Goal: Information Seeking & Learning: Learn about a topic

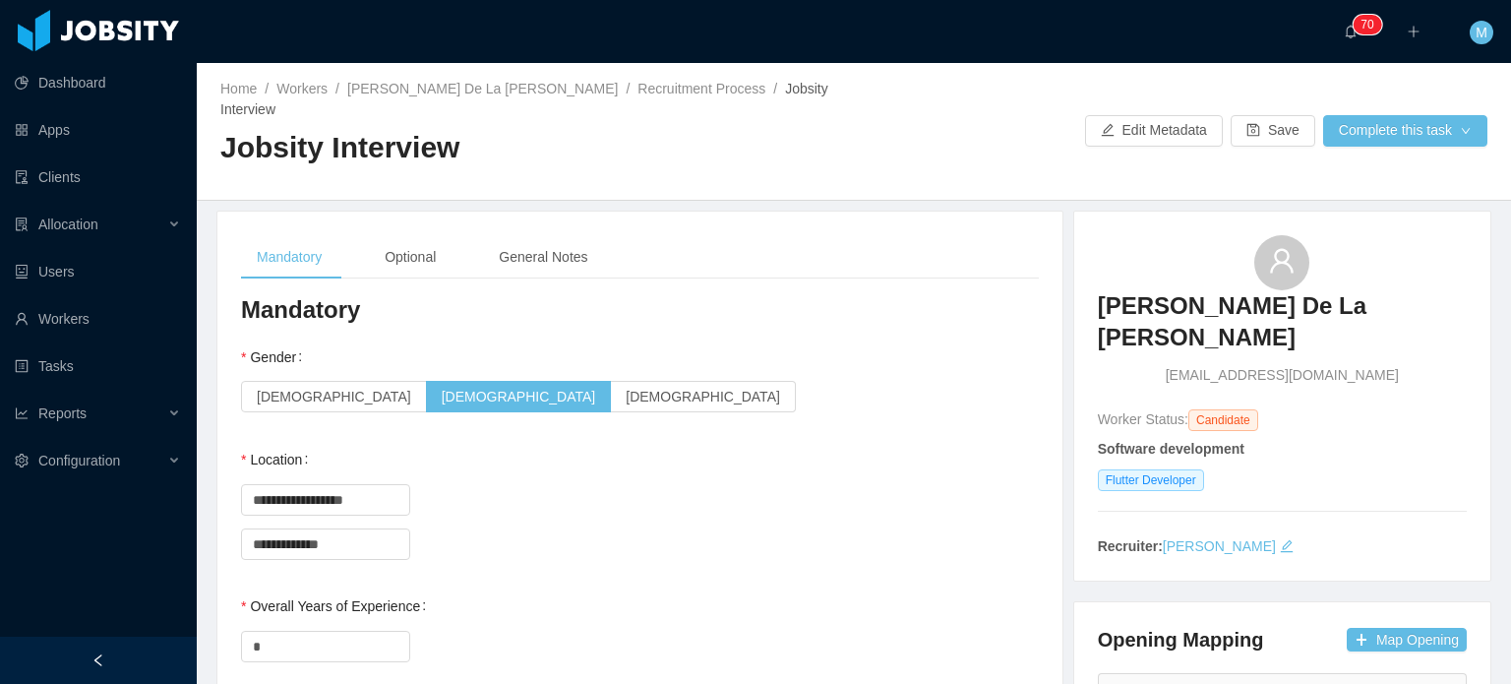
click at [747, 385] on div "Female Male Non-binary" at bounding box center [640, 396] width 798 height 39
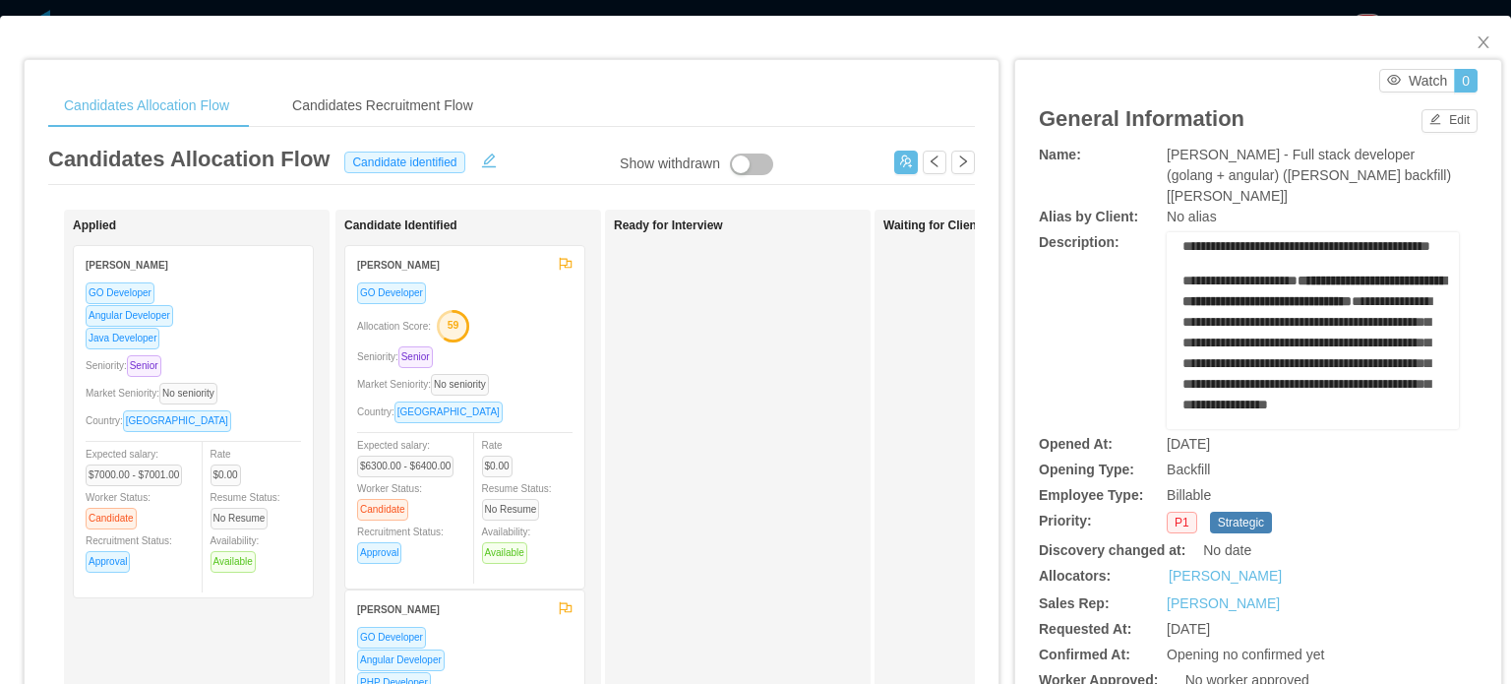
scroll to position [295, 0]
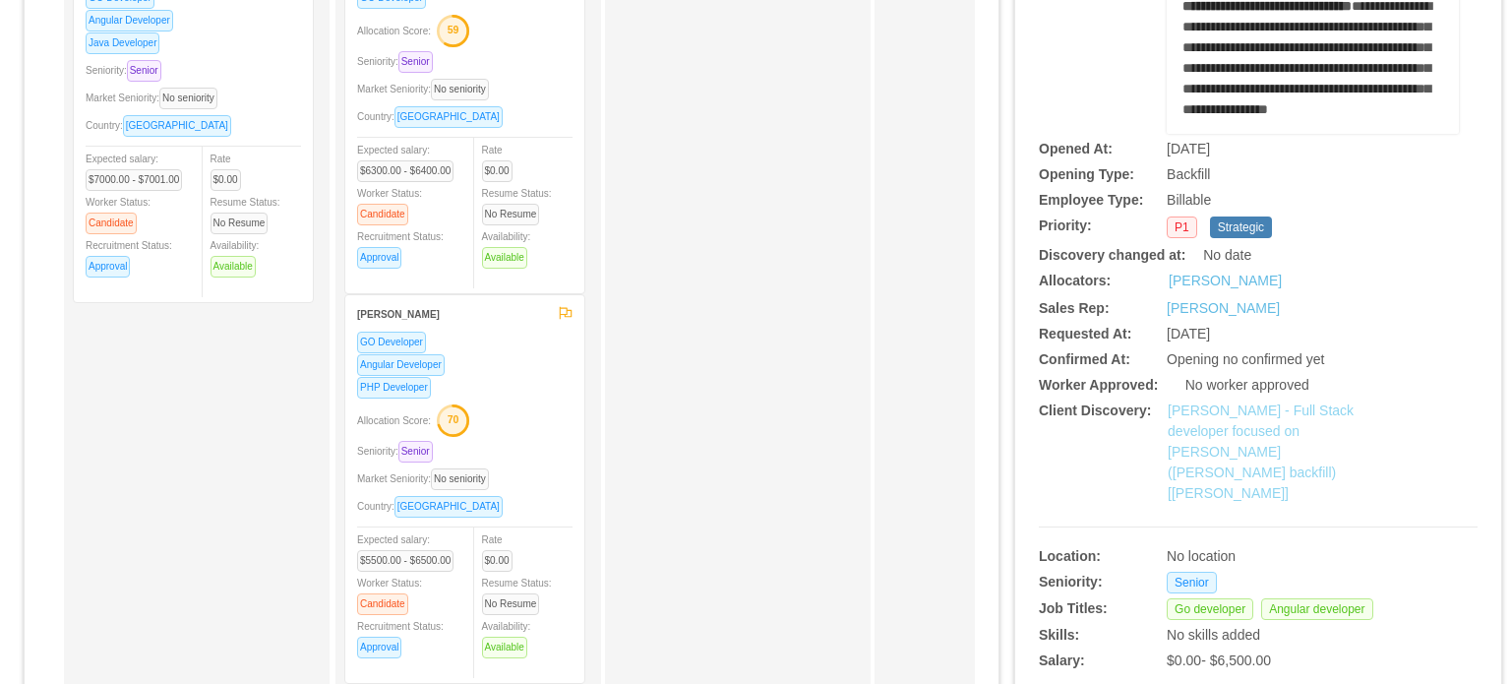
click at [1202, 422] on link "McGraw-Hill - Full Stack developer focused on Golang (Daniel Bittar backfill)[V…" at bounding box center [1261, 451] width 186 height 98
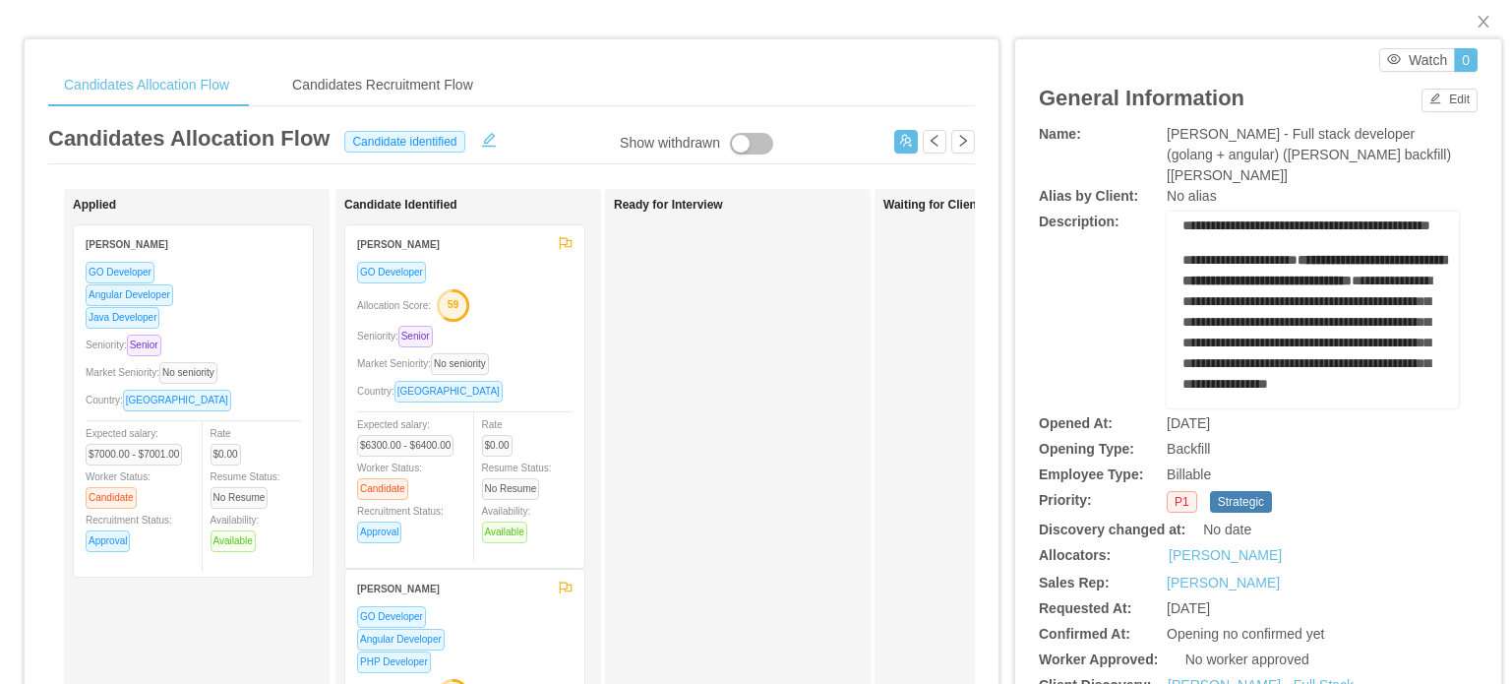
scroll to position [0, 0]
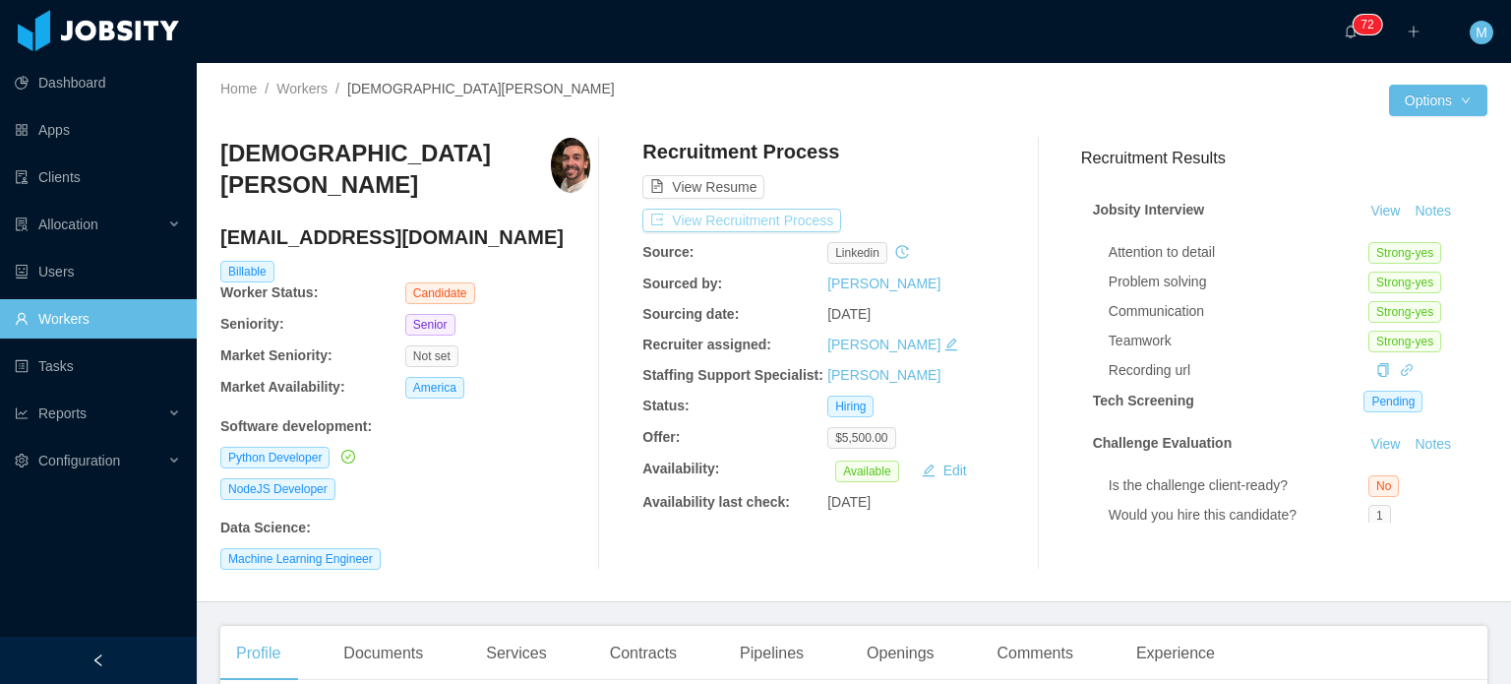
click at [734, 227] on button "View Recruitment Process" at bounding box center [742, 221] width 199 height 24
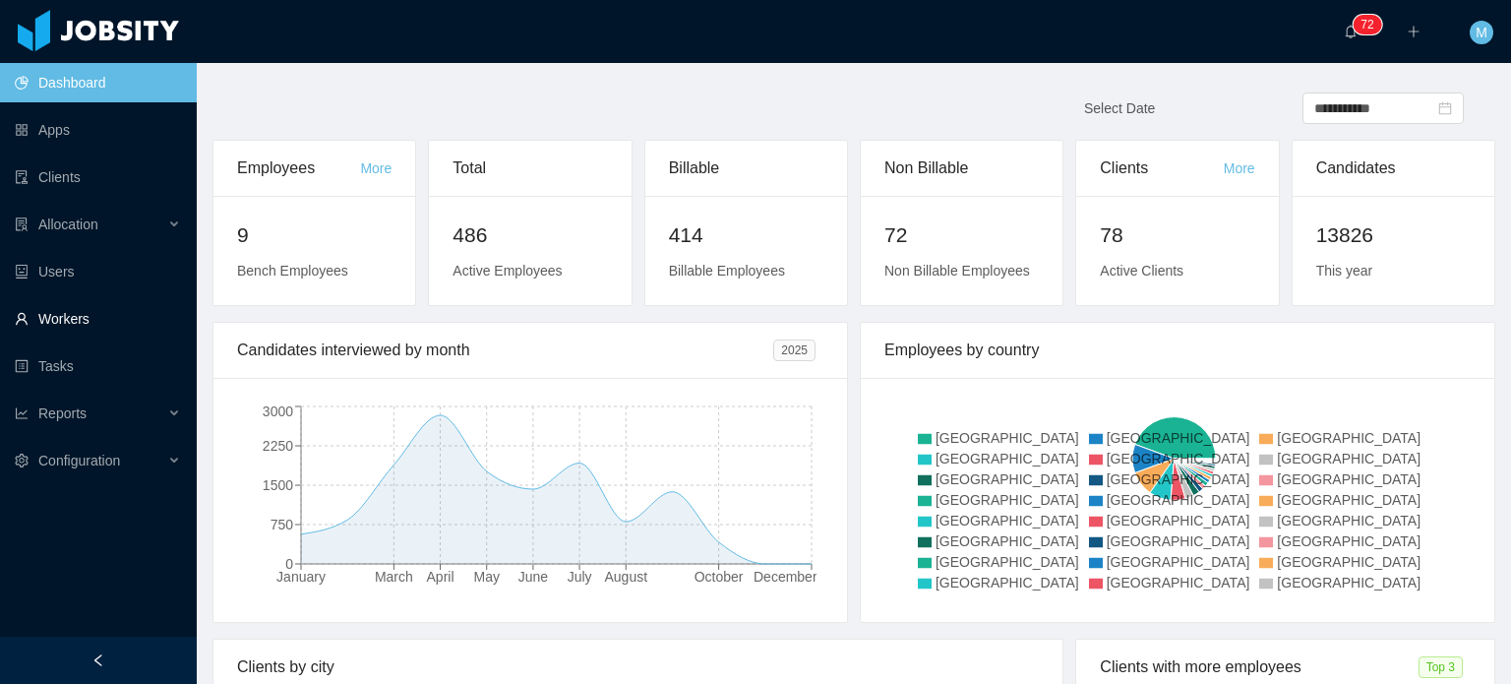
click at [136, 315] on link "Workers" at bounding box center [98, 318] width 166 height 39
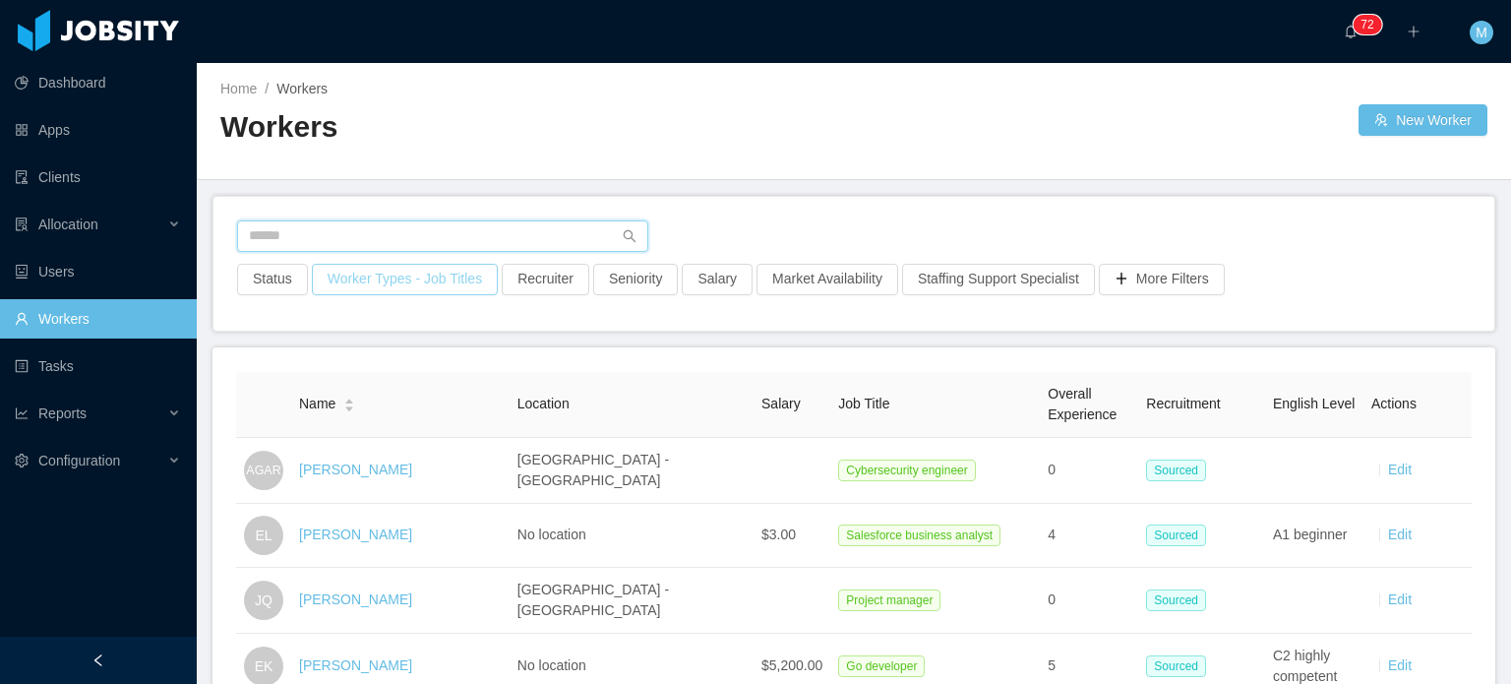
click at [368, 230] on input "text" at bounding box center [442, 235] width 411 height 31
paste input "**********"
type input "**********"
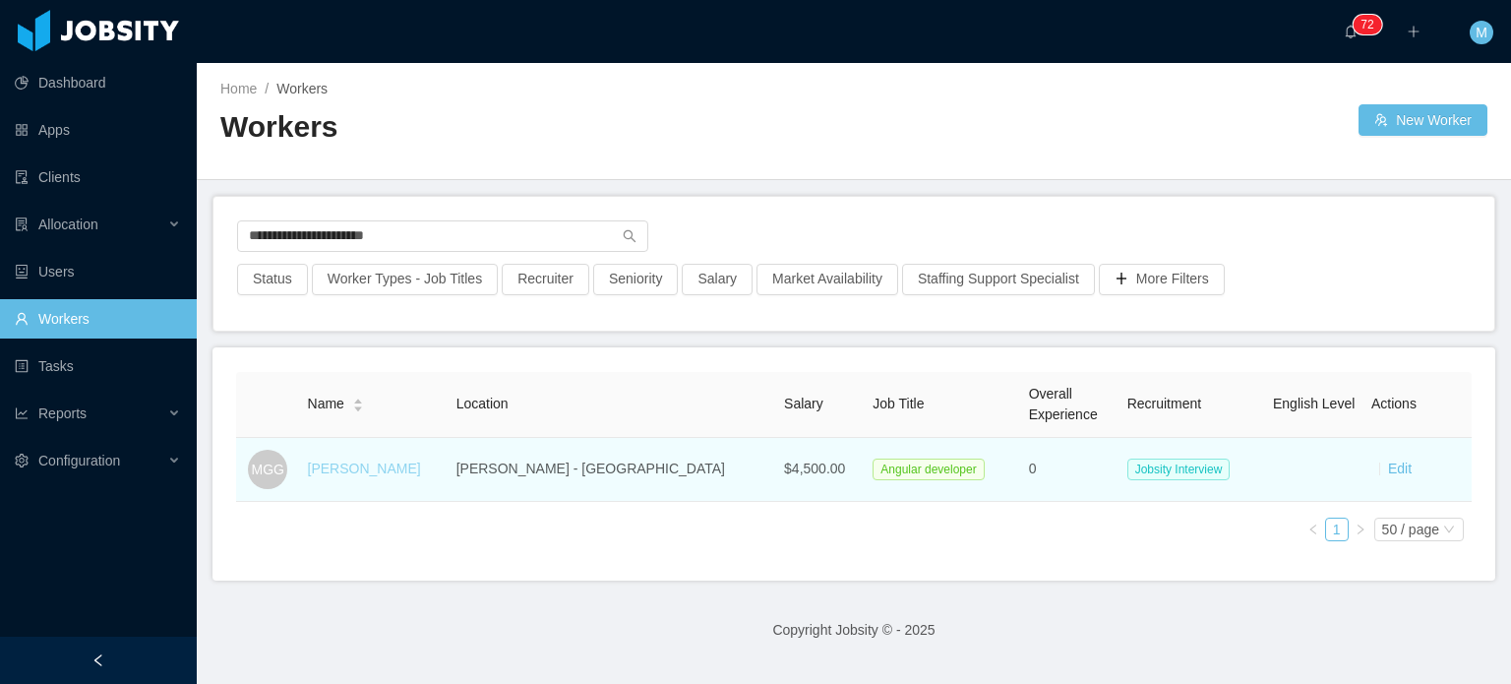
click at [414, 471] on link "Manuel Gámez González" at bounding box center [364, 469] width 113 height 16
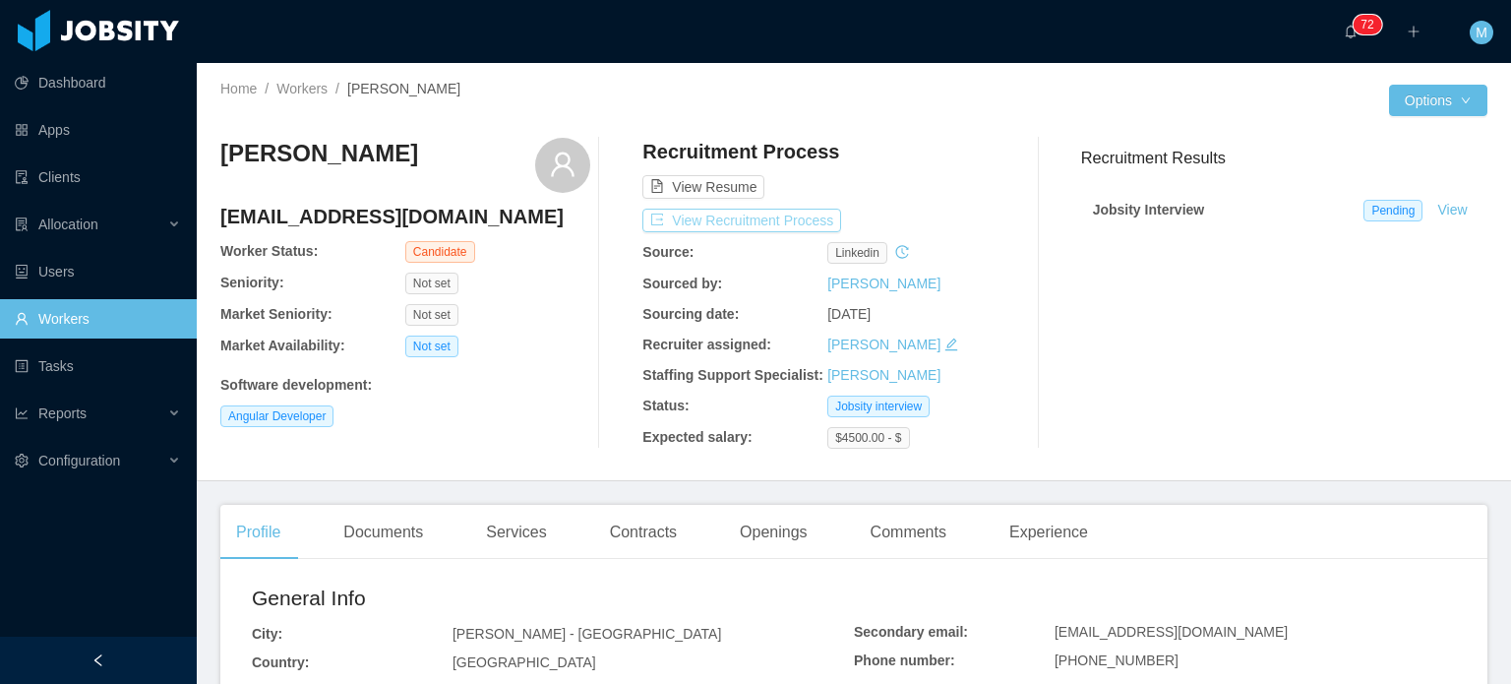
click at [769, 225] on button "View Recruitment Process" at bounding box center [742, 221] width 199 height 24
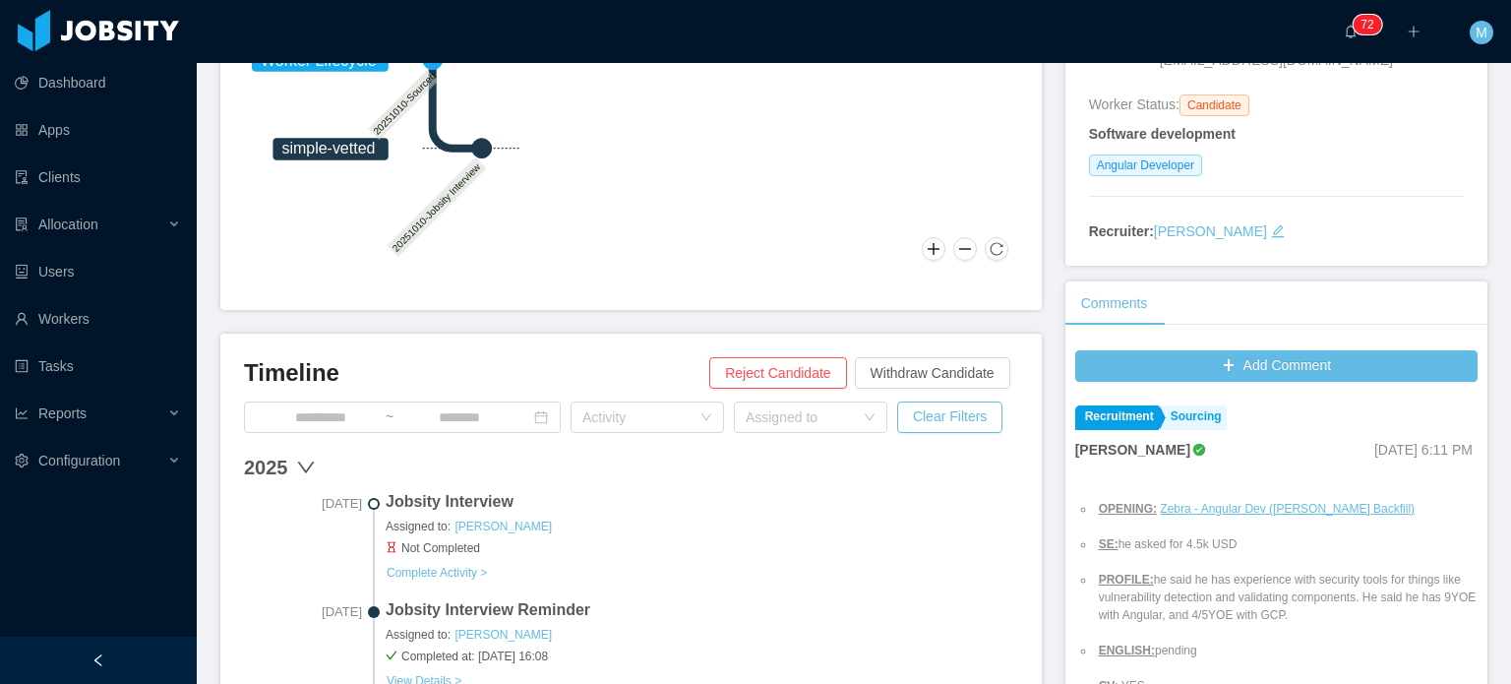
scroll to position [523, 0]
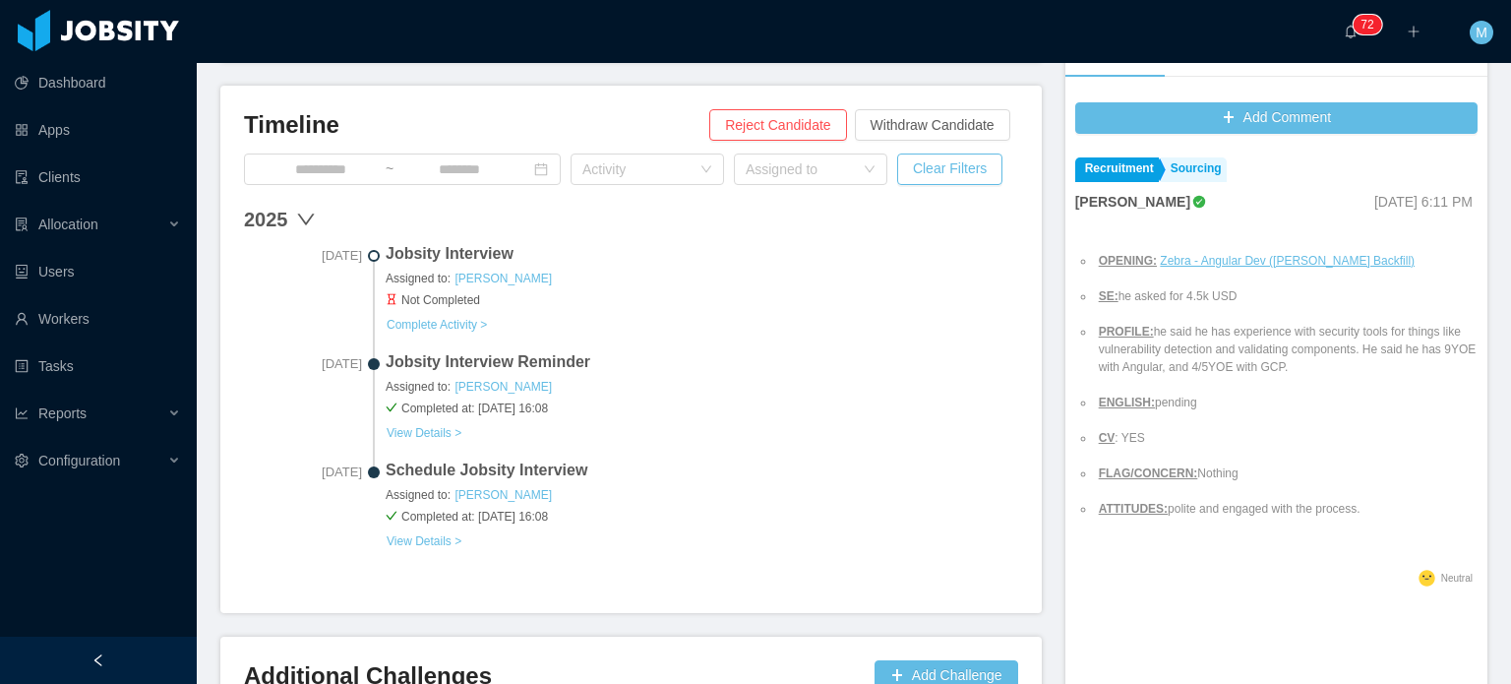
click at [925, 326] on div "Jobsity Interview Assigned to: Martin Roldan Not Completed Complete Activity >" at bounding box center [702, 288] width 633 height 92
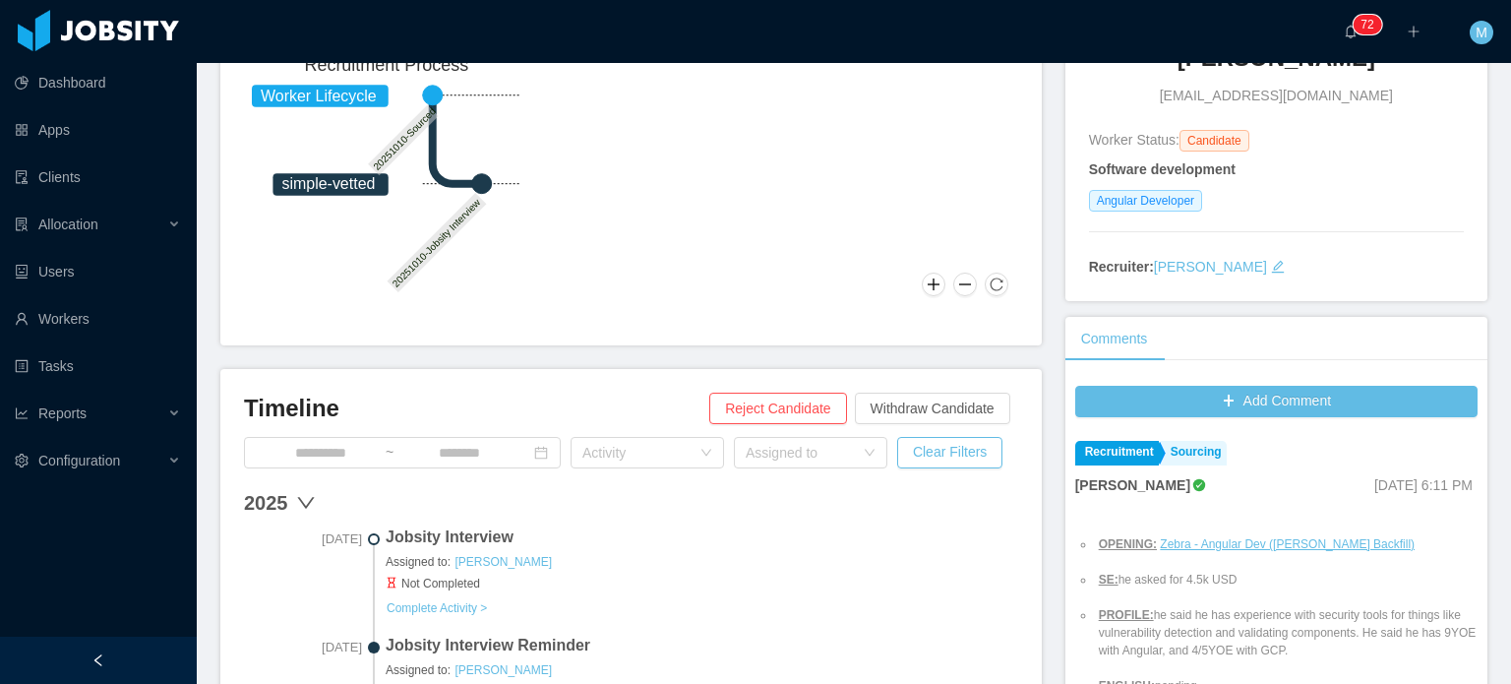
scroll to position [0, 0]
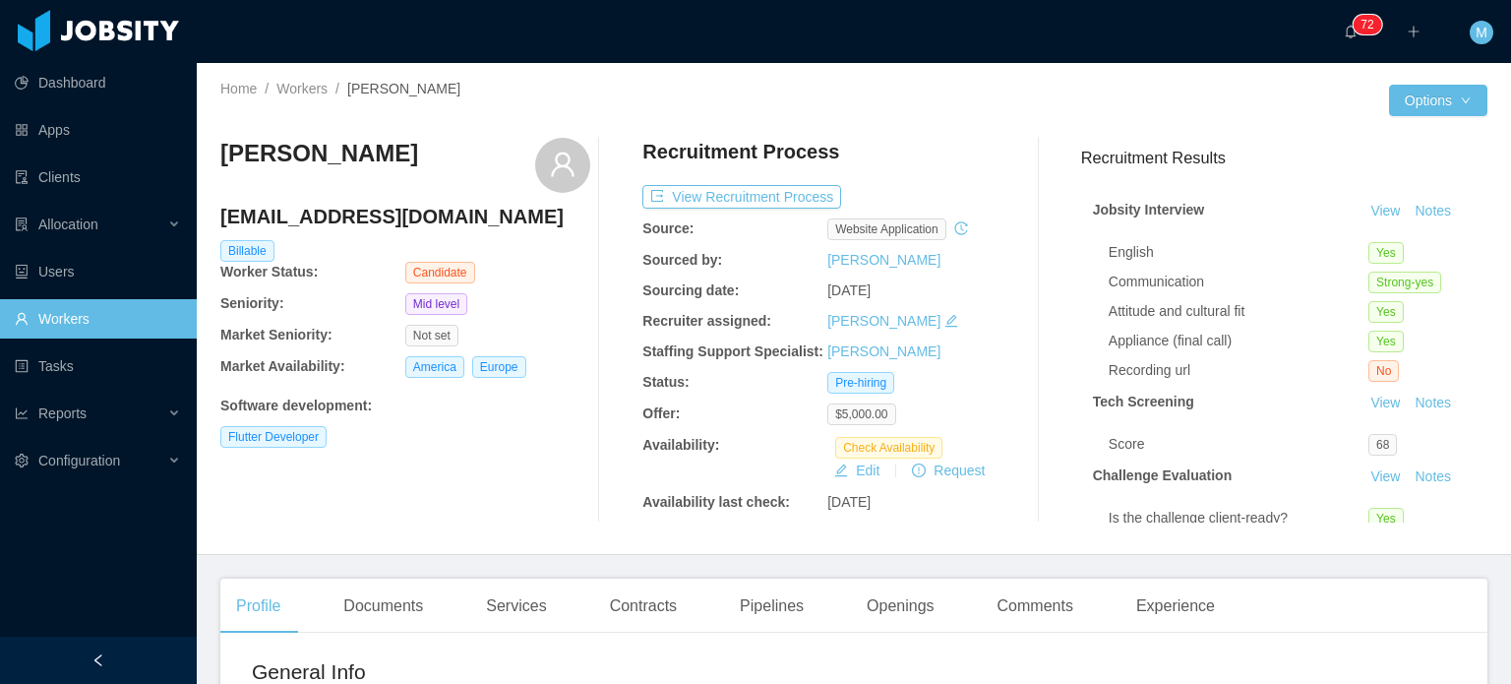
click at [968, 367] on div "Recruitment Process View Recruitment Process Source: website application Source…" at bounding box center [828, 330] width 370 height 385
click at [720, 201] on button "View Recruitment Process" at bounding box center [742, 197] width 199 height 24
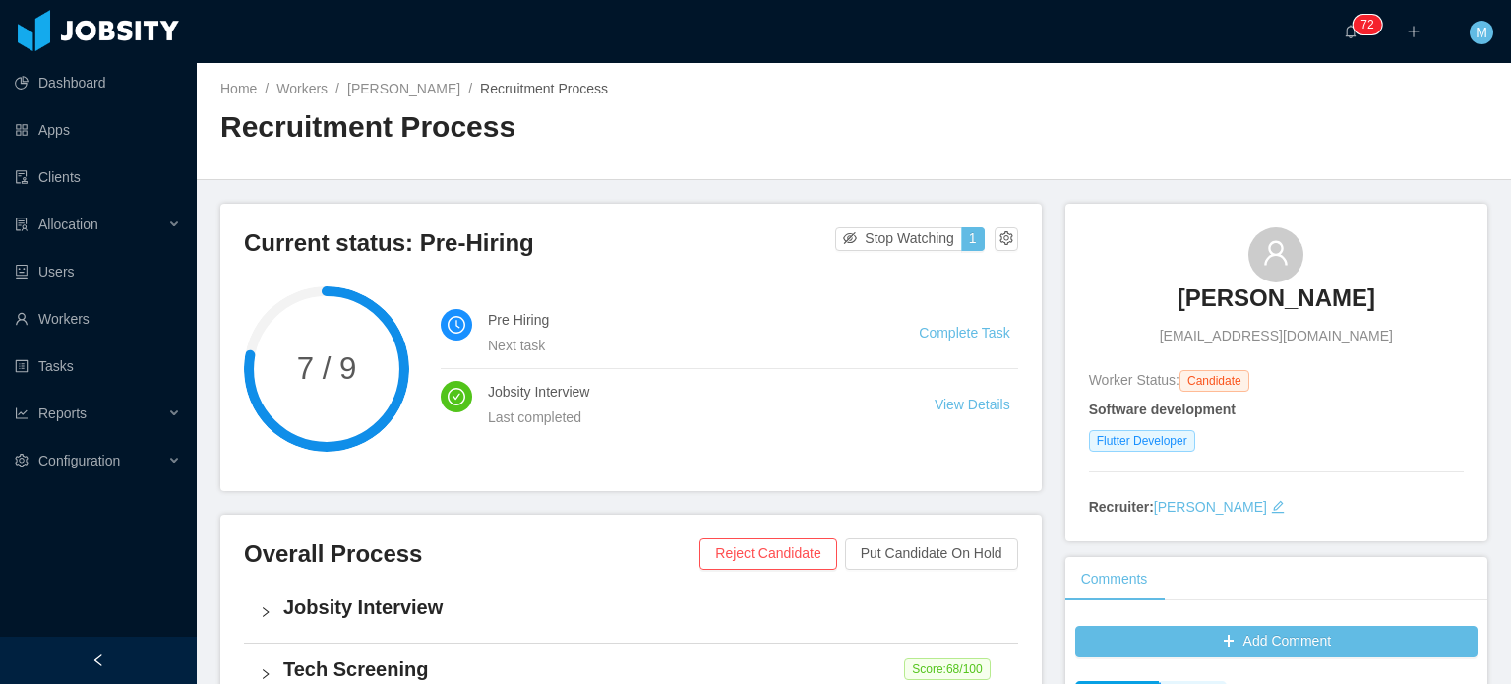
click at [771, 61] on div "··· 0 1 2 3 4 5 6 7 8 9 0 1 2 3 4 5 6 7 8 9 0 1 2 3 4 5 6 7 8 9 0 1 2 3 4 5 6 7…" at bounding box center [755, 31] width 1515 height 63
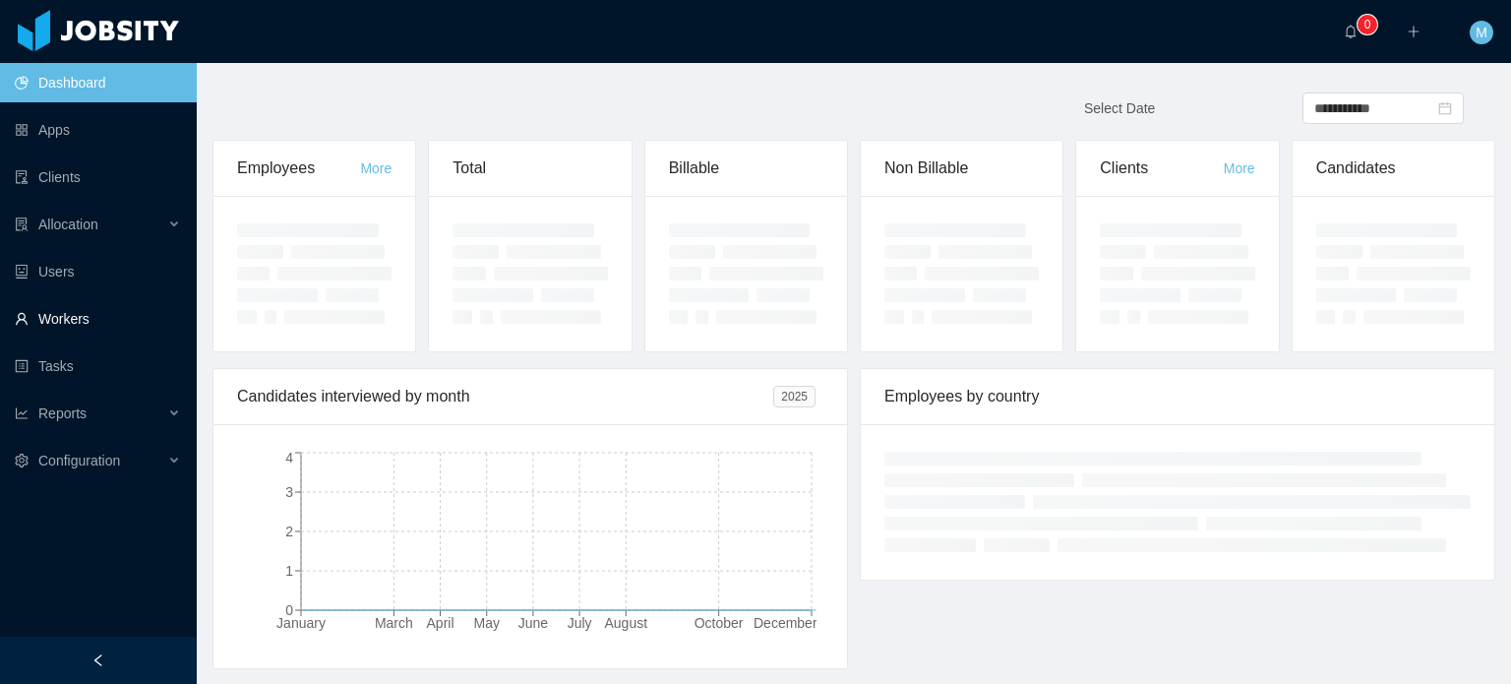
click at [142, 334] on link "Workers" at bounding box center [98, 318] width 166 height 39
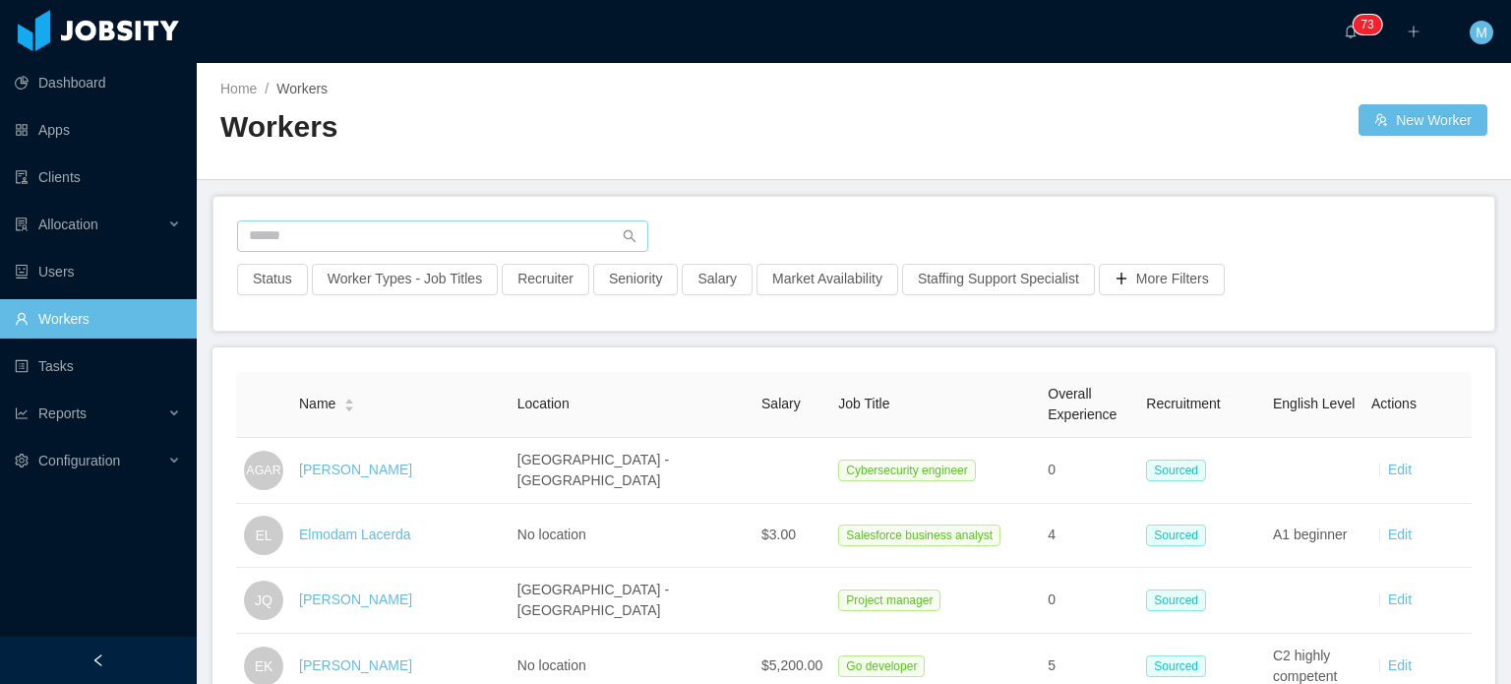
click at [362, 216] on div "Status Worker Types - Job Titles Recruiter Seniority Salary Market Availability…" at bounding box center [854, 264] width 1281 height 134
click at [354, 226] on input "text" at bounding box center [442, 235] width 411 height 31
paste input "**********"
type input "**********"
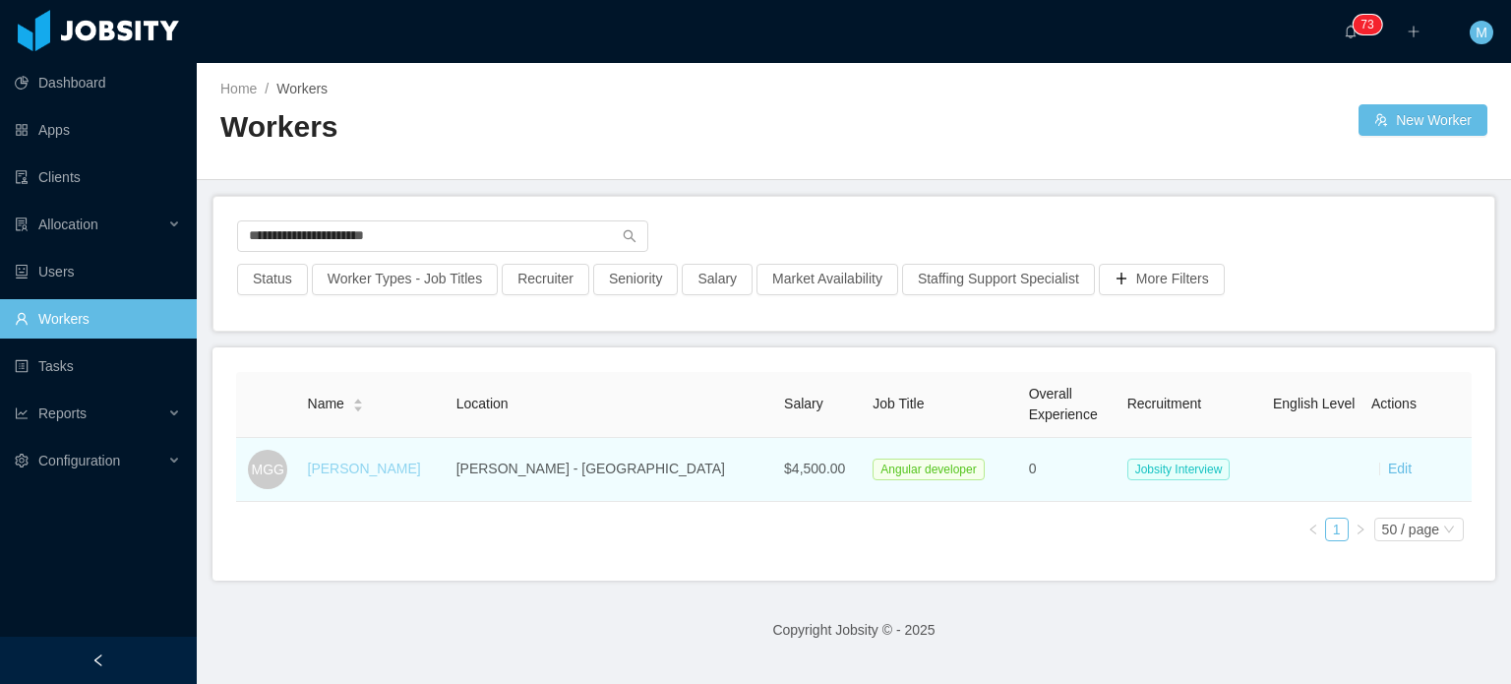
click at [421, 470] on link "Manuel Gámez González" at bounding box center [364, 469] width 113 height 16
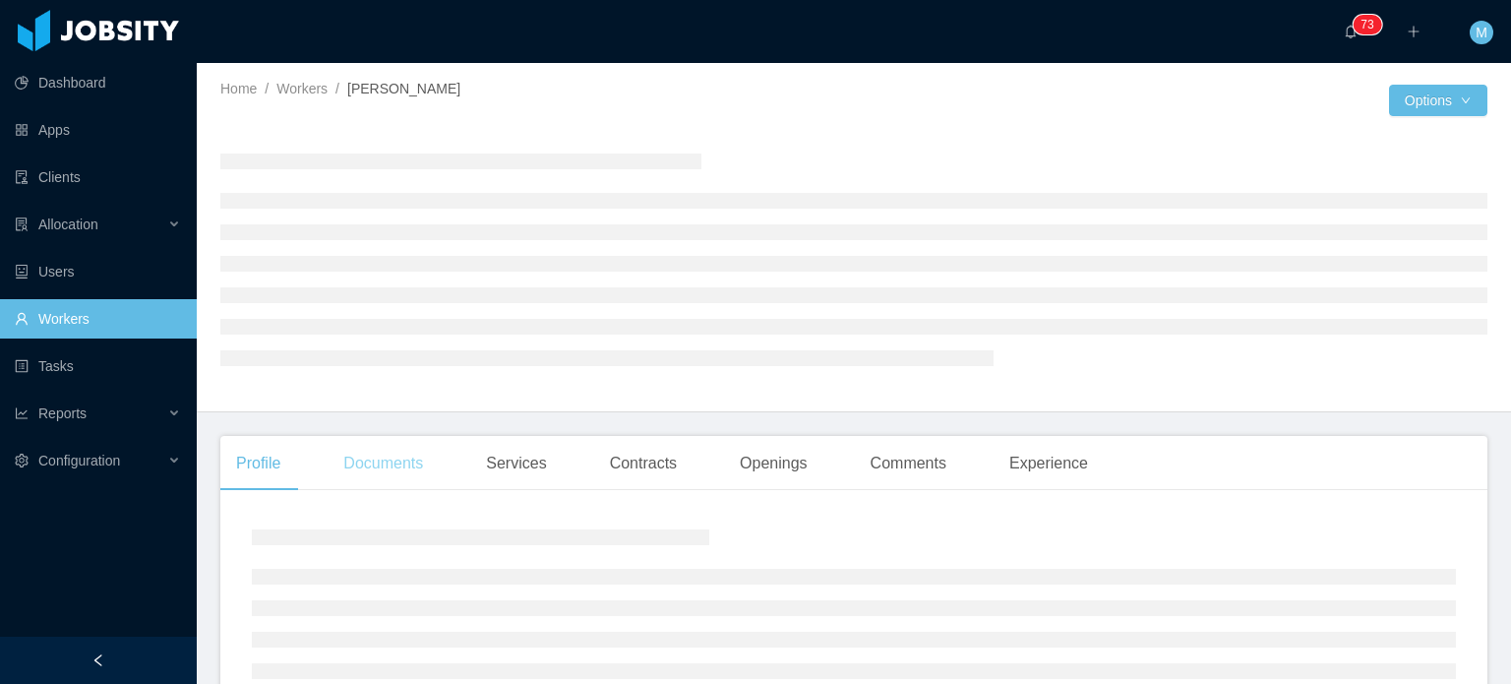
click at [403, 465] on div "Documents" at bounding box center [383, 463] width 111 height 55
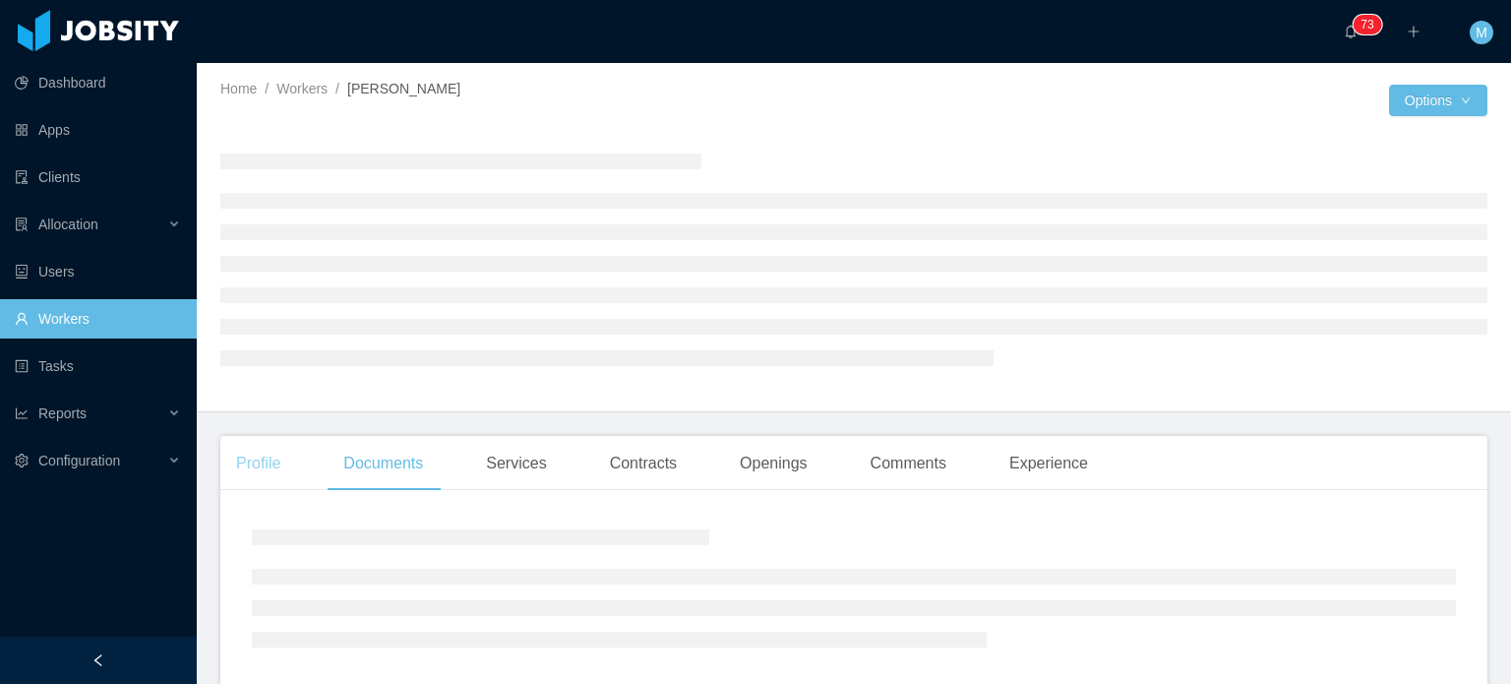
click at [276, 474] on main "Home / Workers / Manuel Gámez González / Options Profile Documents Services Con…" at bounding box center [854, 373] width 1315 height 621
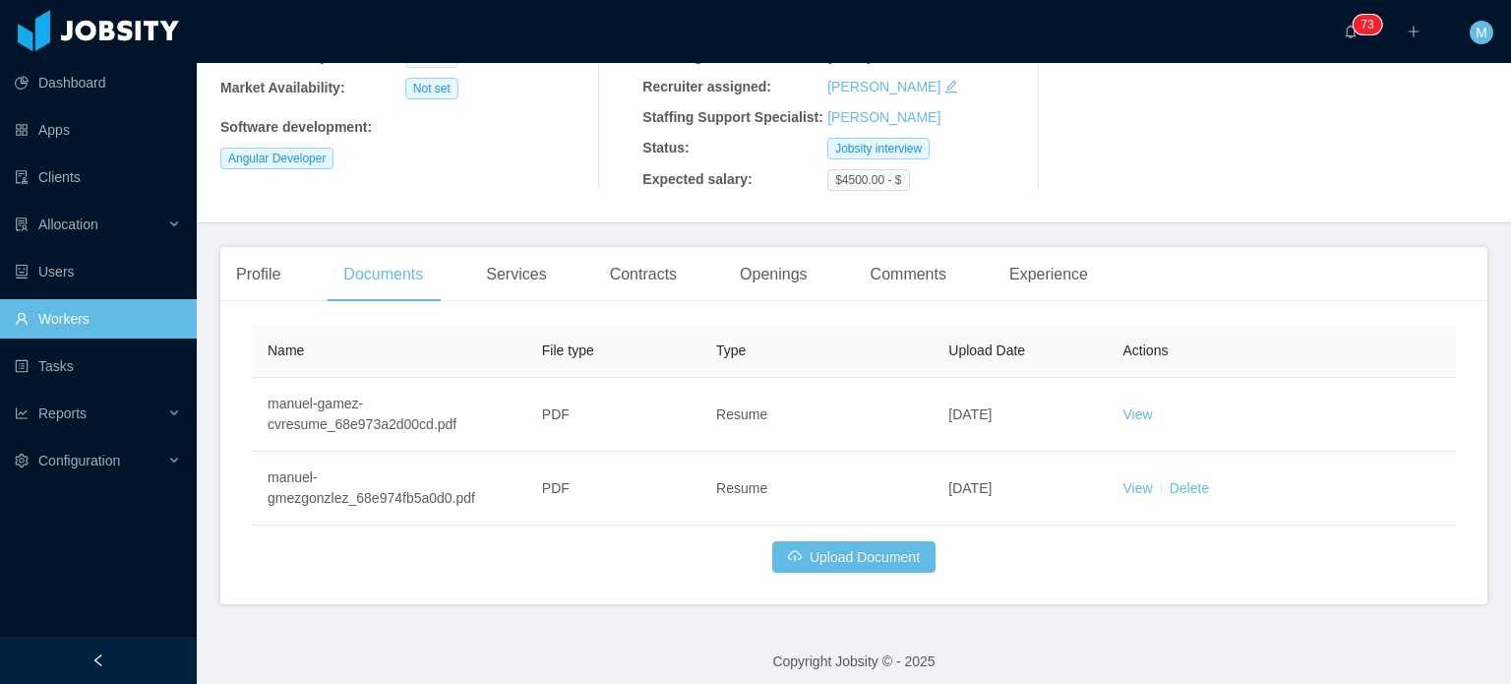
scroll to position [270, 0]
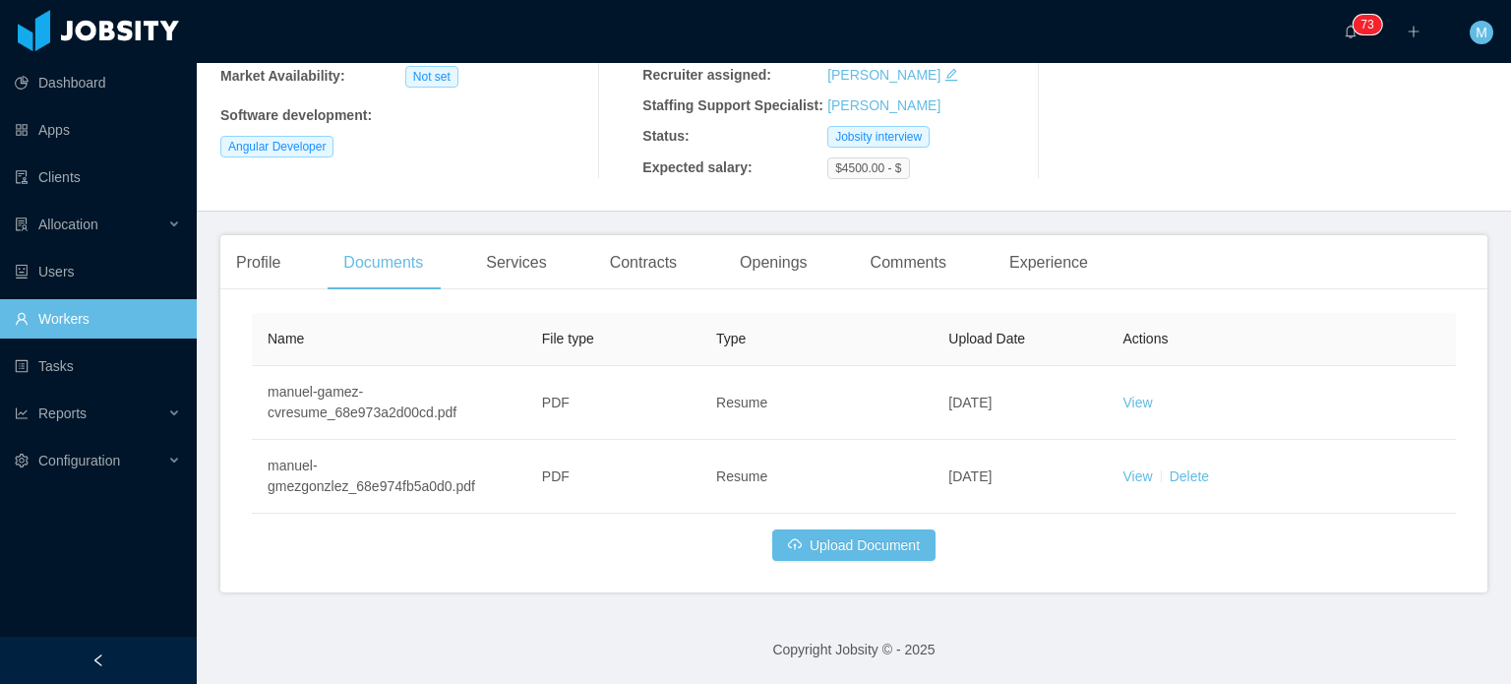
click at [299, 298] on div "Profile Documents Services Contracts Openings Comments Experience General Info …" at bounding box center [853, 413] width 1267 height 357
click at [260, 269] on div "Profile" at bounding box center [258, 262] width 76 height 55
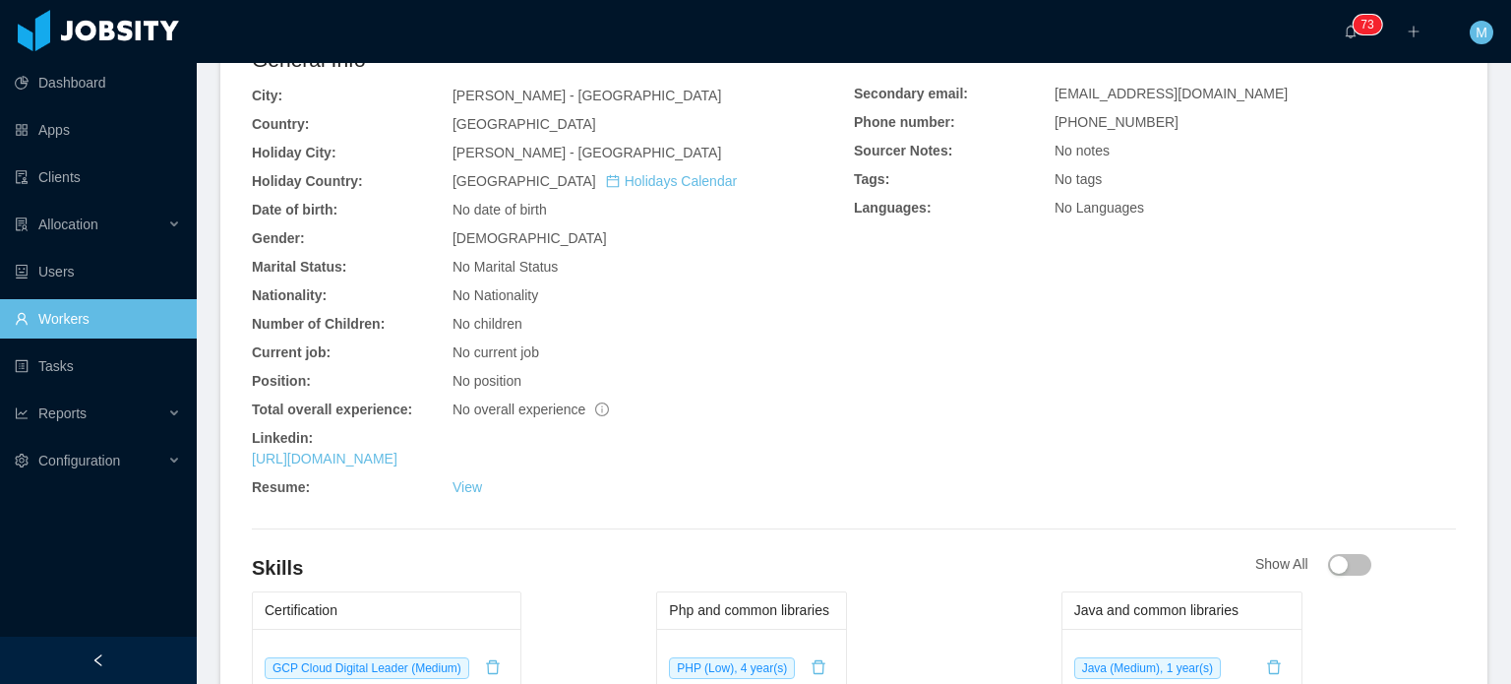
scroll to position [565, 0]
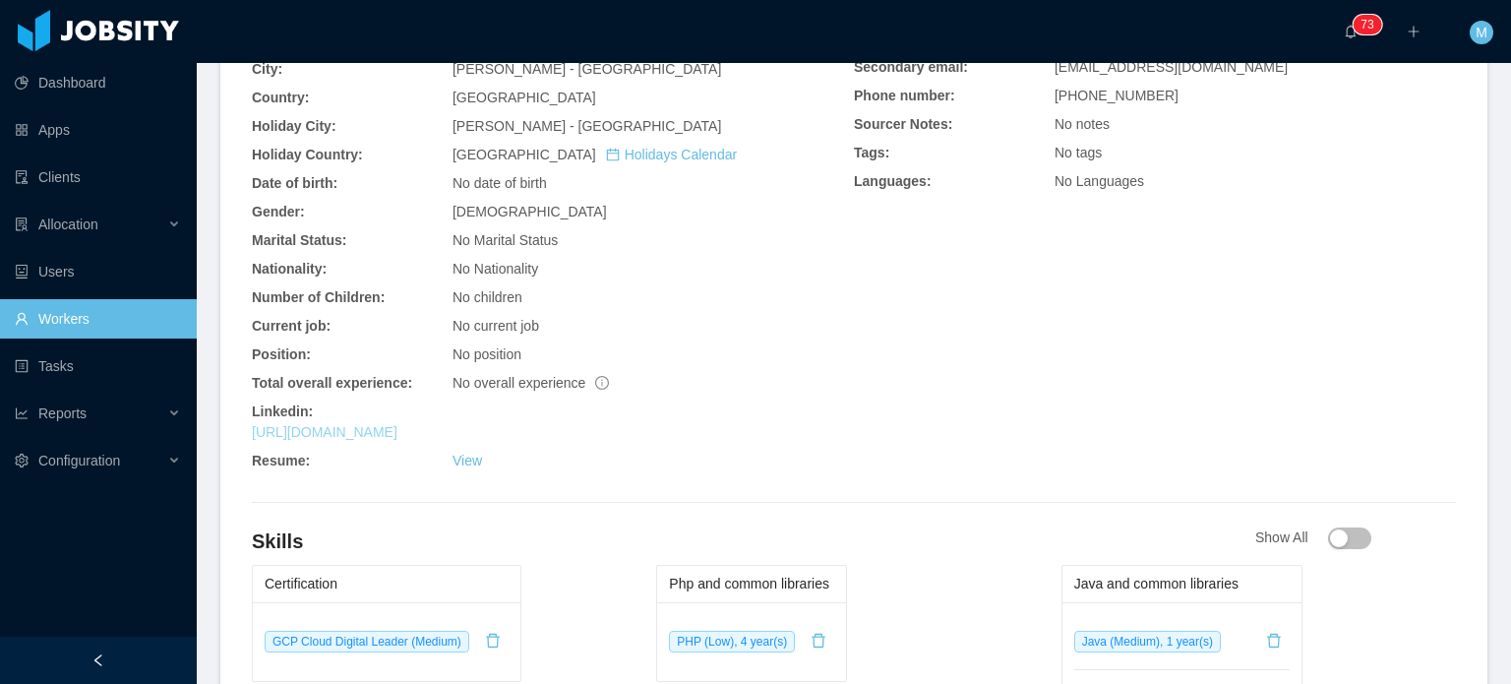
click at [398, 437] on link "https://www.linkedin.com/in/manuelgamezglez" at bounding box center [325, 432] width 146 height 16
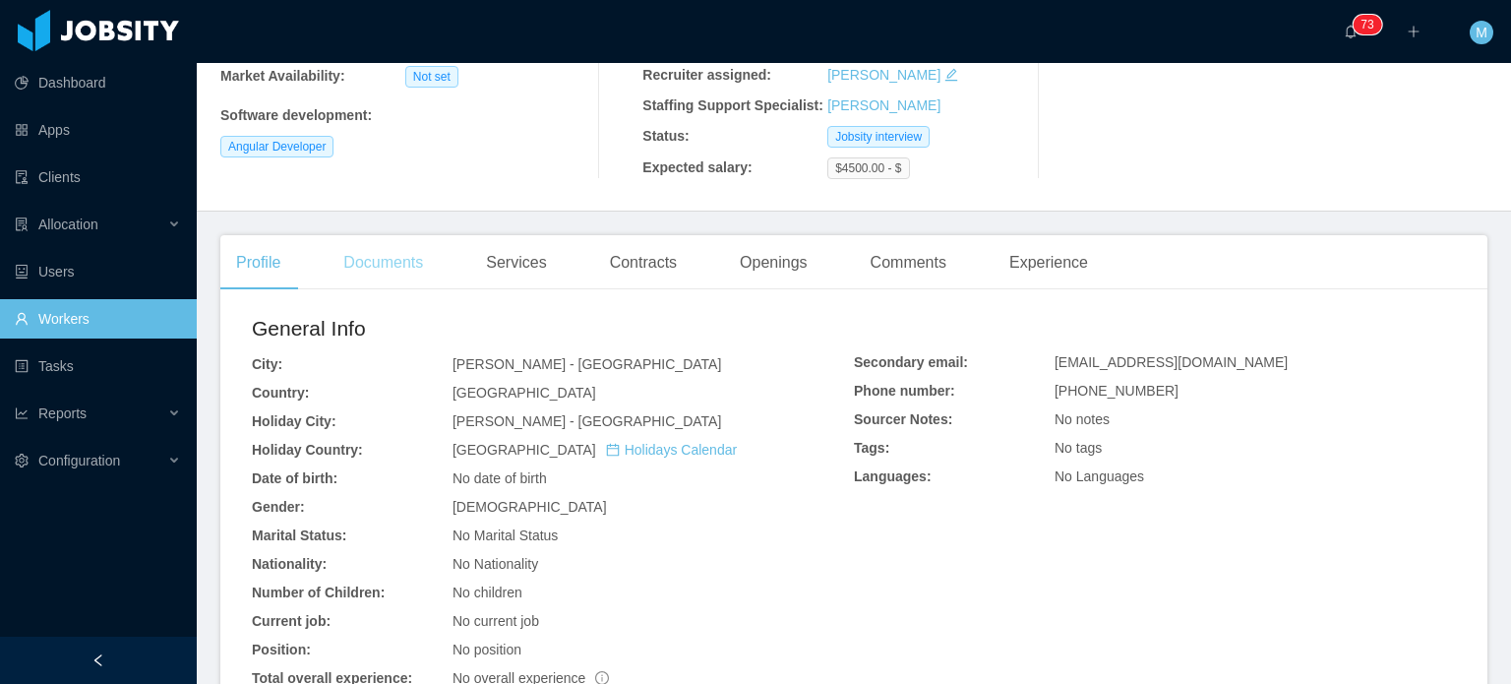
click at [386, 244] on div "Documents" at bounding box center [383, 262] width 111 height 55
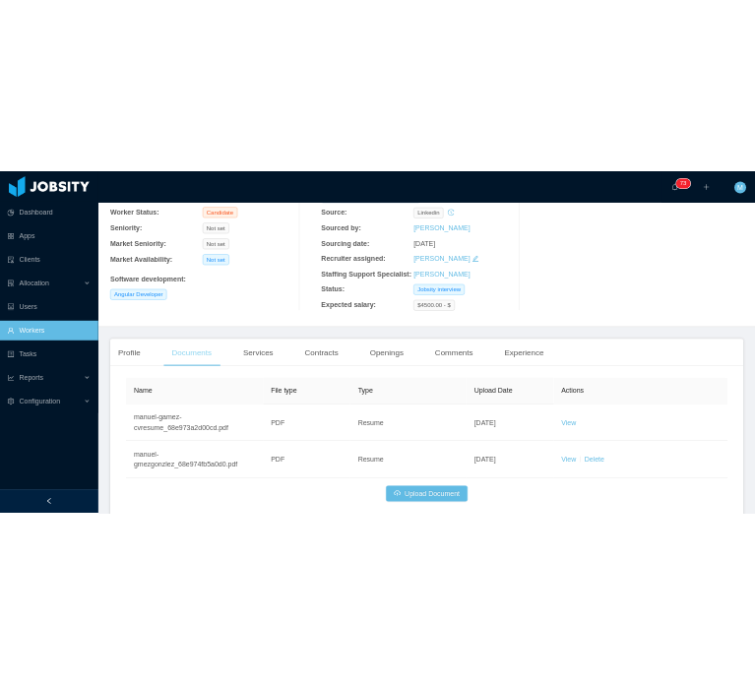
scroll to position [270, 0]
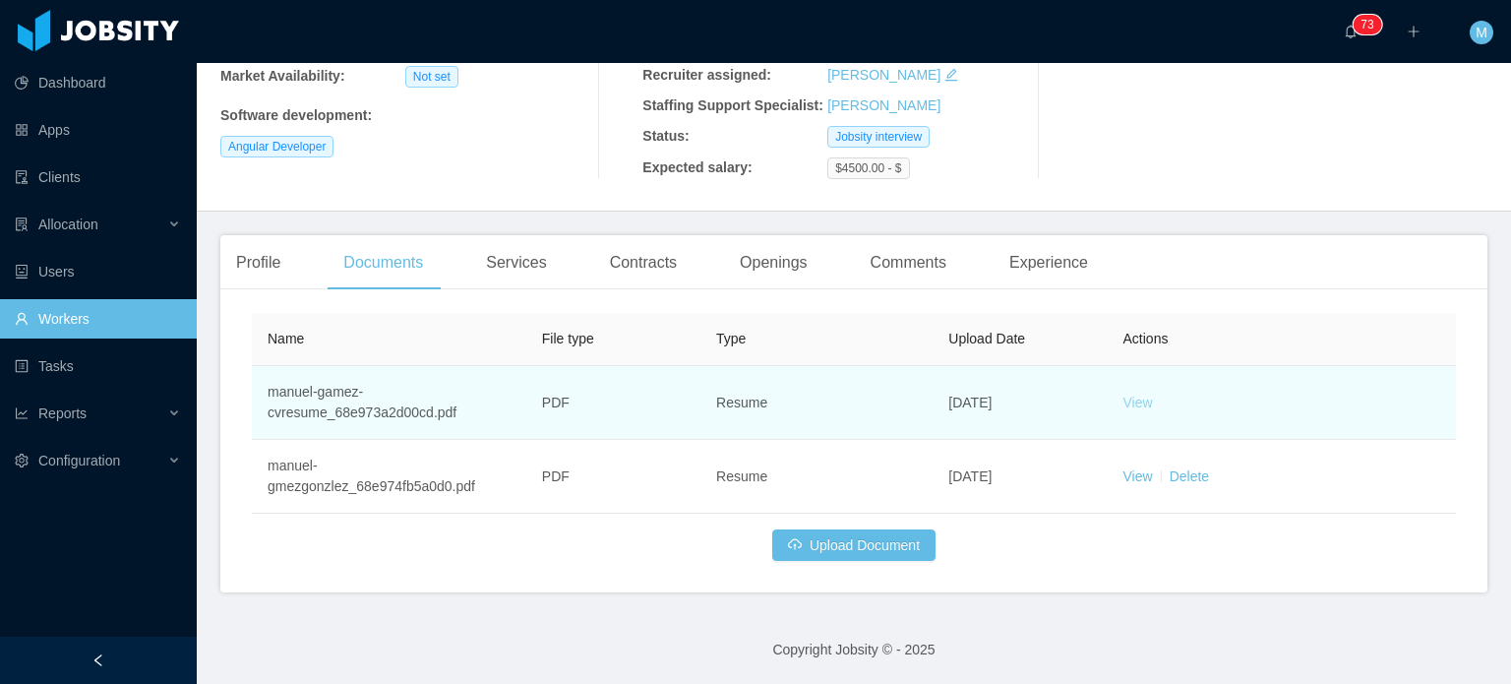
click at [1132, 400] on link "View" at bounding box center [1139, 403] width 30 height 16
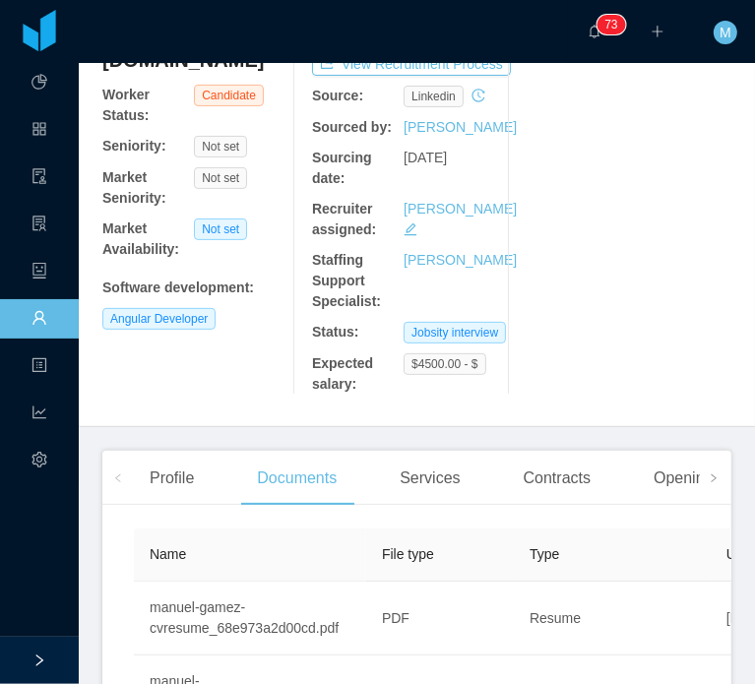
scroll to position [0, 0]
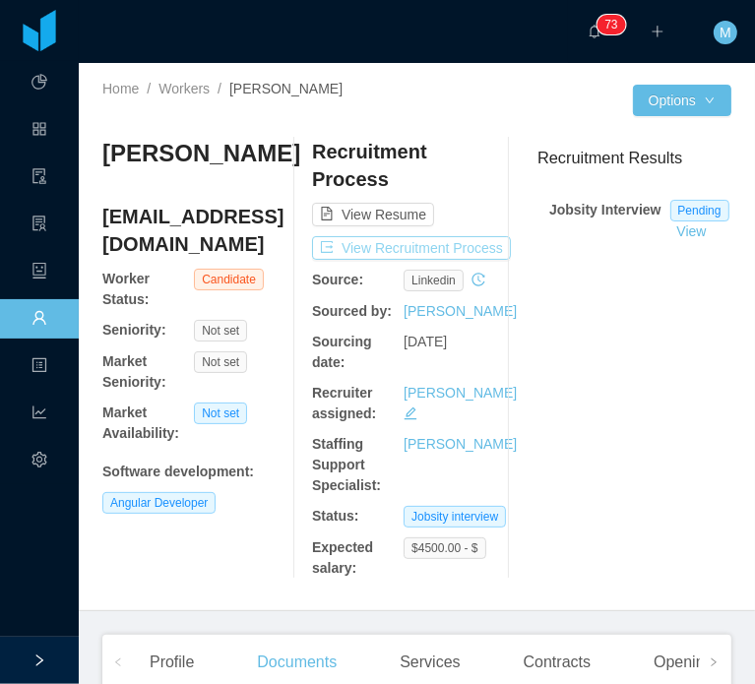
click at [400, 254] on button "View Recruitment Process" at bounding box center [411, 248] width 199 height 24
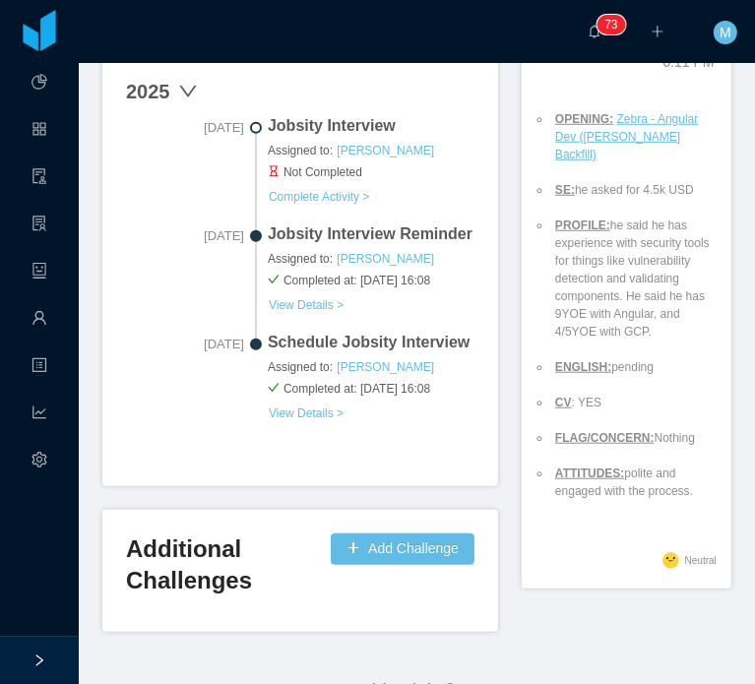
scroll to position [22, 0]
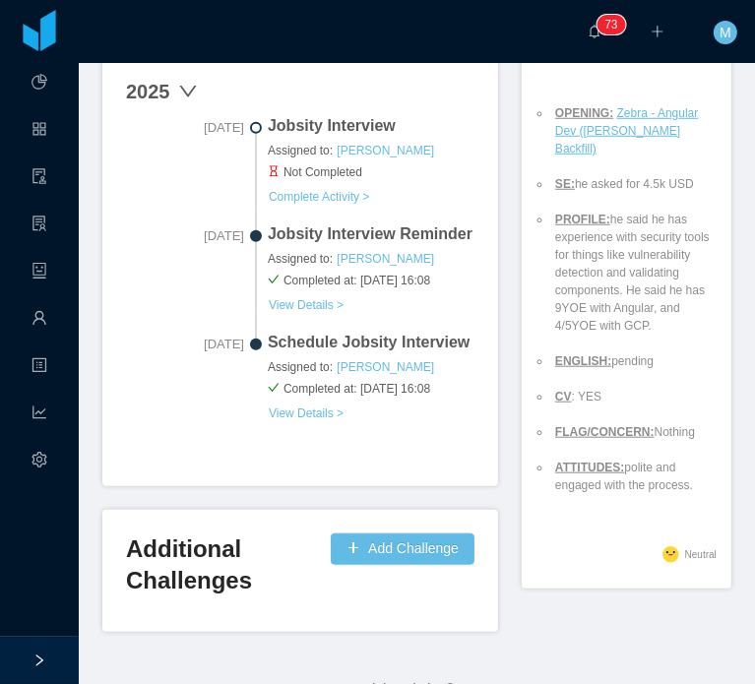
click at [638, 321] on li "PROFILE: he said he has experience with security tools for things like vulnerab…" at bounding box center [636, 273] width 170 height 124
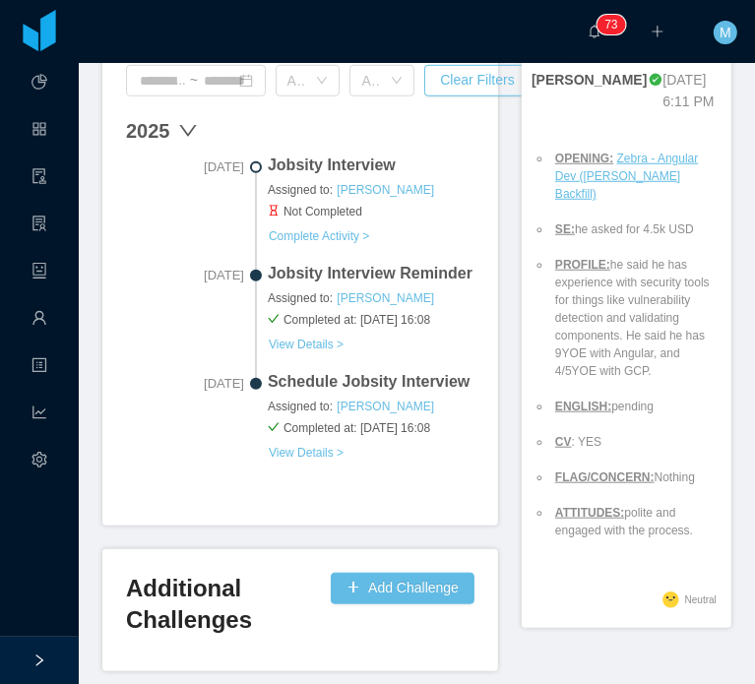
scroll to position [726, 0]
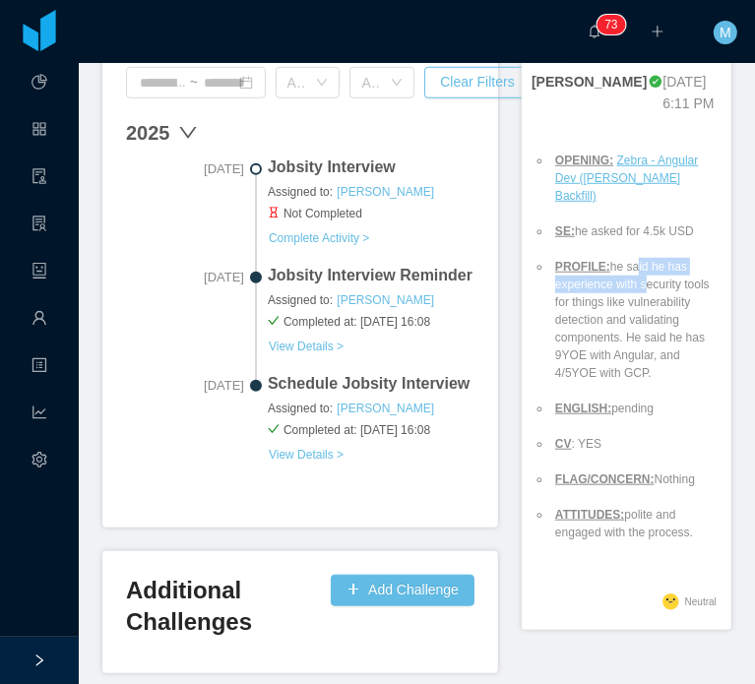
drag, startPoint x: 638, startPoint y: 321, endPoint x: 622, endPoint y: 302, distance: 24.4
click at [622, 302] on li "PROFILE: he said he has experience with security tools for things like vulnerab…" at bounding box center [636, 320] width 170 height 124
click at [567, 361] on li "PROFILE: he said he has experience with security tools for things like vulnerab…" at bounding box center [636, 320] width 170 height 124
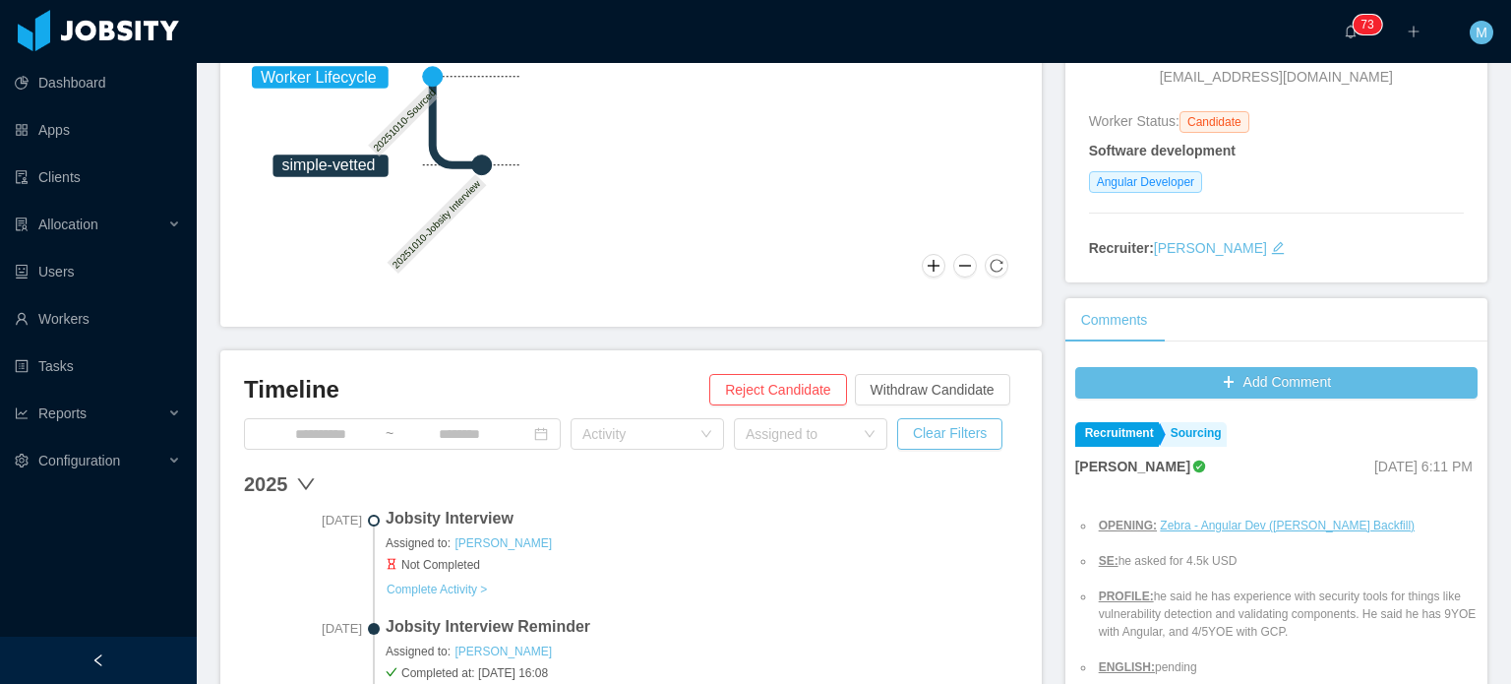
scroll to position [0, 0]
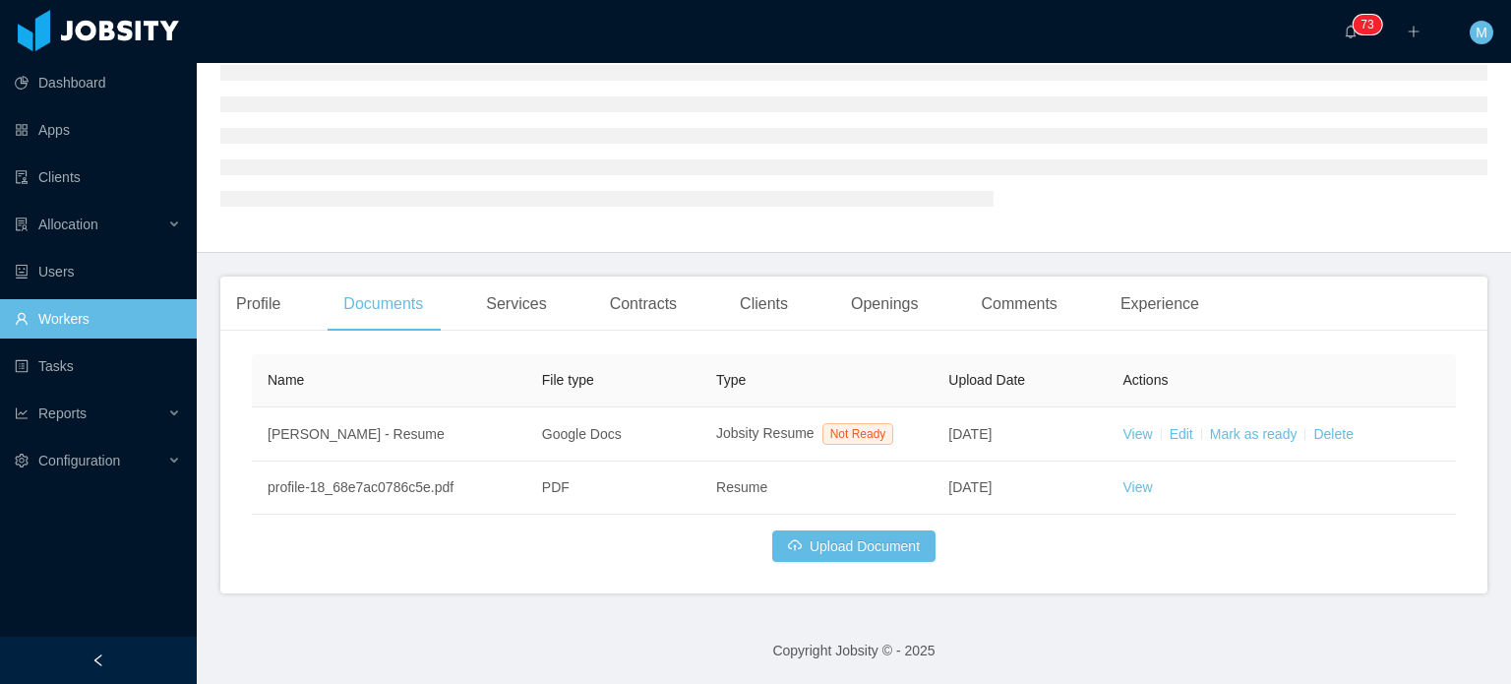
scroll to position [163, 0]
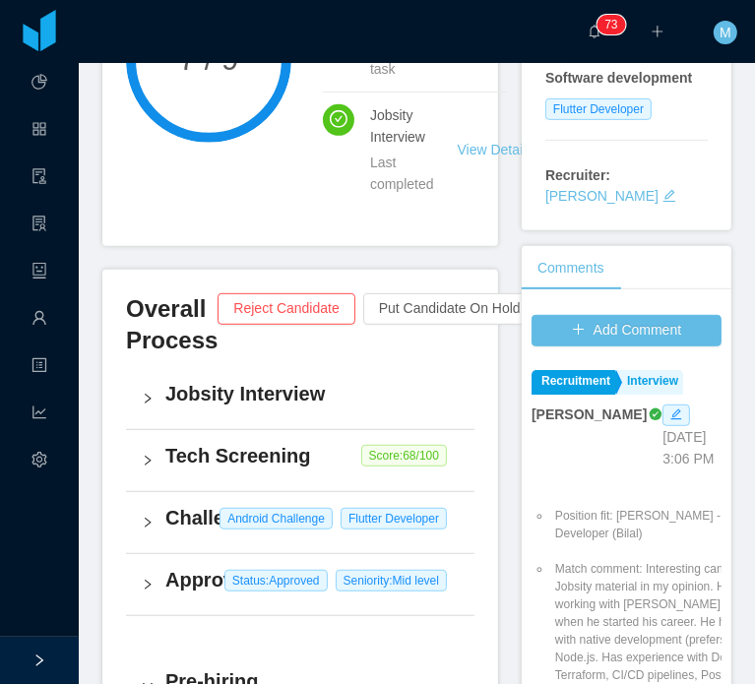
scroll to position [446, 0]
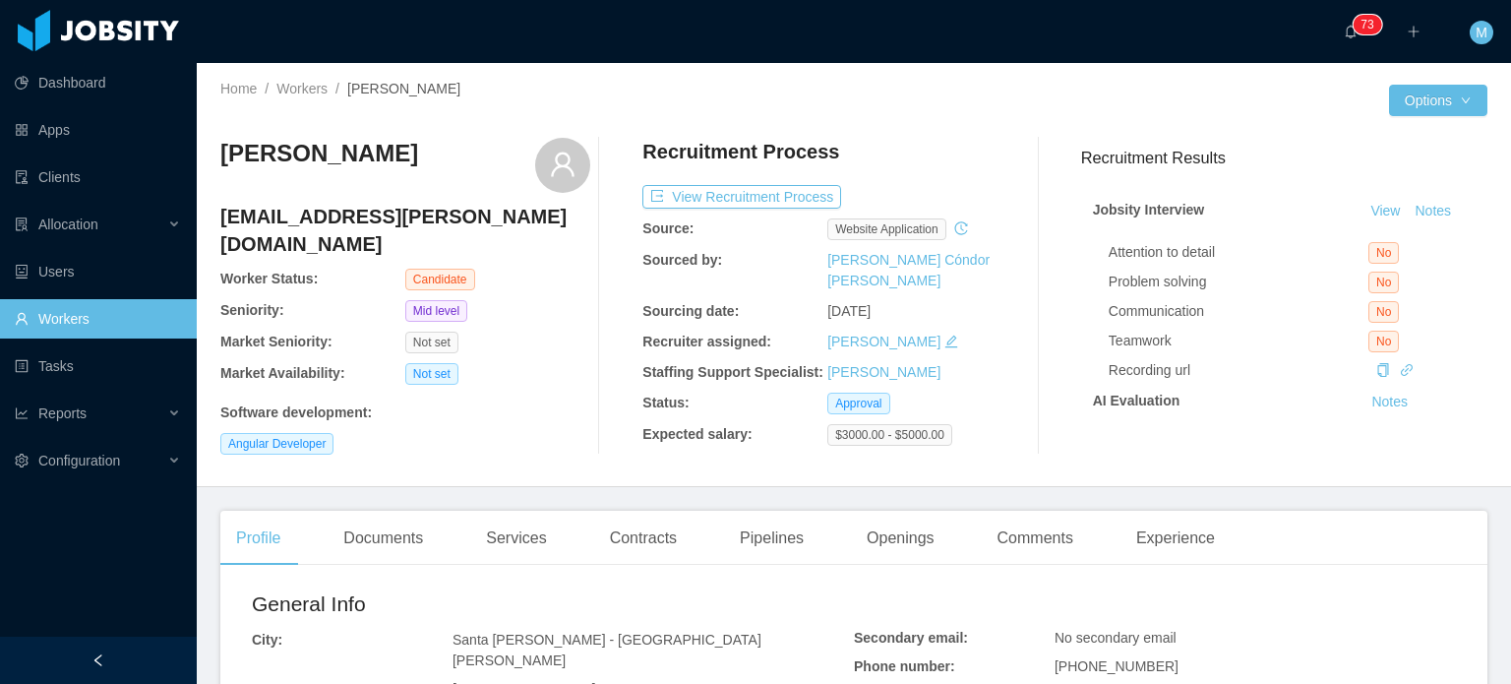
click at [1370, 369] on div "Recording url" at bounding box center [1292, 370] width 367 height 21
click at [1373, 370] on div "Recording url" at bounding box center [1292, 370] width 367 height 21
click at [1400, 370] on icon "icon: link" at bounding box center [1407, 370] width 14 height 14
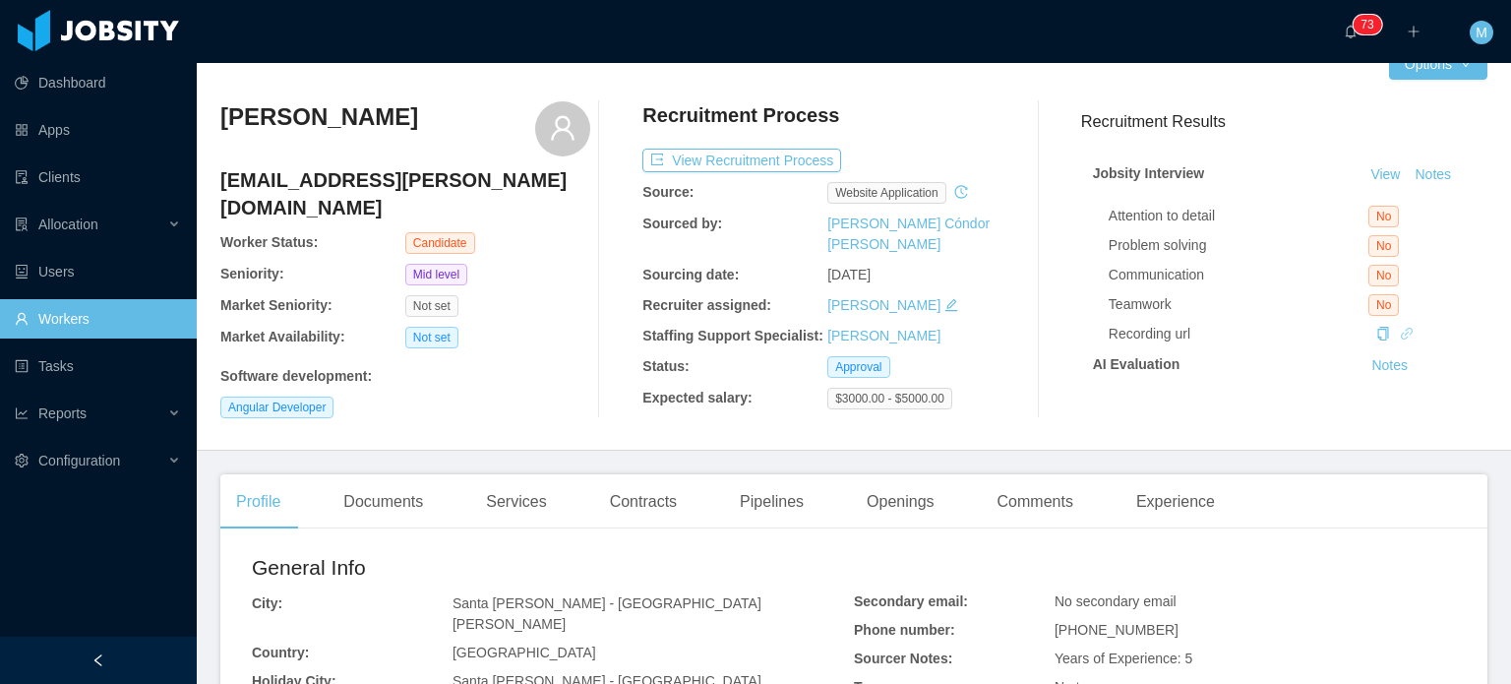
scroll to position [98, 0]
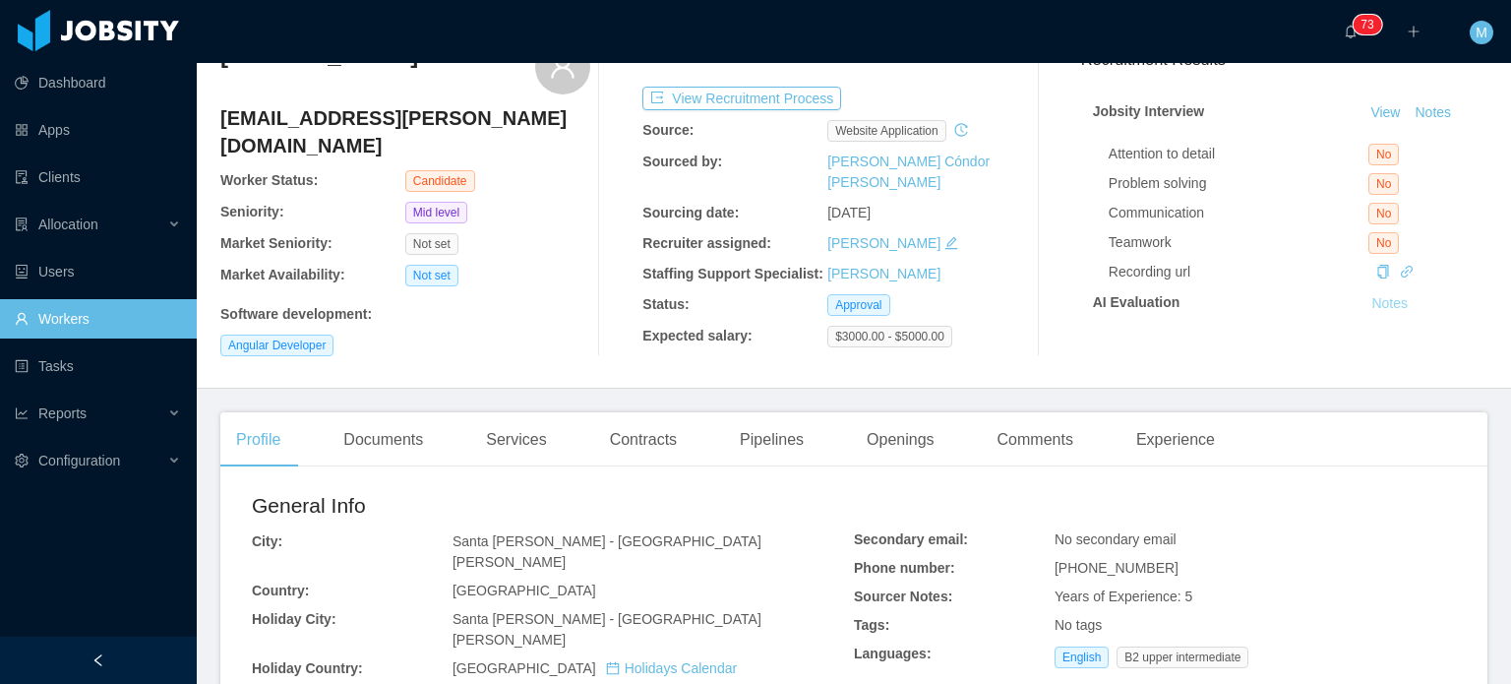
click at [1384, 310] on button "Notes" at bounding box center [1390, 304] width 52 height 24
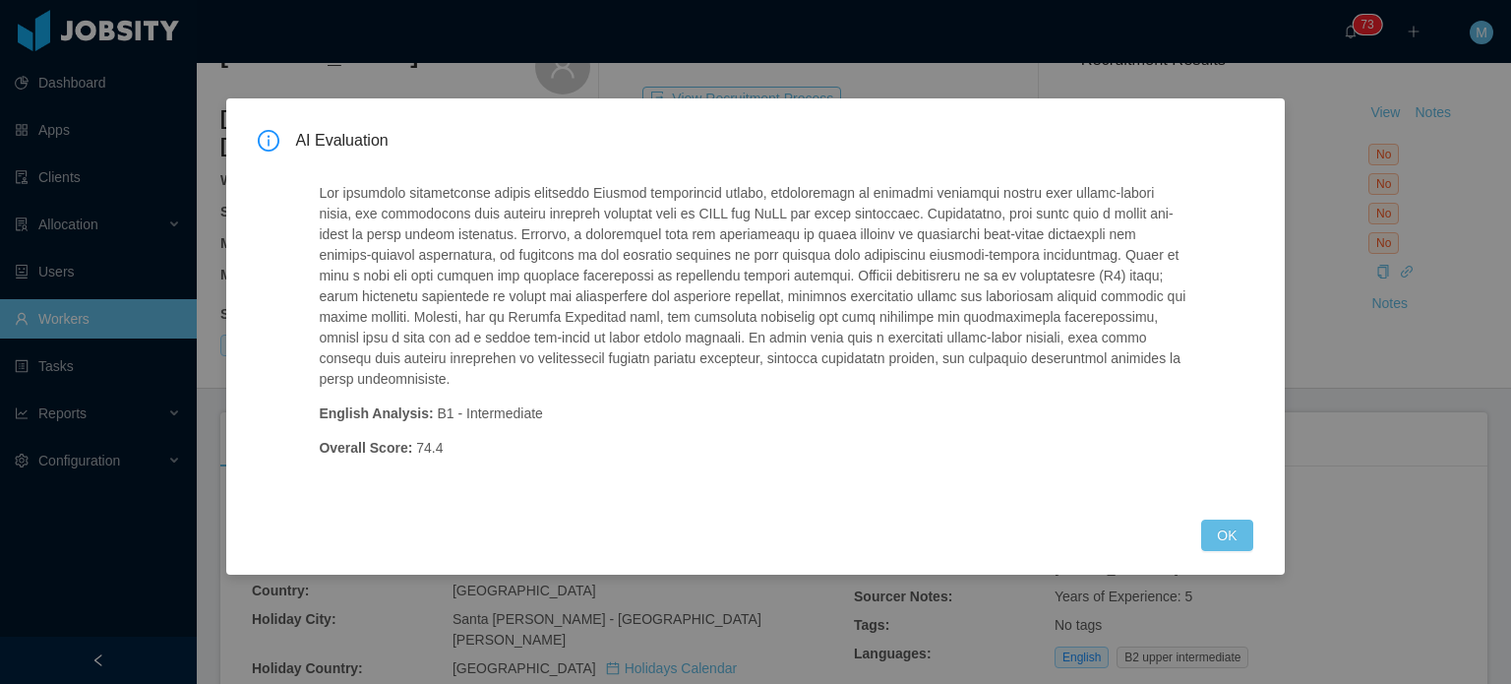
click at [1340, 333] on div "AI Evaluation English Analysis: B1 - Intermediate Overall Score: 74.4 OK" at bounding box center [755, 342] width 1511 height 684
click at [1213, 520] on button "OK" at bounding box center [1226, 535] width 51 height 31
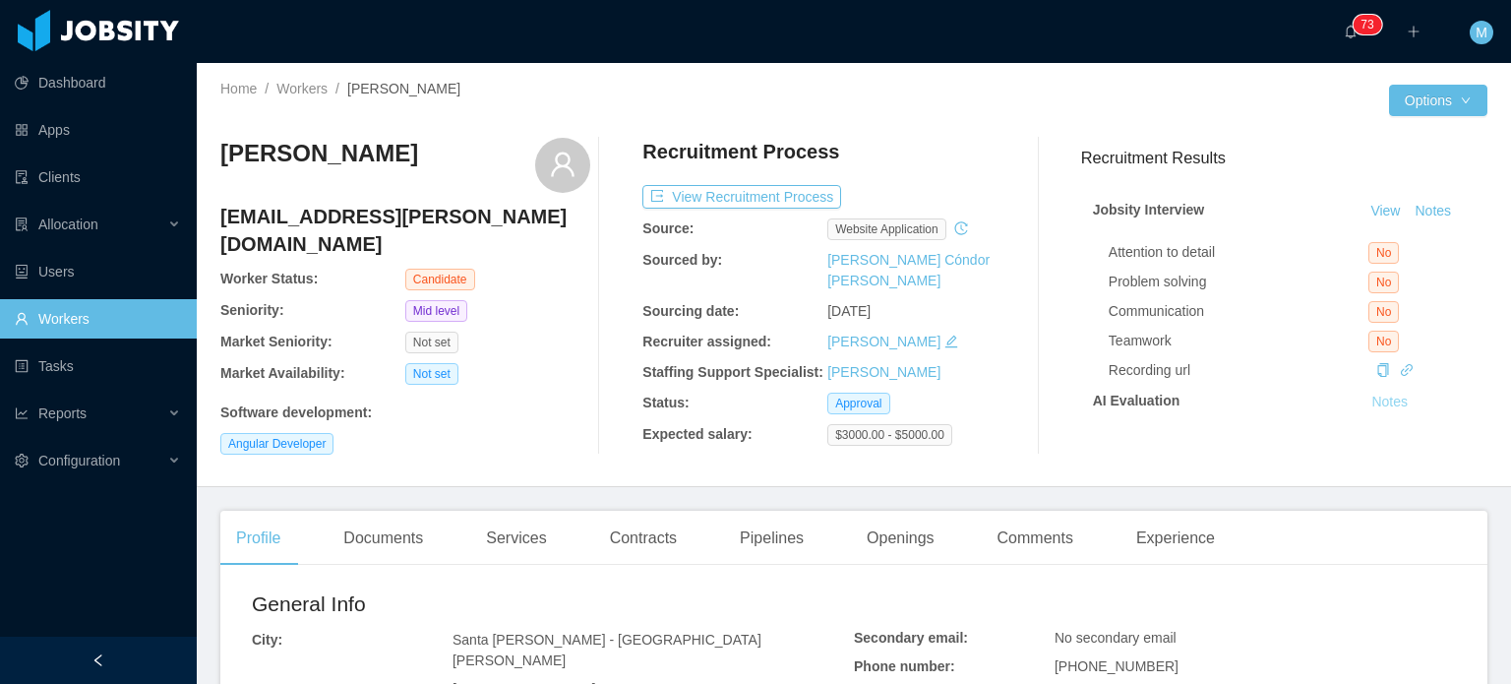
scroll to position [535, 0]
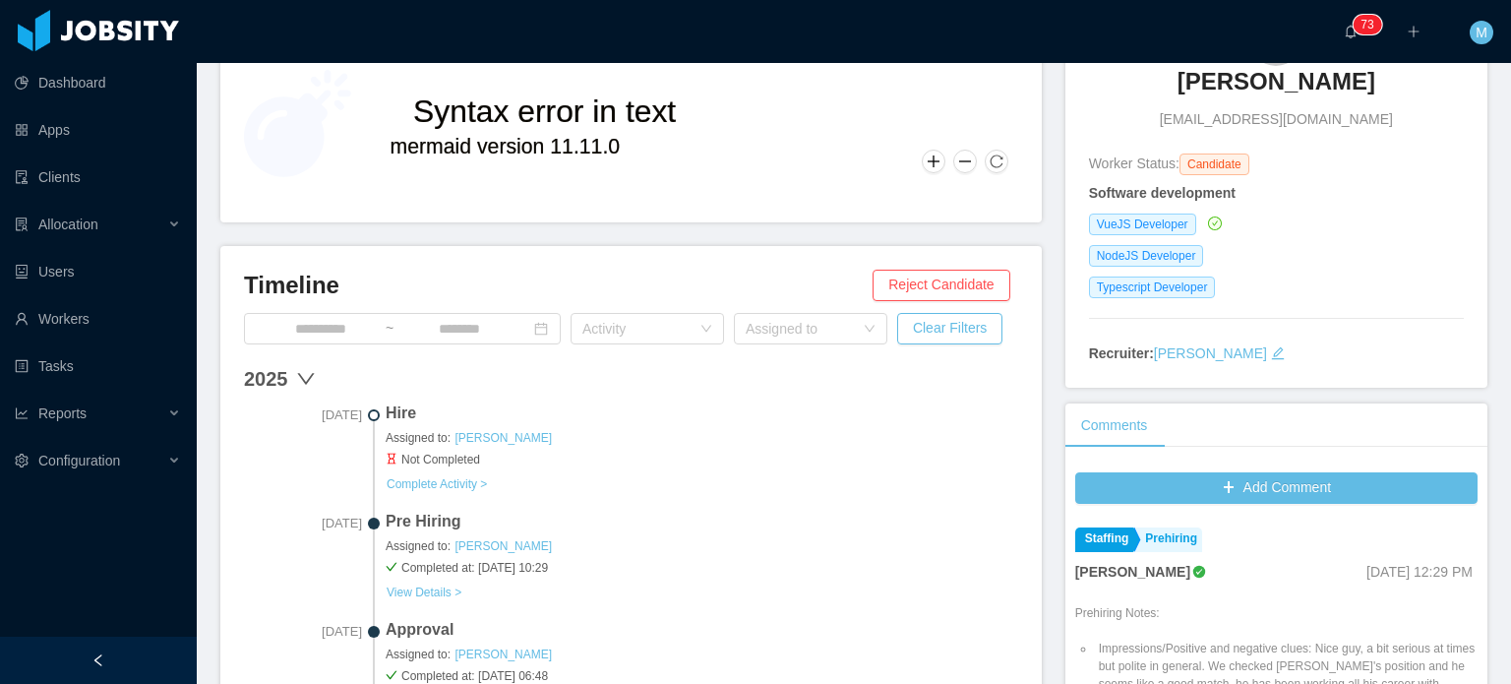
scroll to position [98, 0]
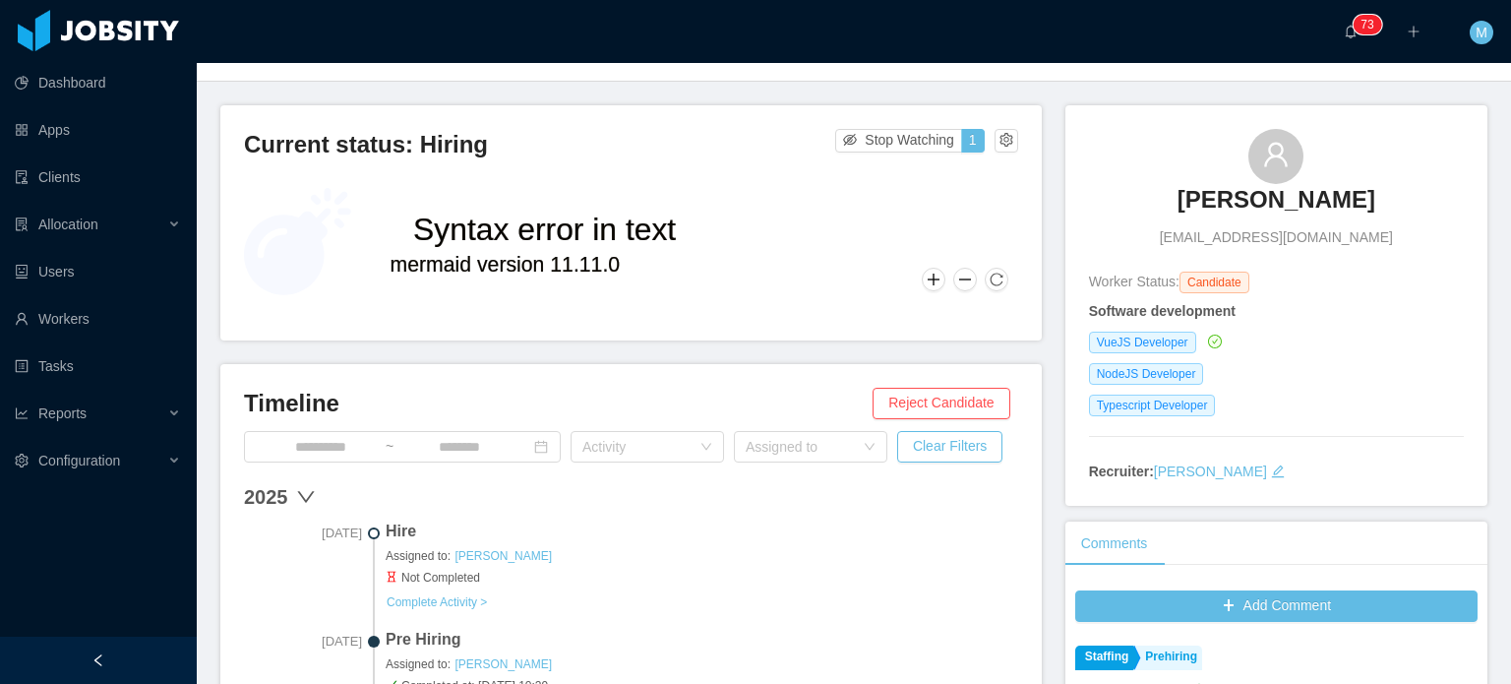
click at [1265, 208] on h3 "Lucas Gomes" at bounding box center [1277, 199] width 198 height 31
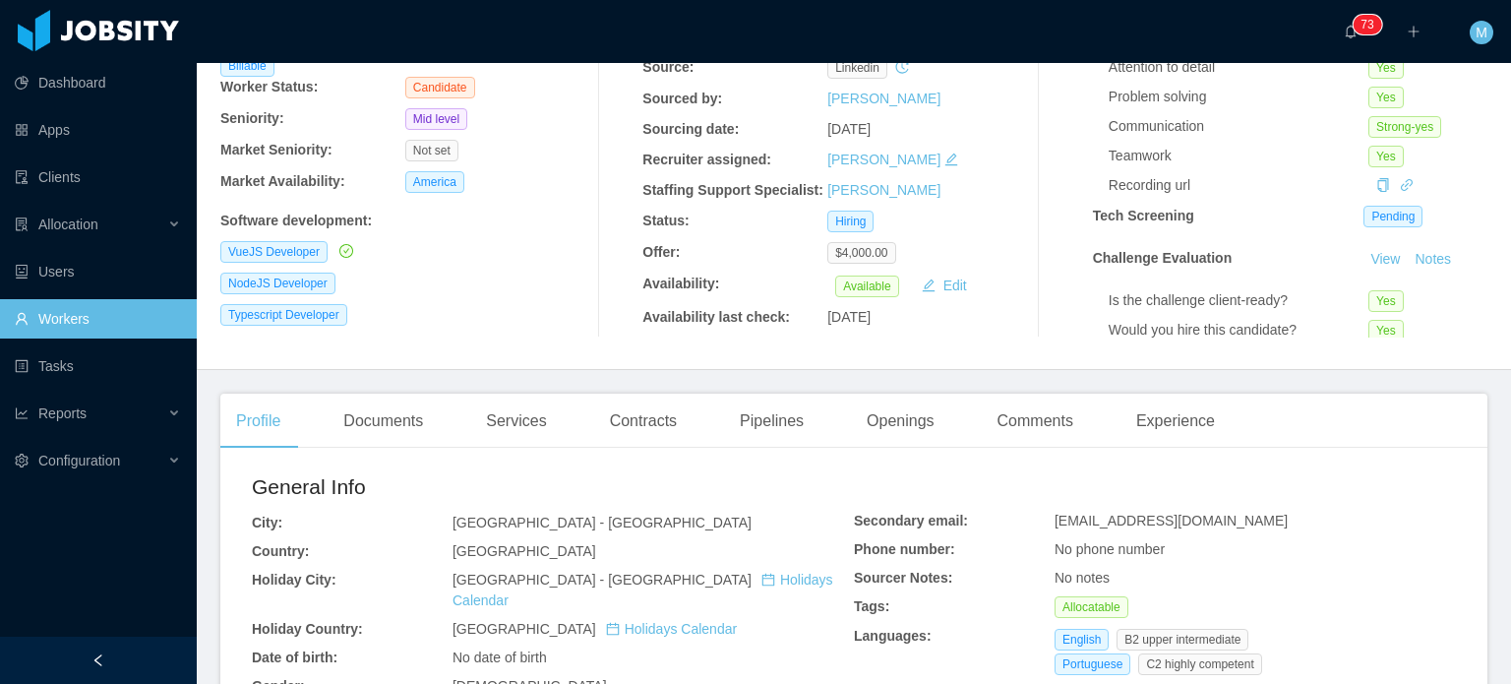
scroll to position [197, 0]
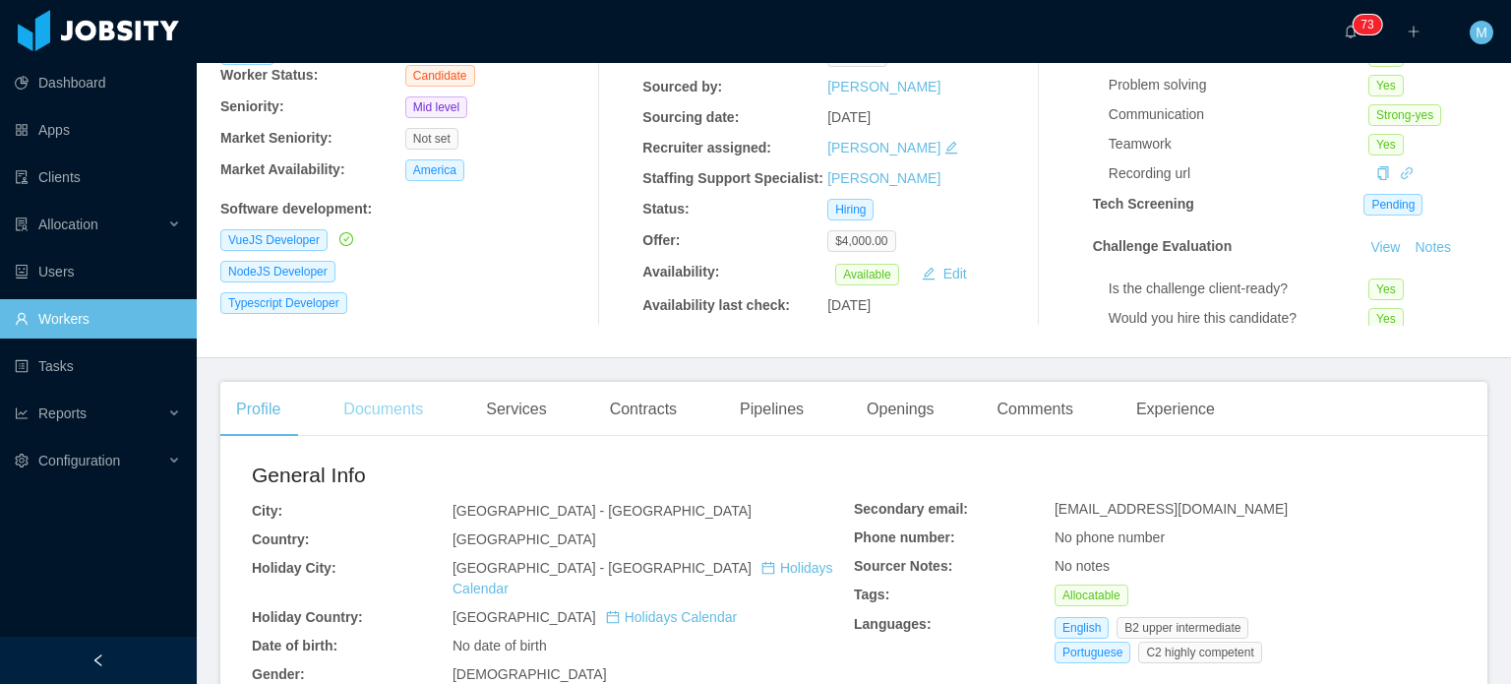
click at [393, 394] on div "Documents" at bounding box center [383, 409] width 111 height 55
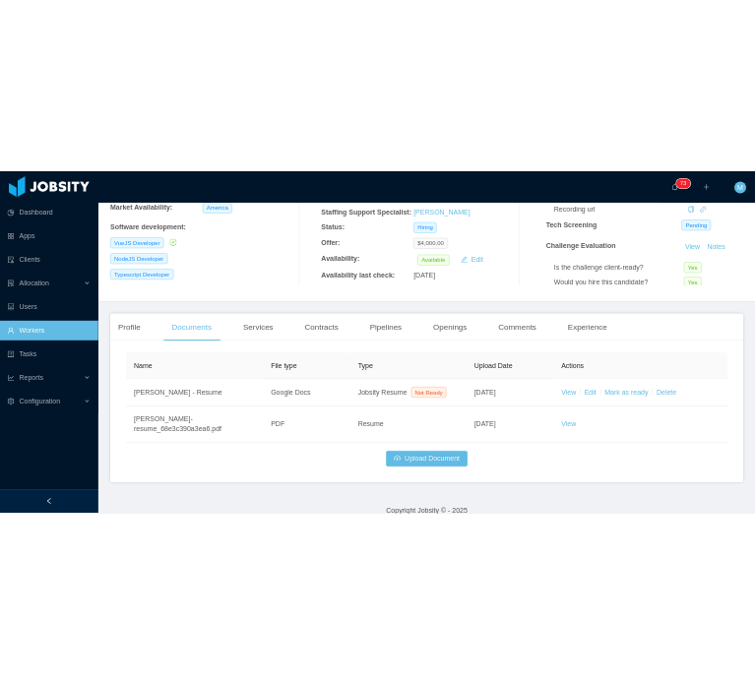
scroll to position [323, 0]
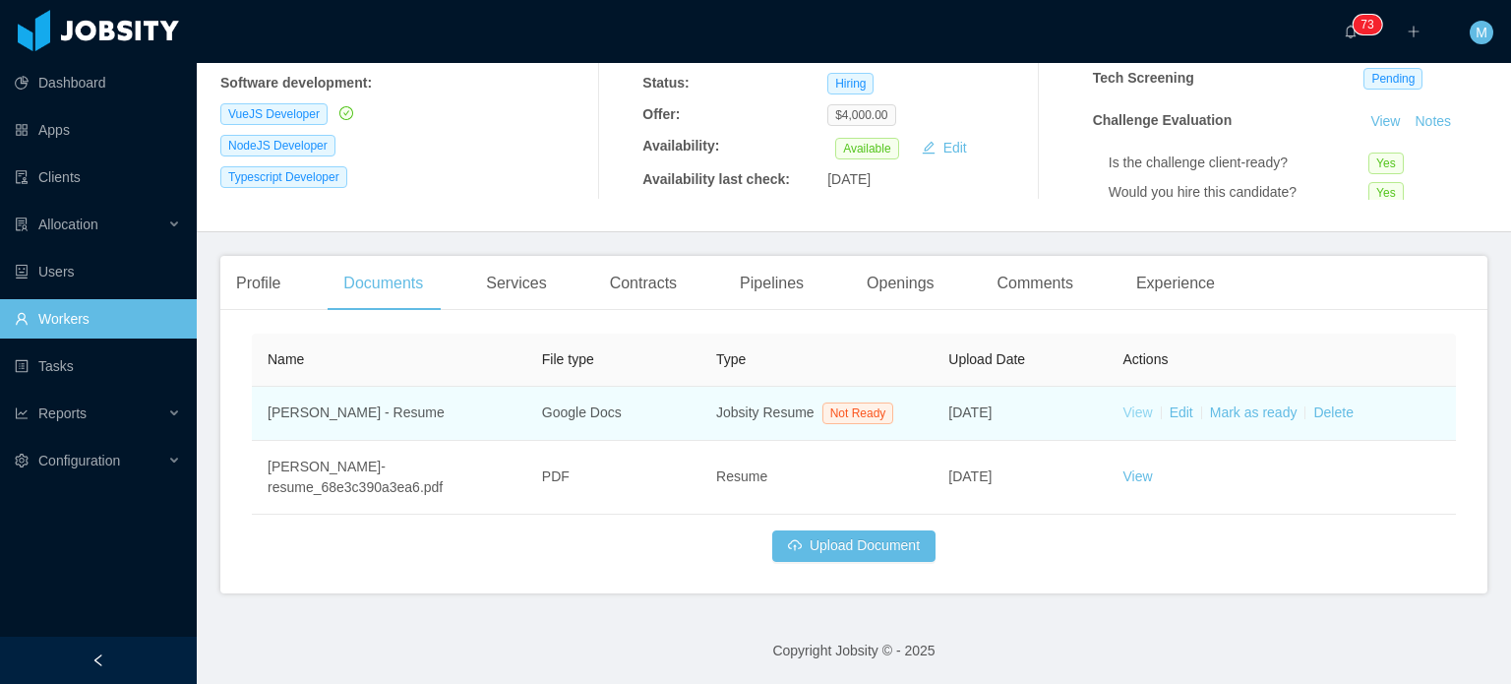
click at [1139, 412] on link "View" at bounding box center [1139, 412] width 30 height 16
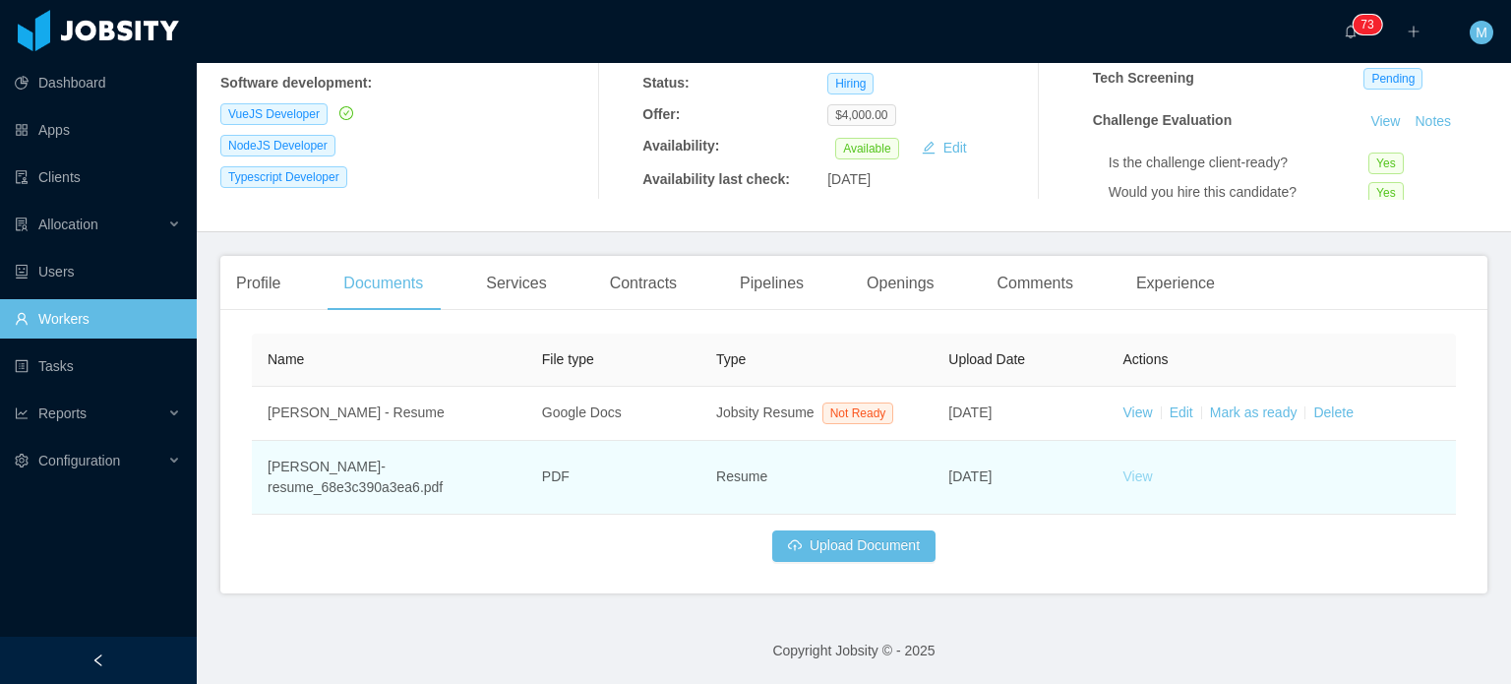
click at [1124, 471] on link "View" at bounding box center [1139, 476] width 30 height 16
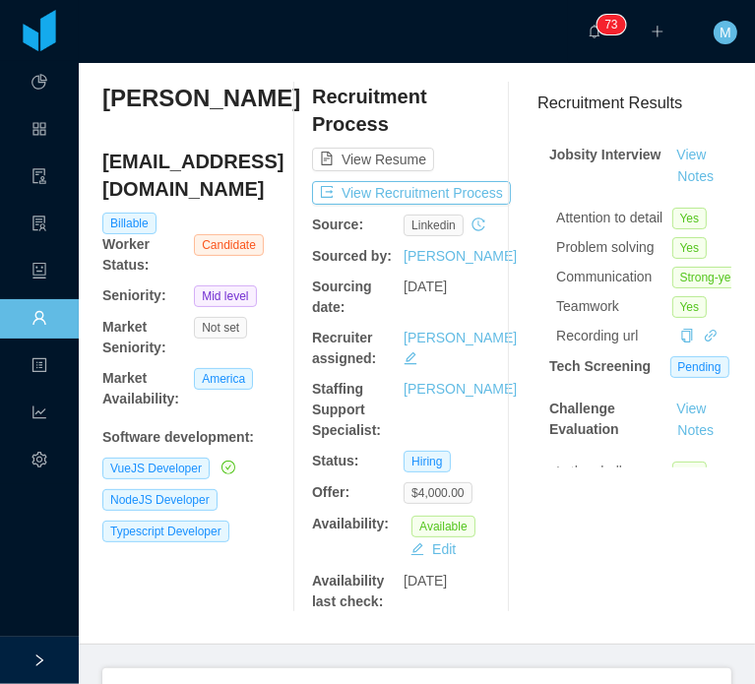
scroll to position [0, 0]
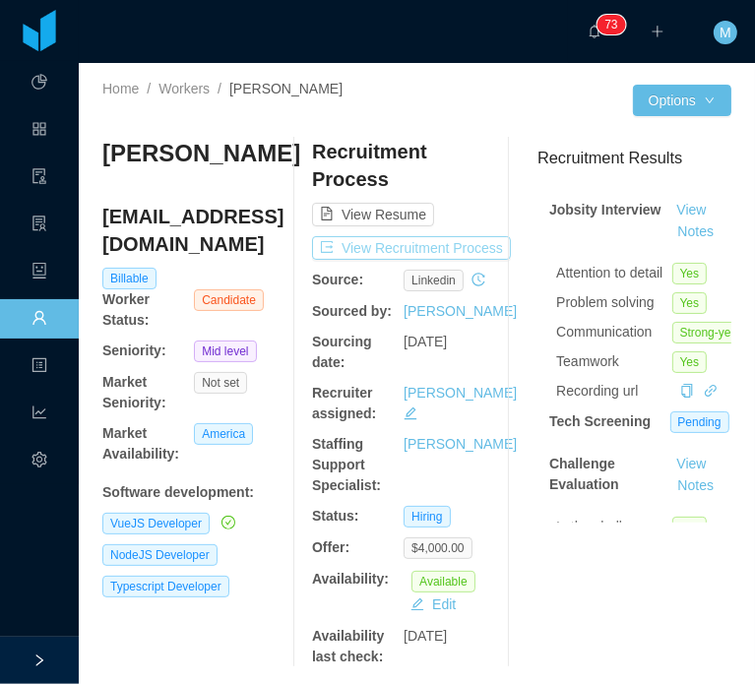
click at [435, 253] on button "View Recruitment Process" at bounding box center [411, 248] width 199 height 24
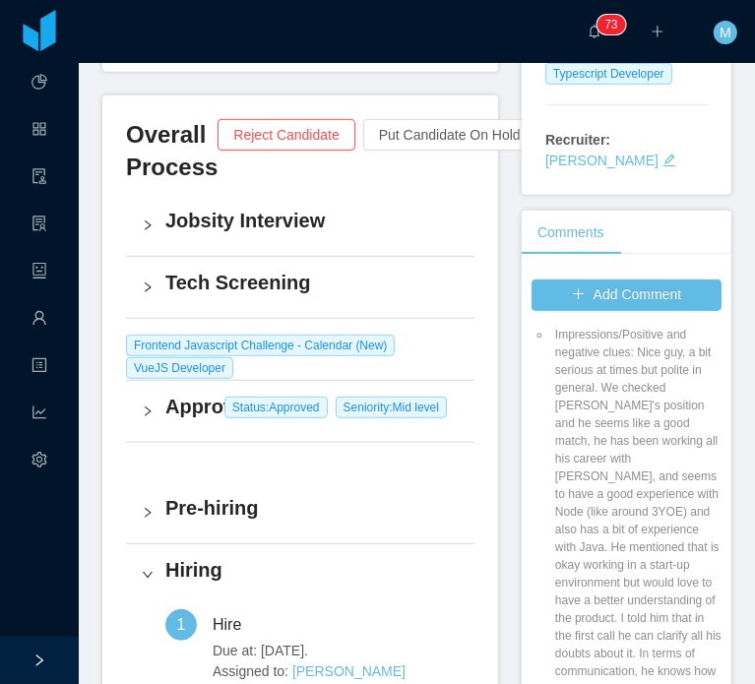
scroll to position [197, 0]
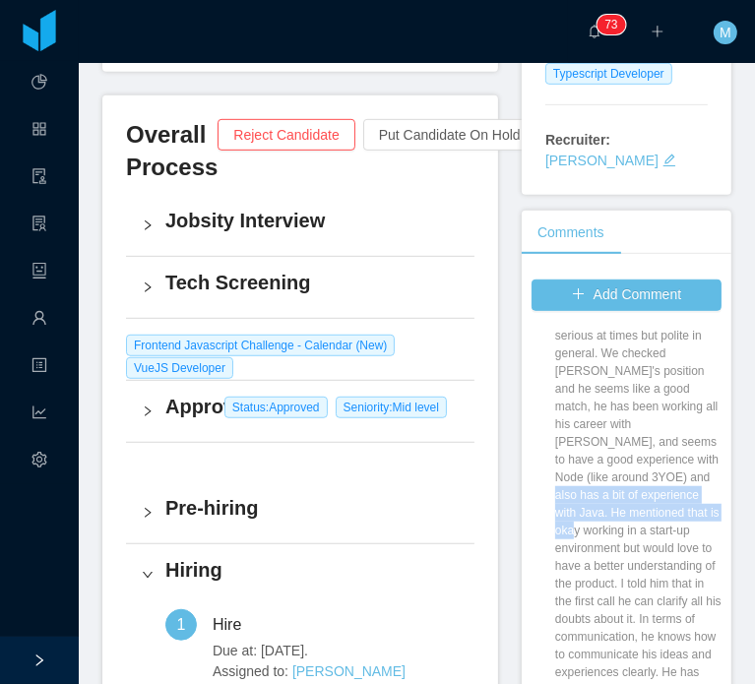
drag, startPoint x: 579, startPoint y: 458, endPoint x: 667, endPoint y: 506, distance: 100.8
click at [667, 506] on li "Impressions/Positive and negative clues: Nice guy, a bit serious at times but p…" at bounding box center [636, 512] width 170 height 443
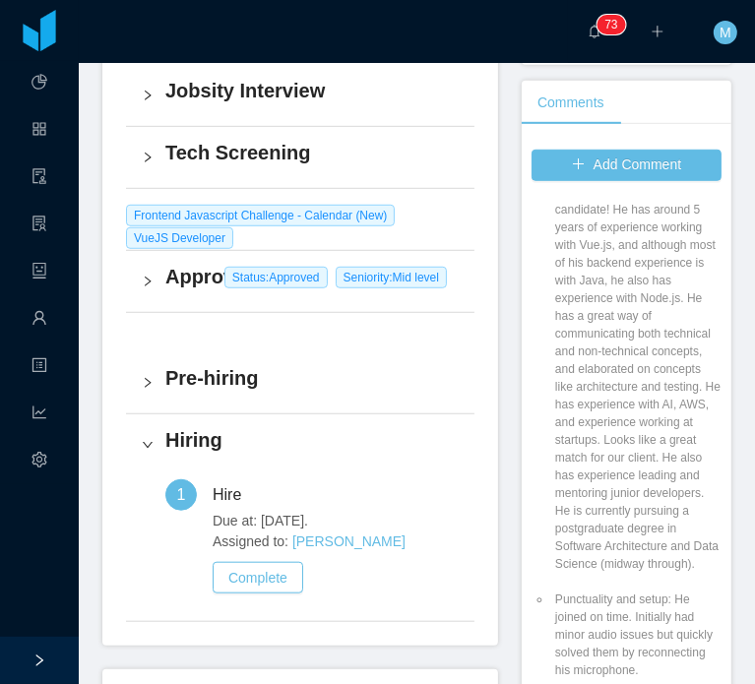
scroll to position [2165, 0]
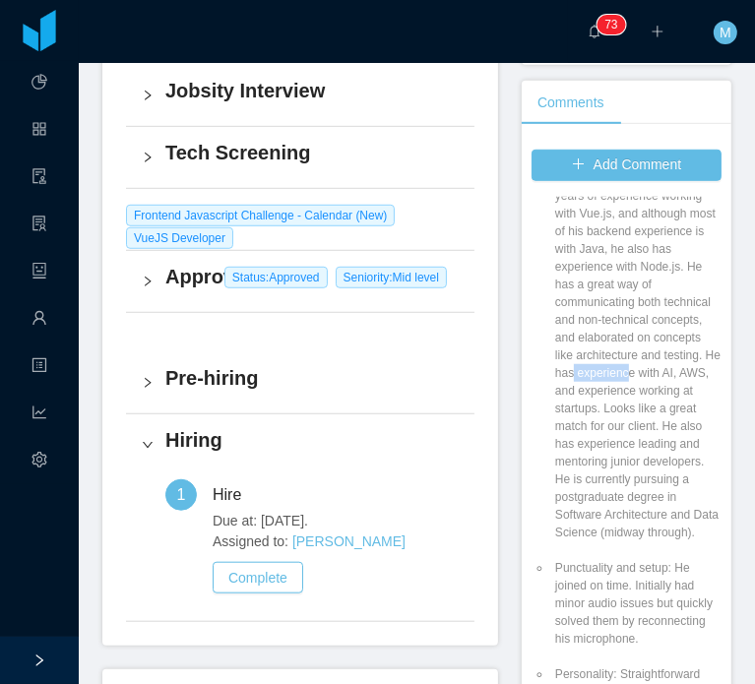
drag, startPoint x: 563, startPoint y: 434, endPoint x: 615, endPoint y: 435, distance: 52.2
click at [615, 435] on li "Match comment: Great candidate! He has around 5 years of experience working wit…" at bounding box center [636, 347] width 170 height 390
drag, startPoint x: 591, startPoint y: 459, endPoint x: 608, endPoint y: 466, distance: 18.5
click at [603, 465] on li "Match comment: Great candidate! He has around 5 years of experience working wit…" at bounding box center [636, 347] width 170 height 390
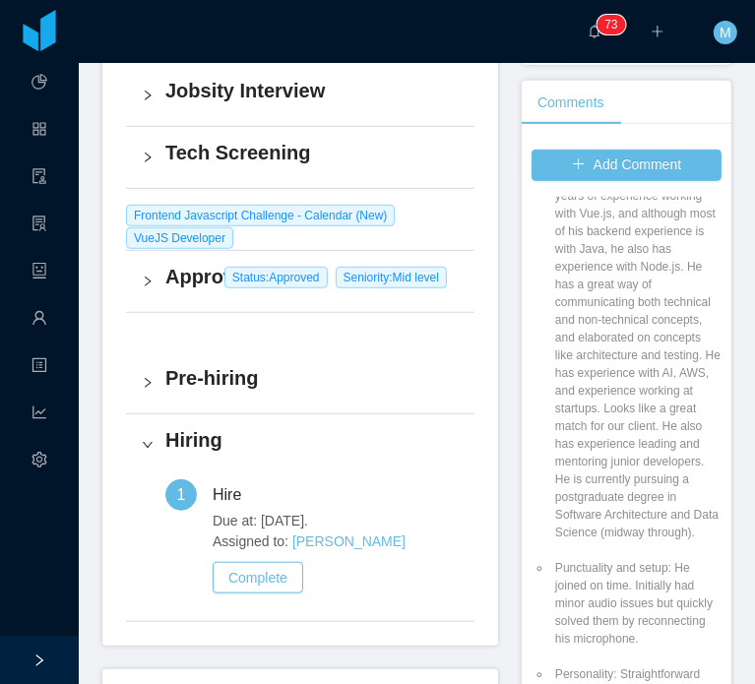
click at [610, 466] on li "Match comment: Great candidate! He has around 5 years of experience working wit…" at bounding box center [636, 347] width 170 height 390
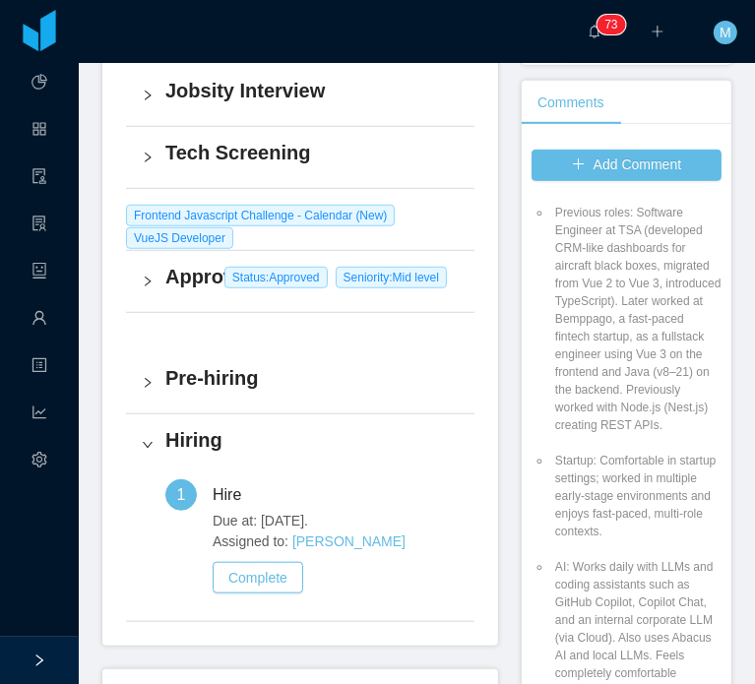
scroll to position [3050, 0]
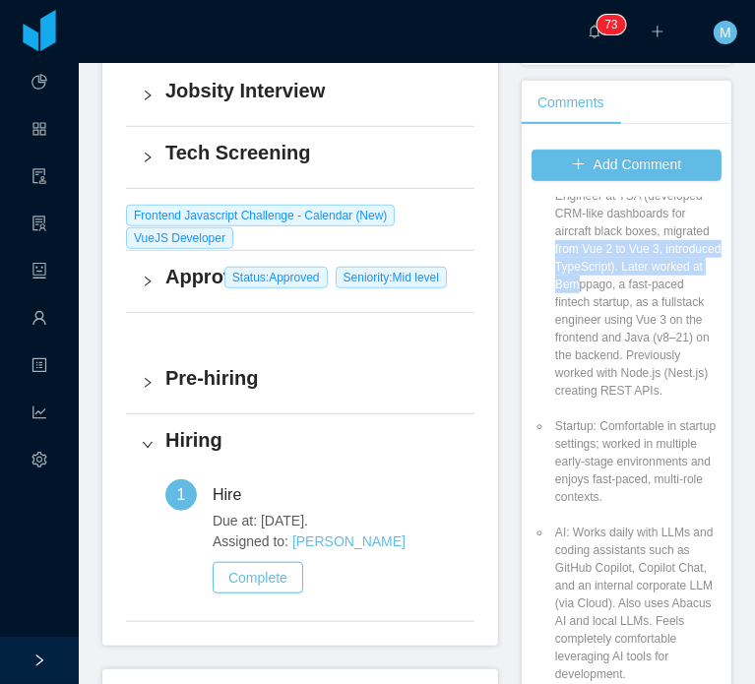
click at [653, 389] on li "Previous roles: Software Engineer at TSA (developed CRM-like dashboards for air…" at bounding box center [636, 284] width 170 height 230
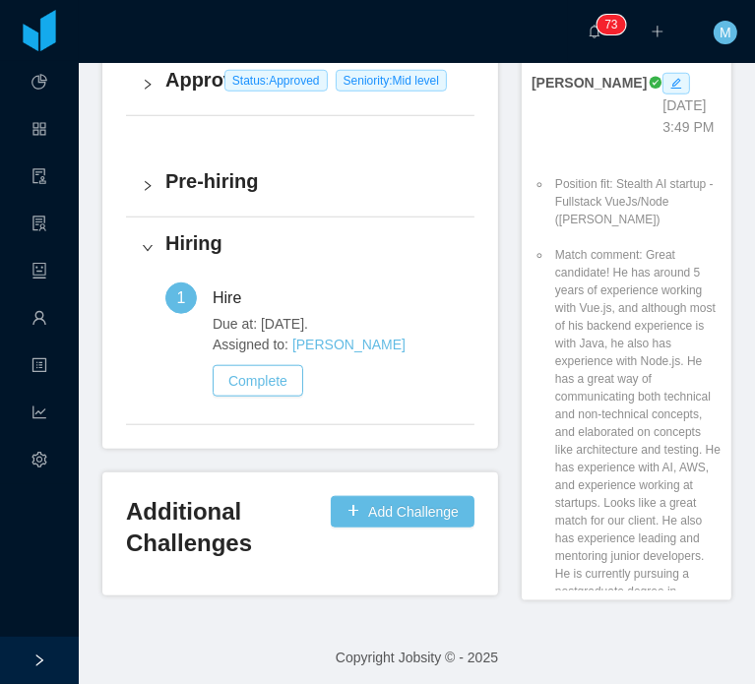
scroll to position [1869, 0]
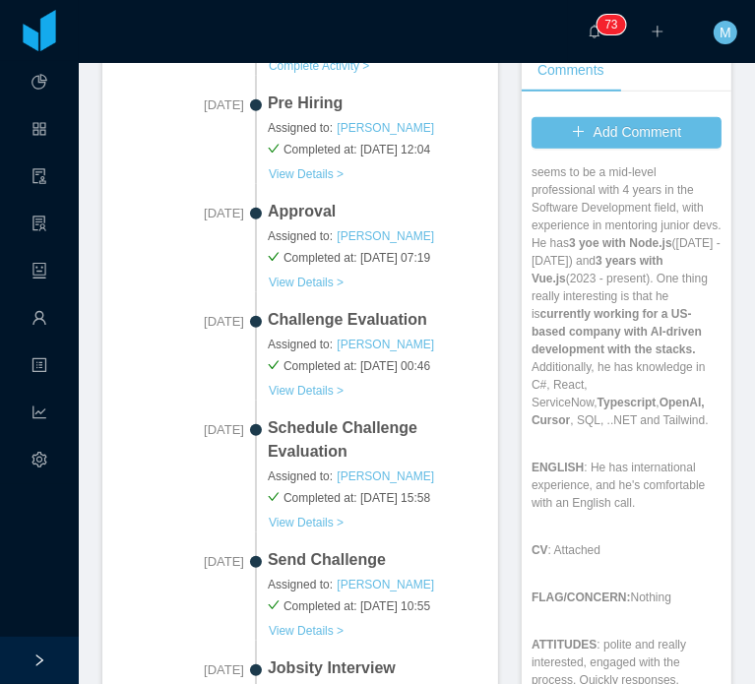
scroll to position [689, 0]
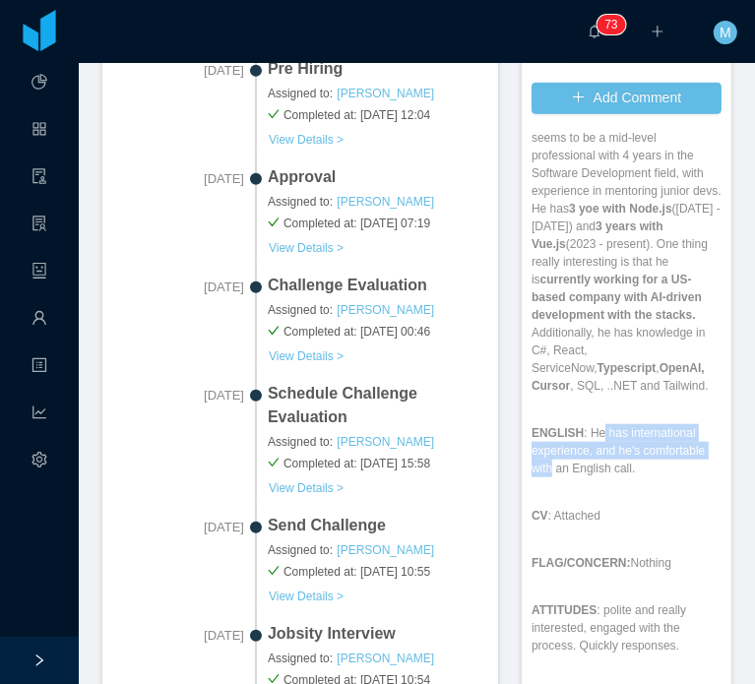
drag, startPoint x: 586, startPoint y: 420, endPoint x: 624, endPoint y: 452, distance: 48.9
click at [624, 452] on p "ENGLISH : He has international experience, and he's comfortable with an English…" at bounding box center [626, 450] width 190 height 53
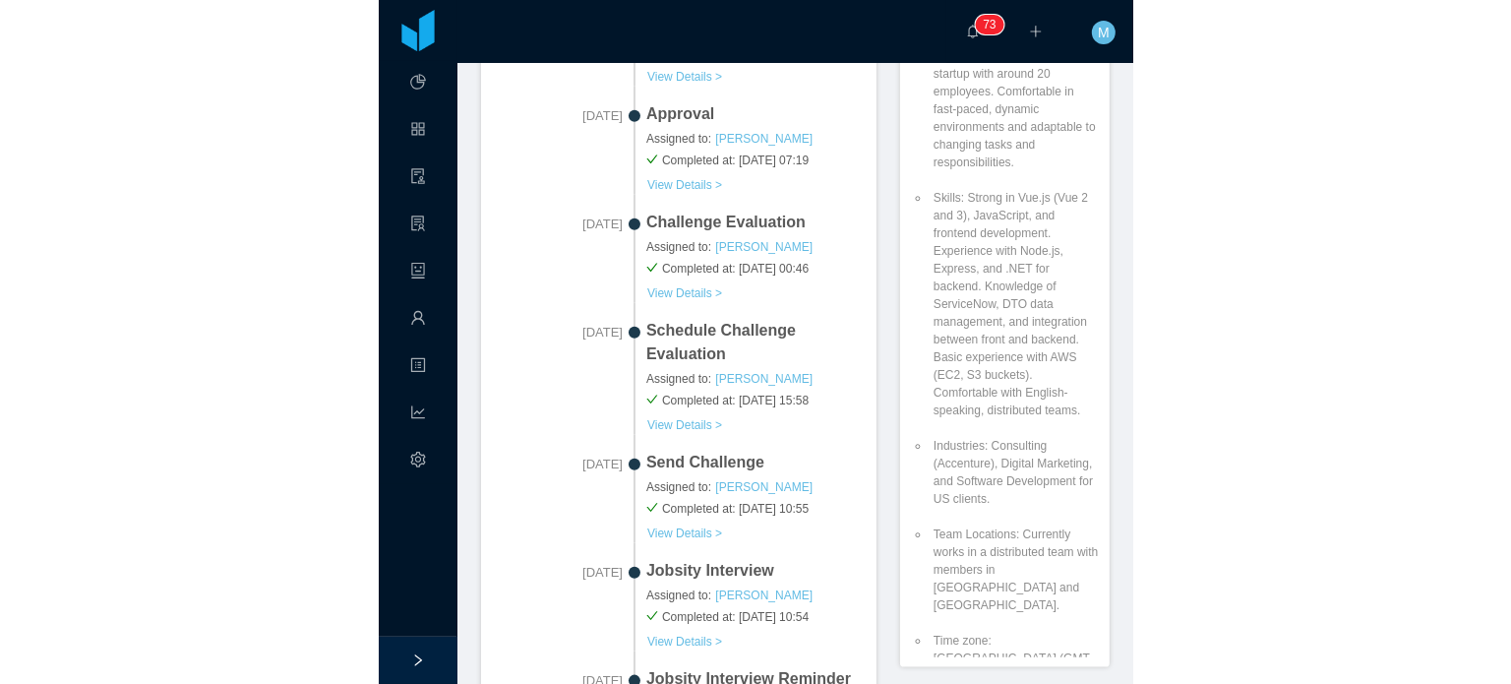
scroll to position [3353, 0]
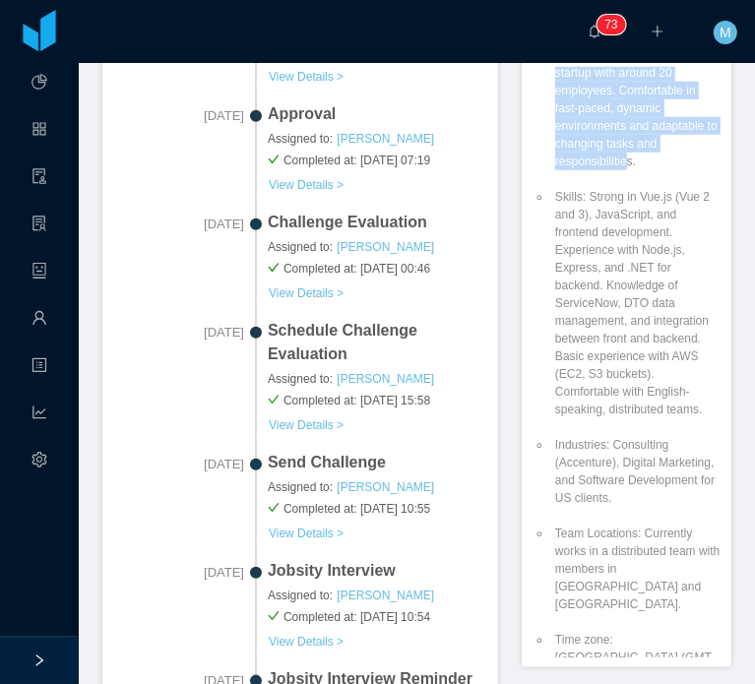
drag, startPoint x: 669, startPoint y: 458, endPoint x: 524, endPoint y: 340, distance: 186.1
click at [531, 340] on ul "Position fit: Stealth AI startup - Fullstack VueJs/Node ([PERSON_NAME]) Match c…" at bounding box center [626, 19] width 190 height 2143
copy li "Startup: Currently working at a startup with around 20 employees. Comfortable i…"
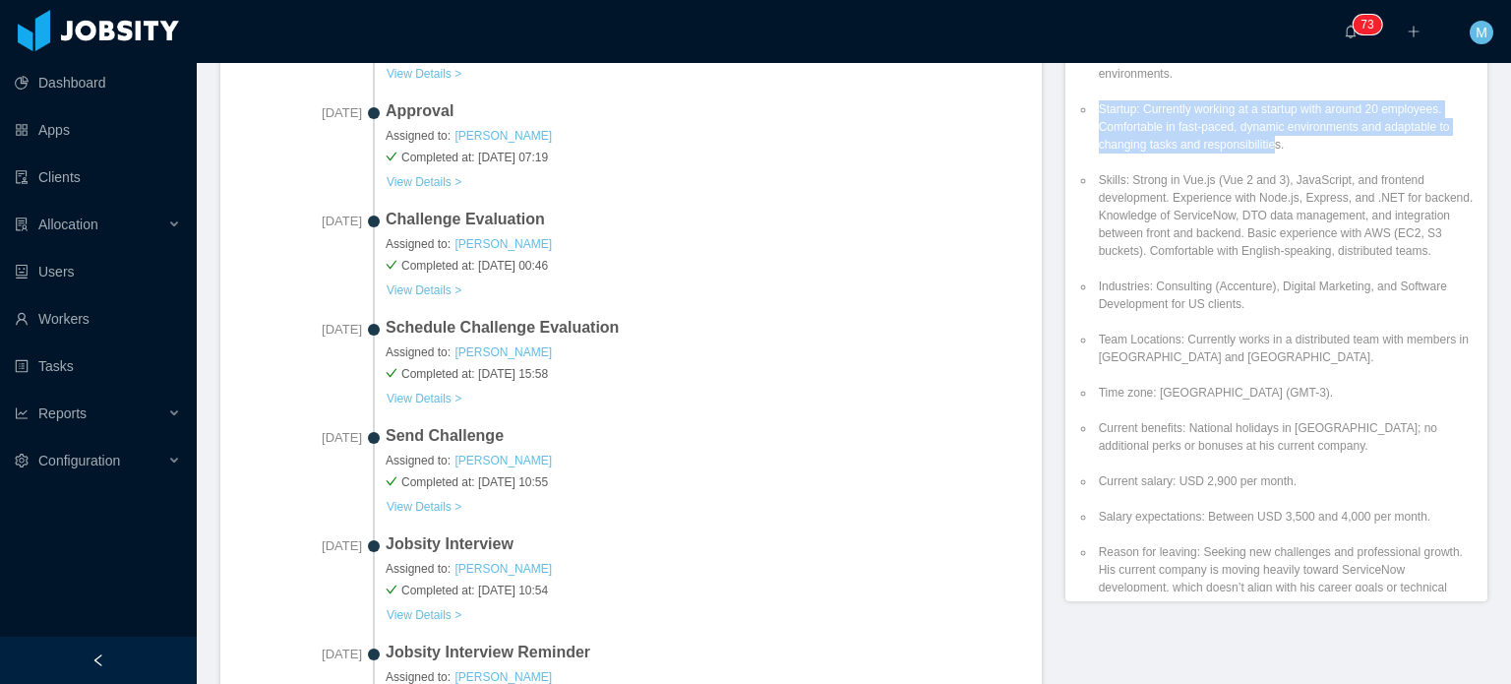
scroll to position [1997, 0]
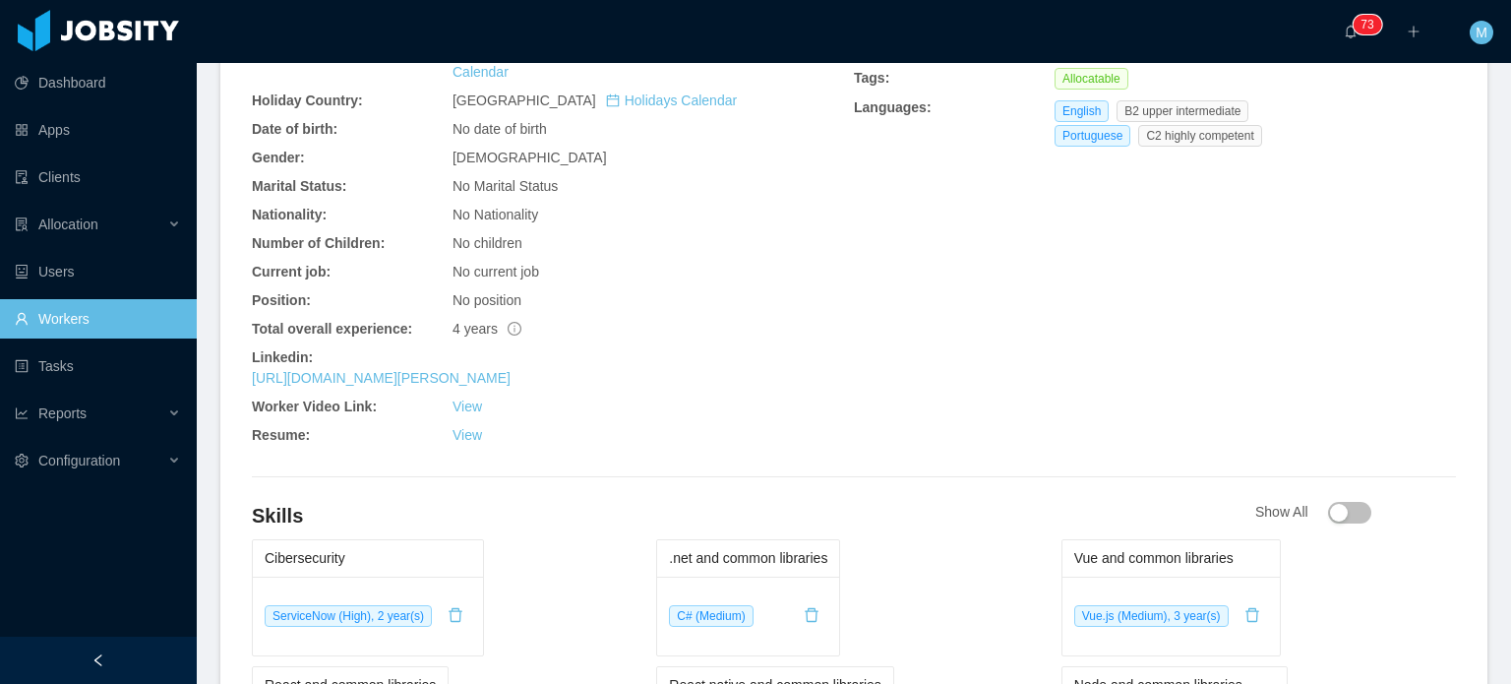
scroll to position [722, 0]
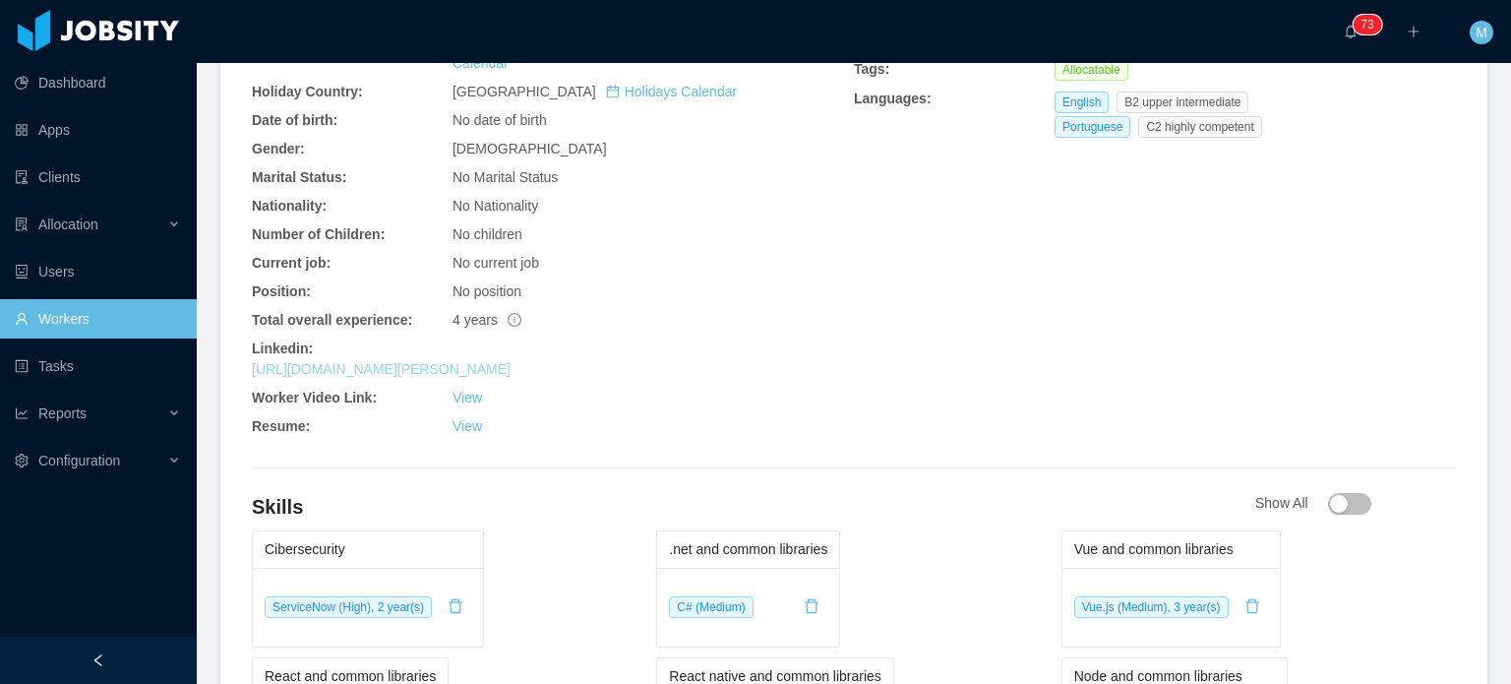
click at [453, 361] on link "https://www.linkedin.com/in/hani-yehia" at bounding box center [381, 369] width 259 height 16
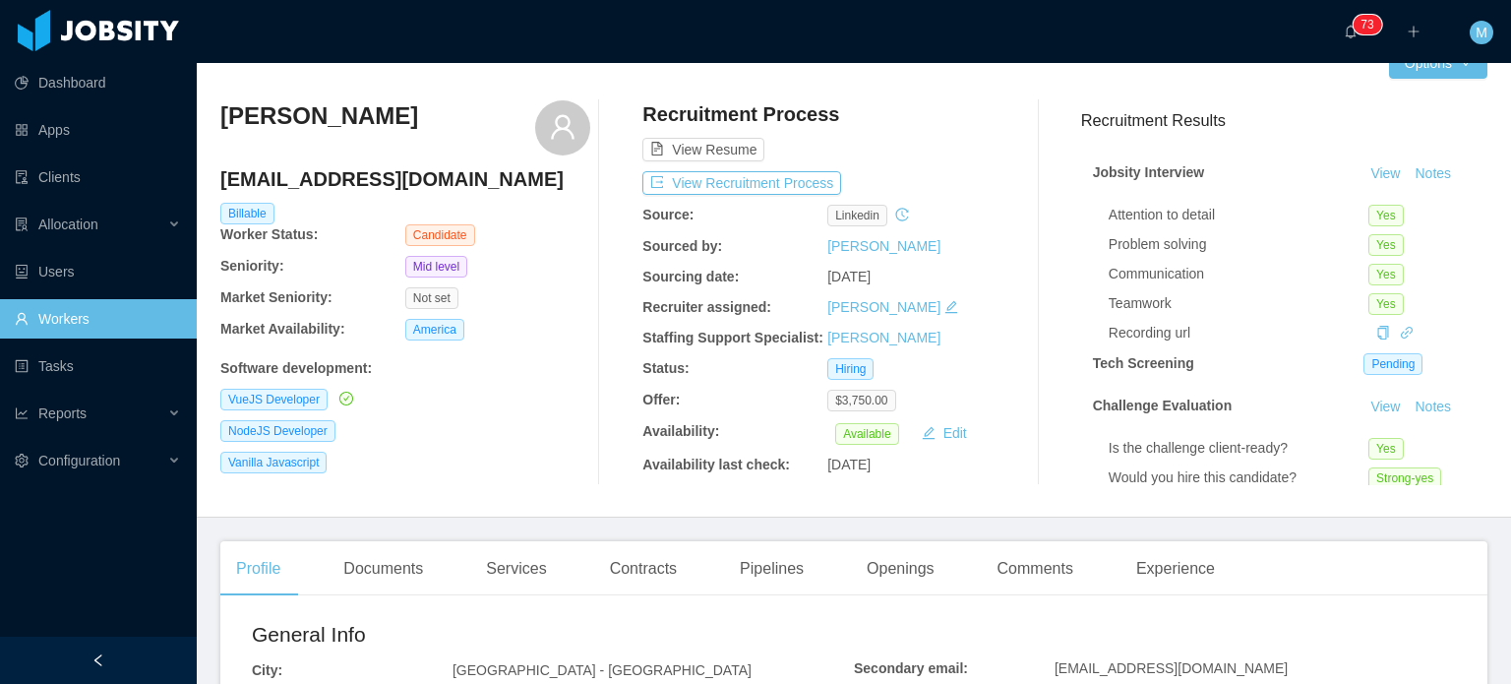
scroll to position [33, 0]
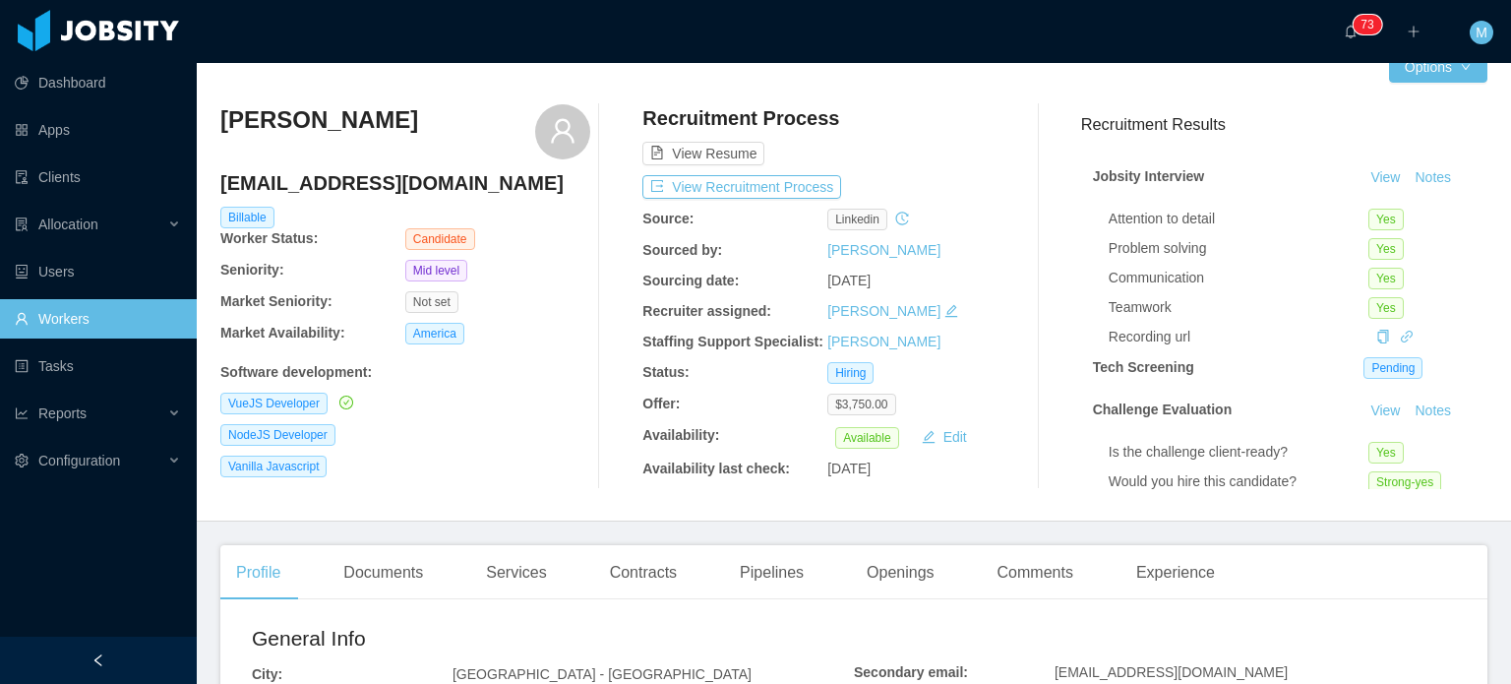
click at [438, 570] on div "Documents" at bounding box center [383, 572] width 111 height 55
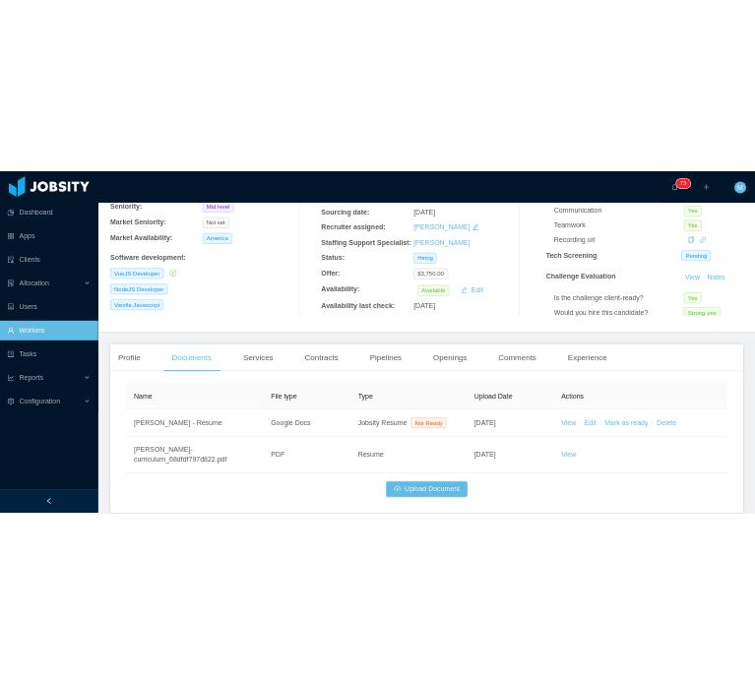
scroll to position [242, 0]
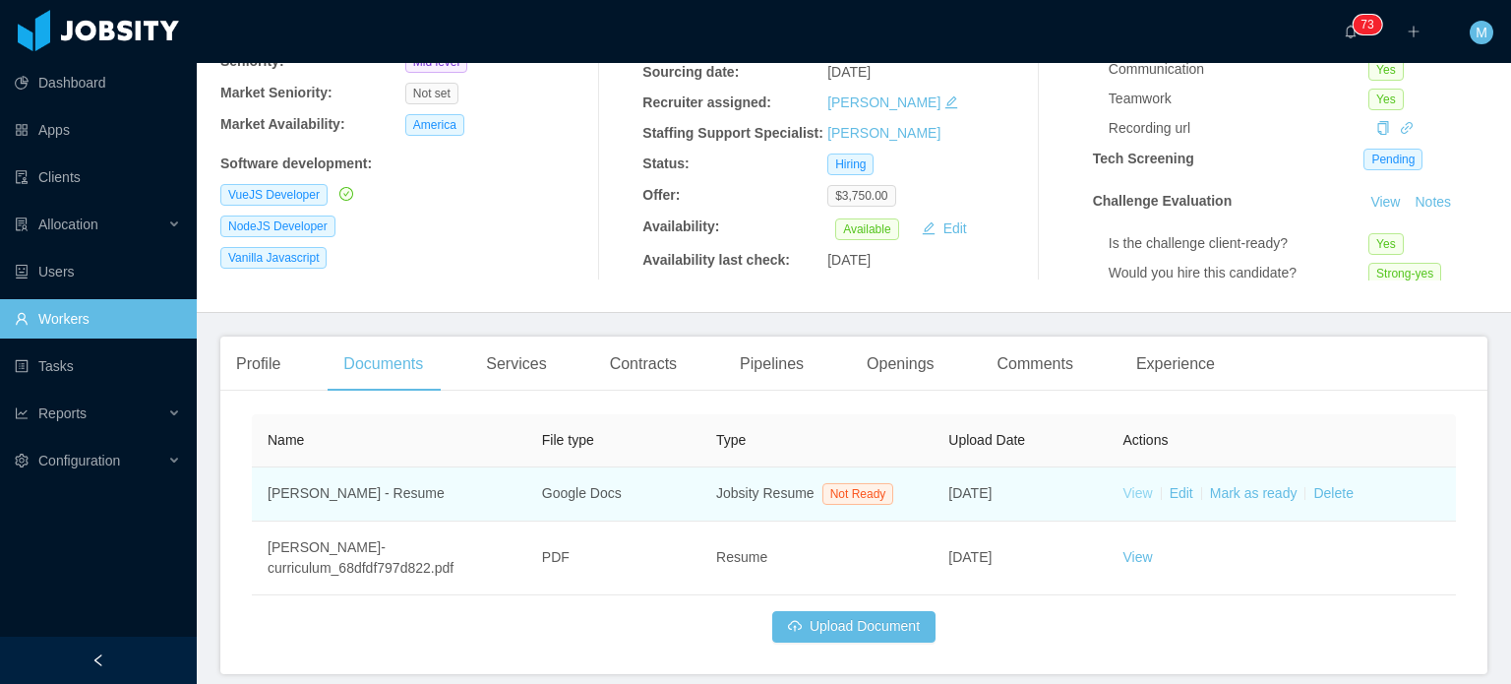
click at [1124, 491] on link "View" at bounding box center [1139, 493] width 30 height 16
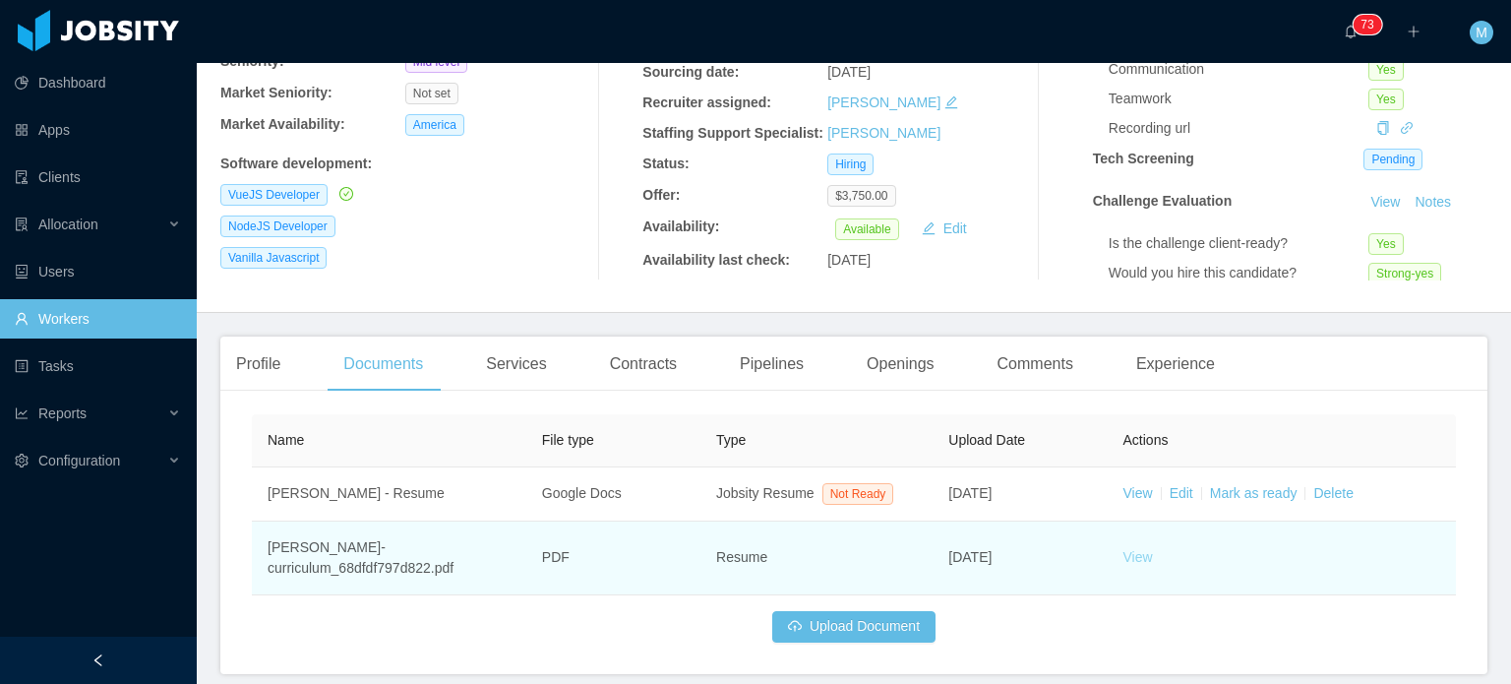
click at [1138, 557] on link "View" at bounding box center [1139, 557] width 30 height 16
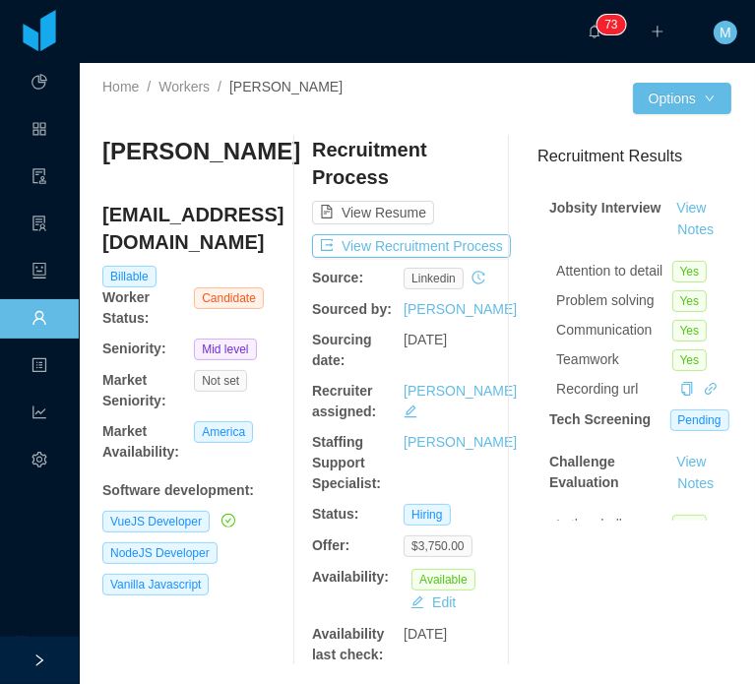
scroll to position [0, 0]
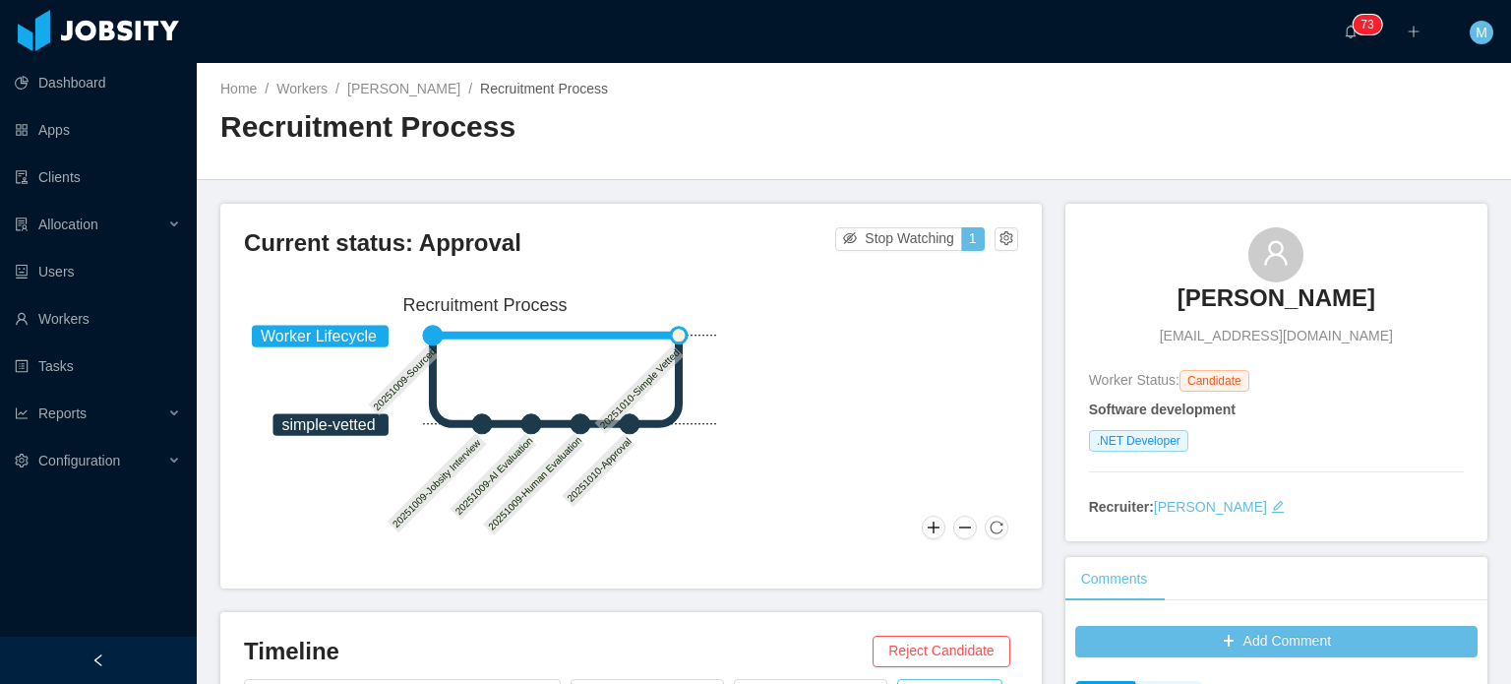
click at [1229, 308] on h3 "[PERSON_NAME]" at bounding box center [1277, 297] width 198 height 31
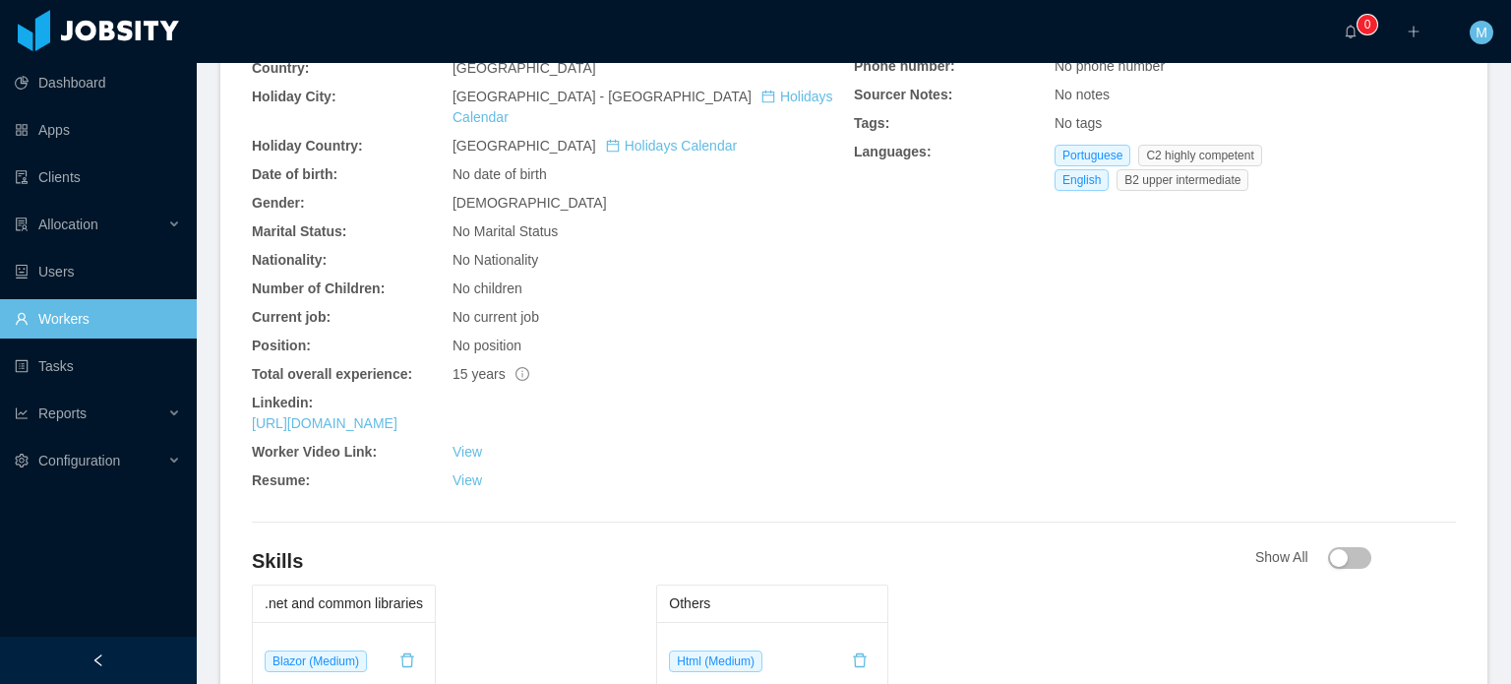
scroll to position [619, 0]
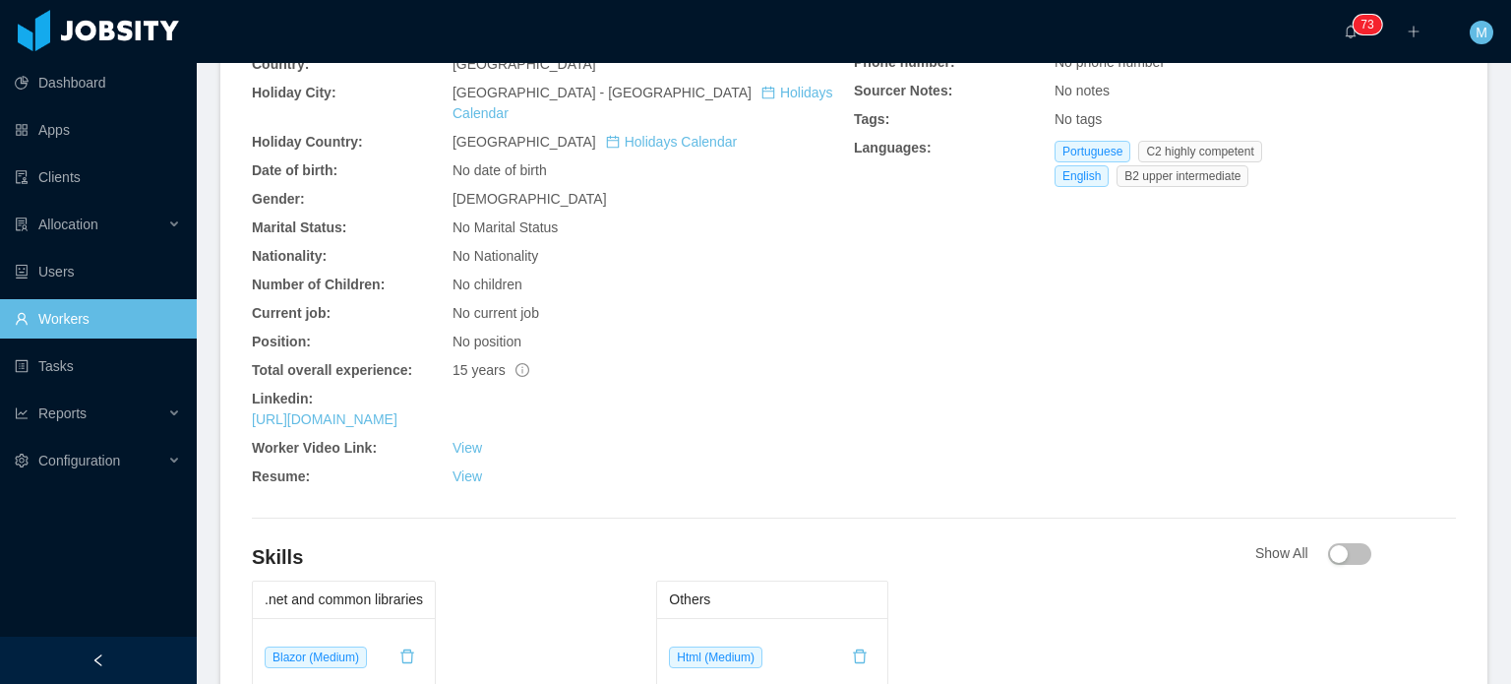
click at [450, 393] on div "General Info City: [GEOGRAPHIC_DATA] - [GEOGRAPHIC_DATA] Country: [GEOGRAPHIC_D…" at bounding box center [553, 239] width 602 height 511
click at [398, 411] on link "[URL][DOMAIN_NAME]" at bounding box center [325, 419] width 146 height 16
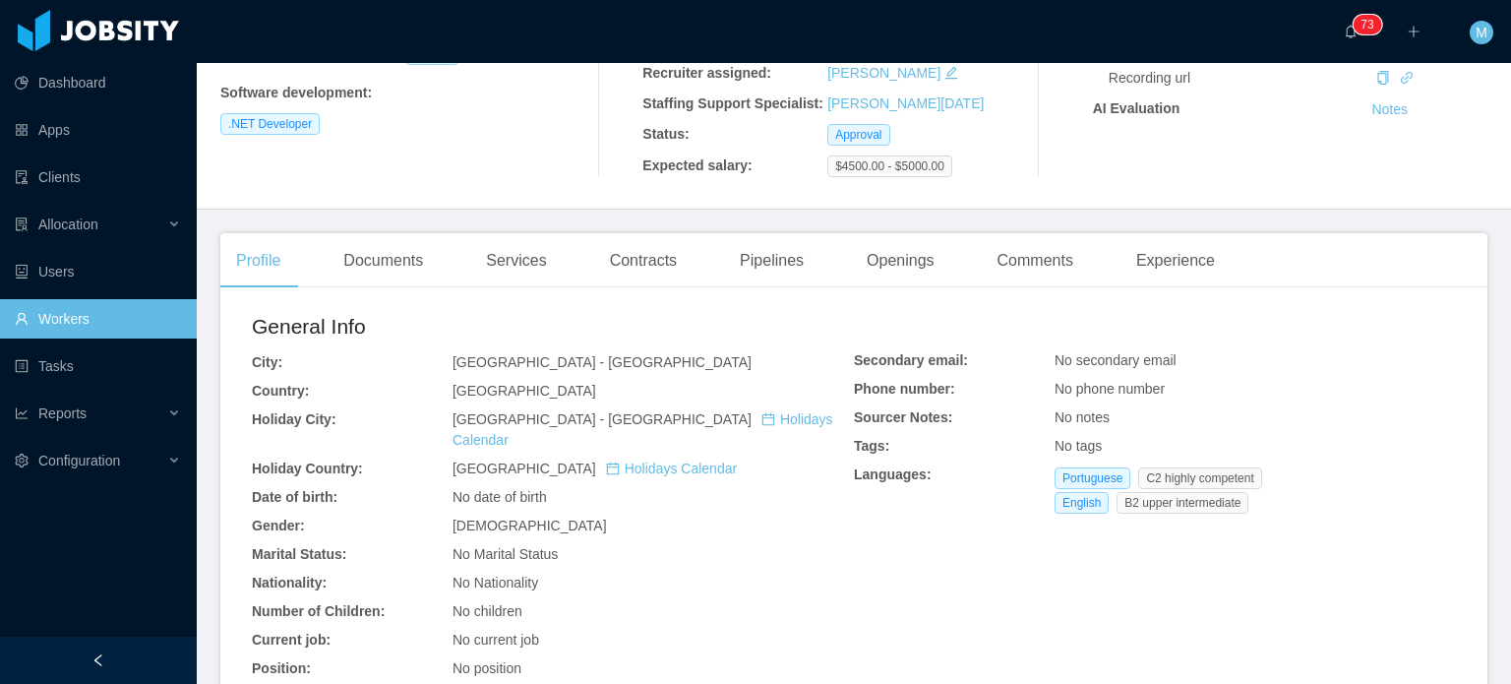
scroll to position [127, 0]
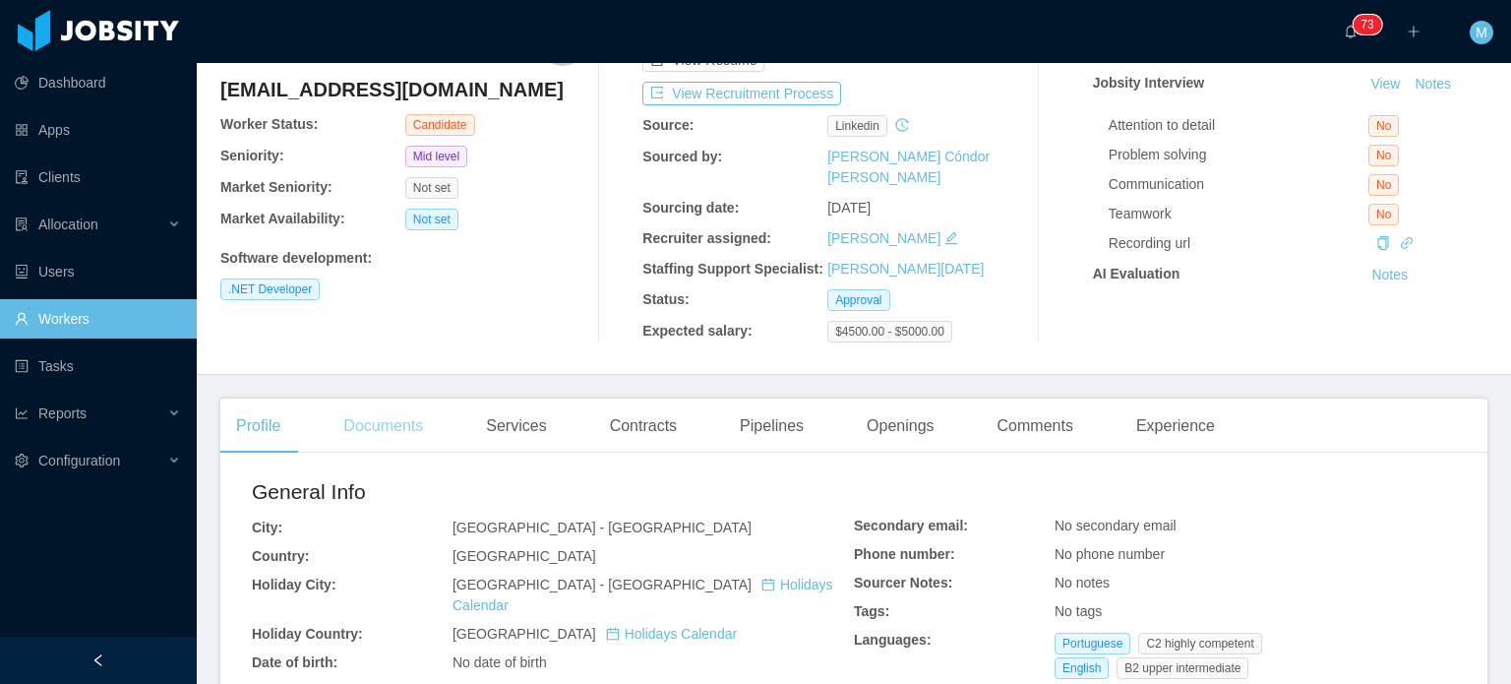
click at [370, 427] on div "Documents" at bounding box center [383, 426] width 111 height 55
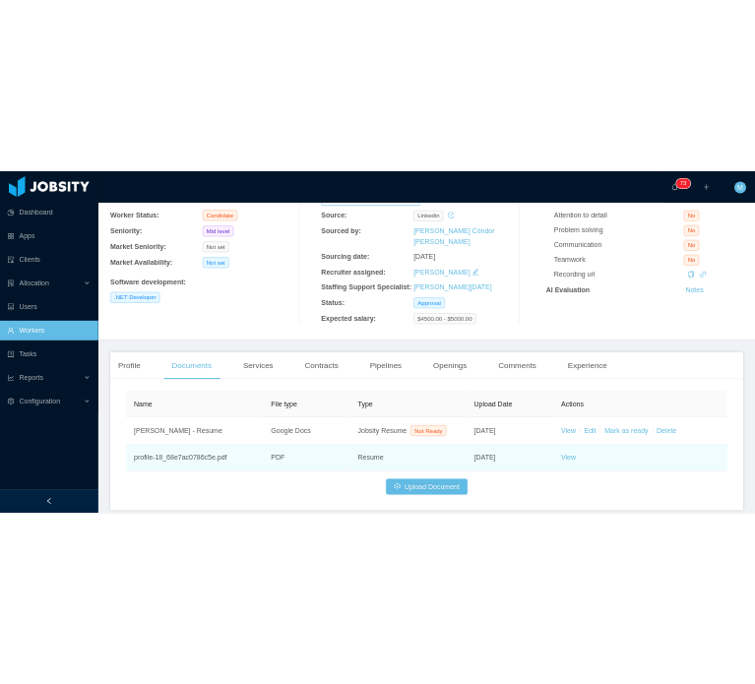
scroll to position [173, 0]
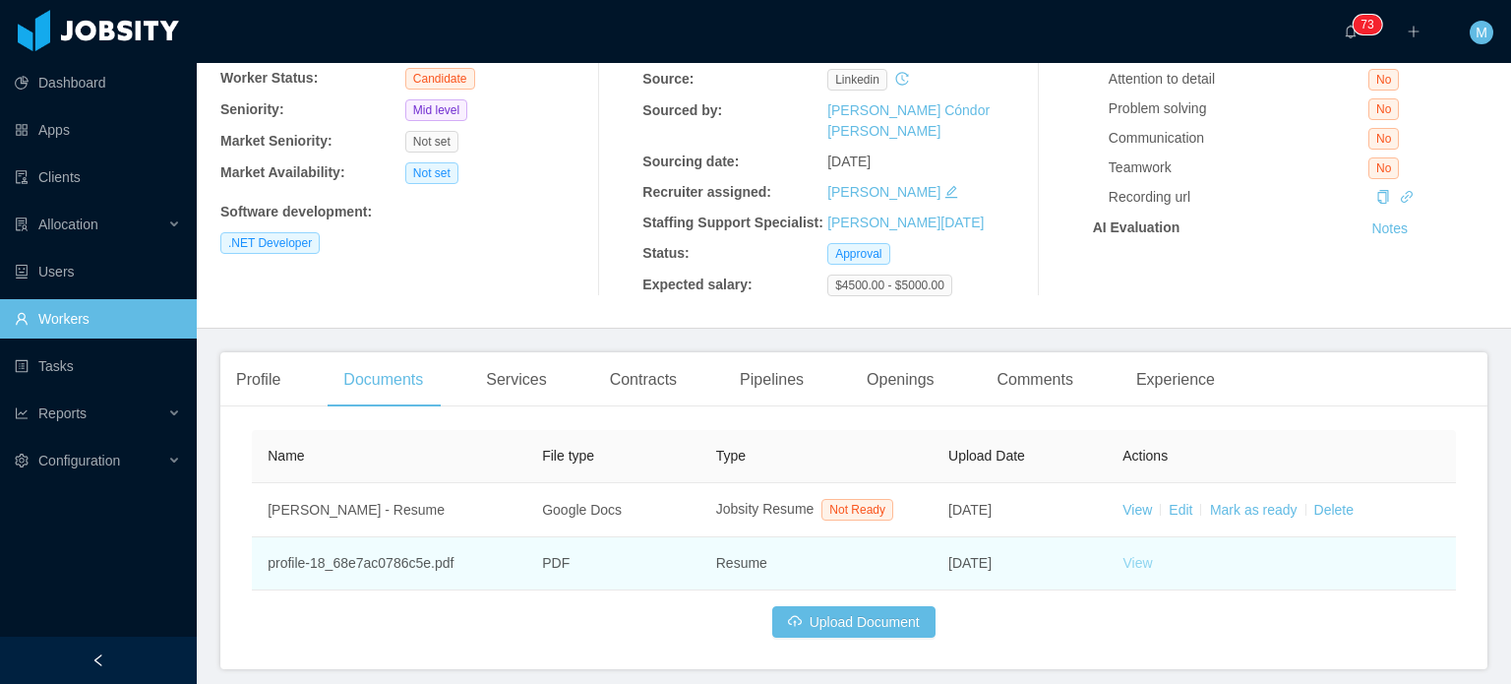
click at [1130, 555] on link "View" at bounding box center [1139, 563] width 30 height 16
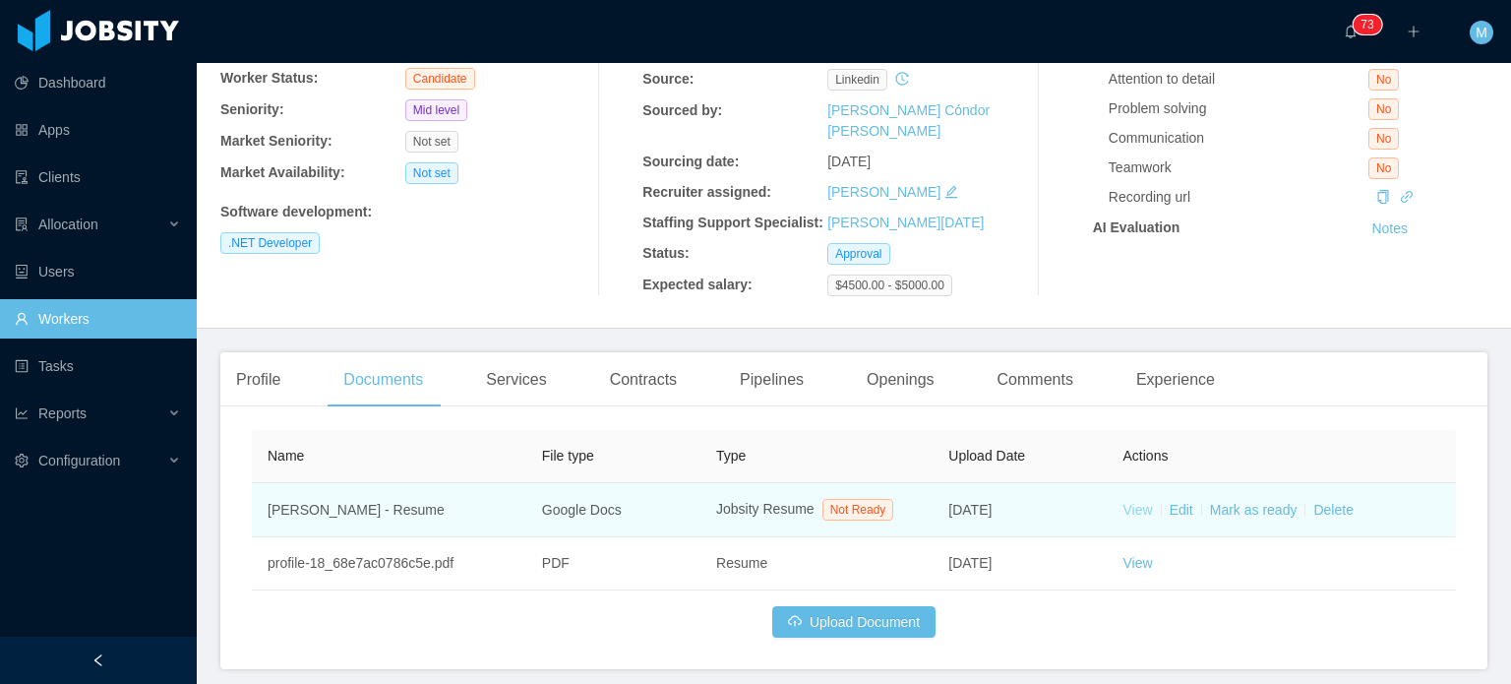
click at [1124, 502] on link "View" at bounding box center [1139, 510] width 30 height 16
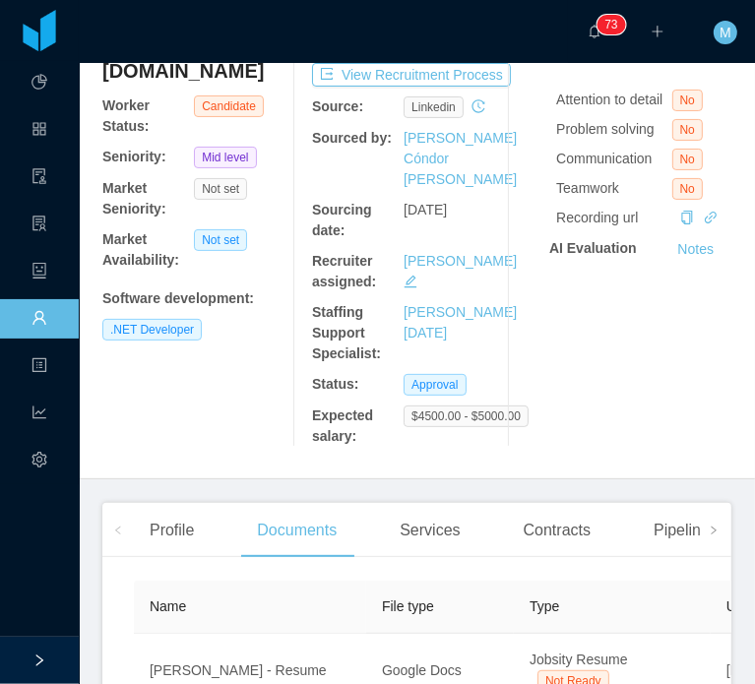
click at [251, 425] on div "Felipe Paixão felipepassion@gmail.com Worker Status: Candidate Seniority: Mid l…" at bounding box center [193, 206] width 183 height 482
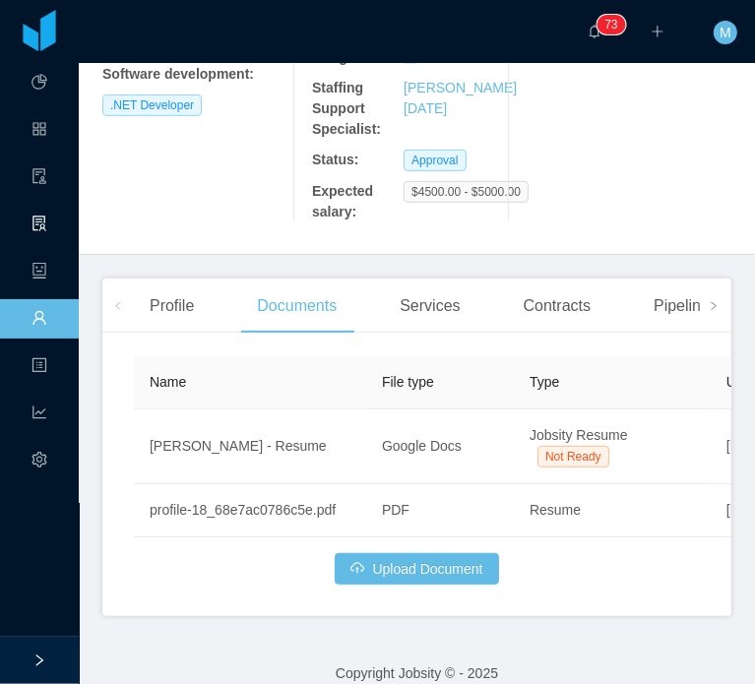
scroll to position [400, 0]
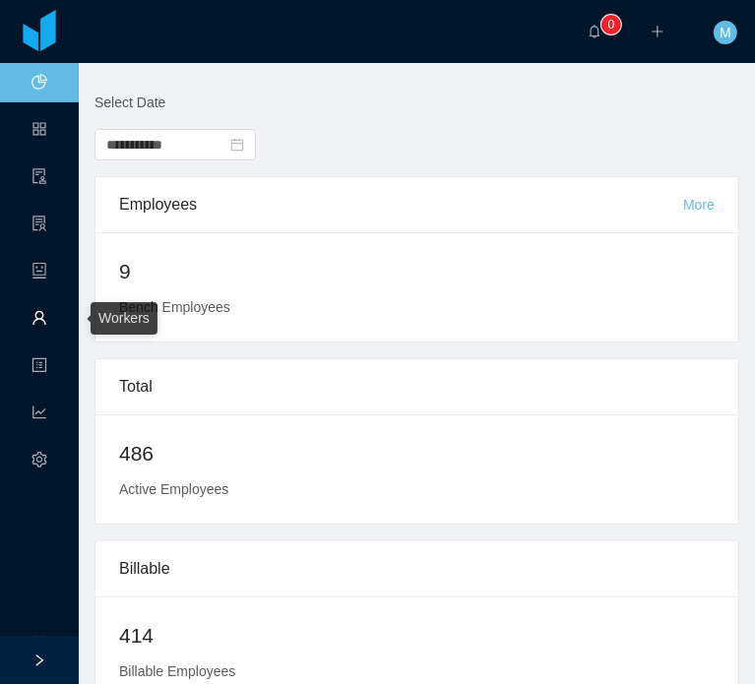
click at [44, 327] on link "Workers" at bounding box center [39, 319] width 16 height 41
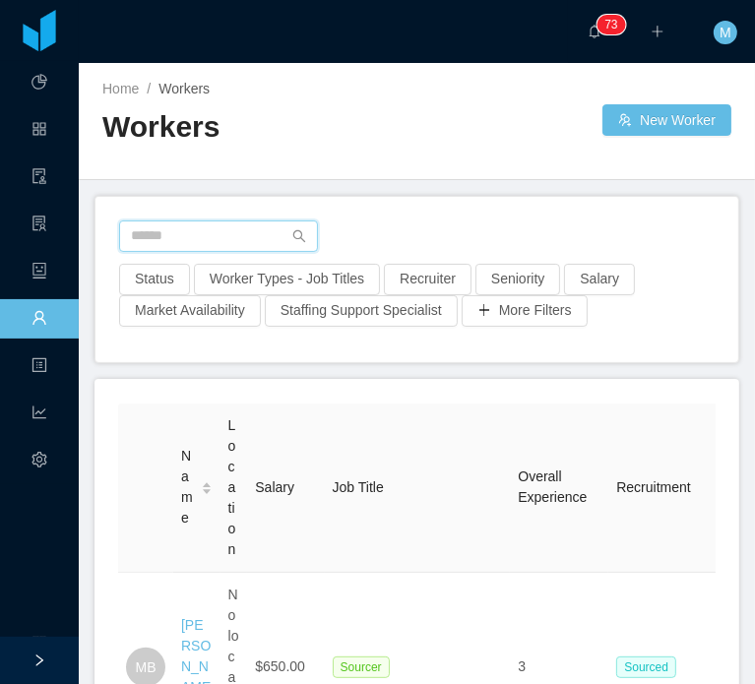
click at [235, 227] on input "text" at bounding box center [218, 235] width 199 height 31
type input "****"
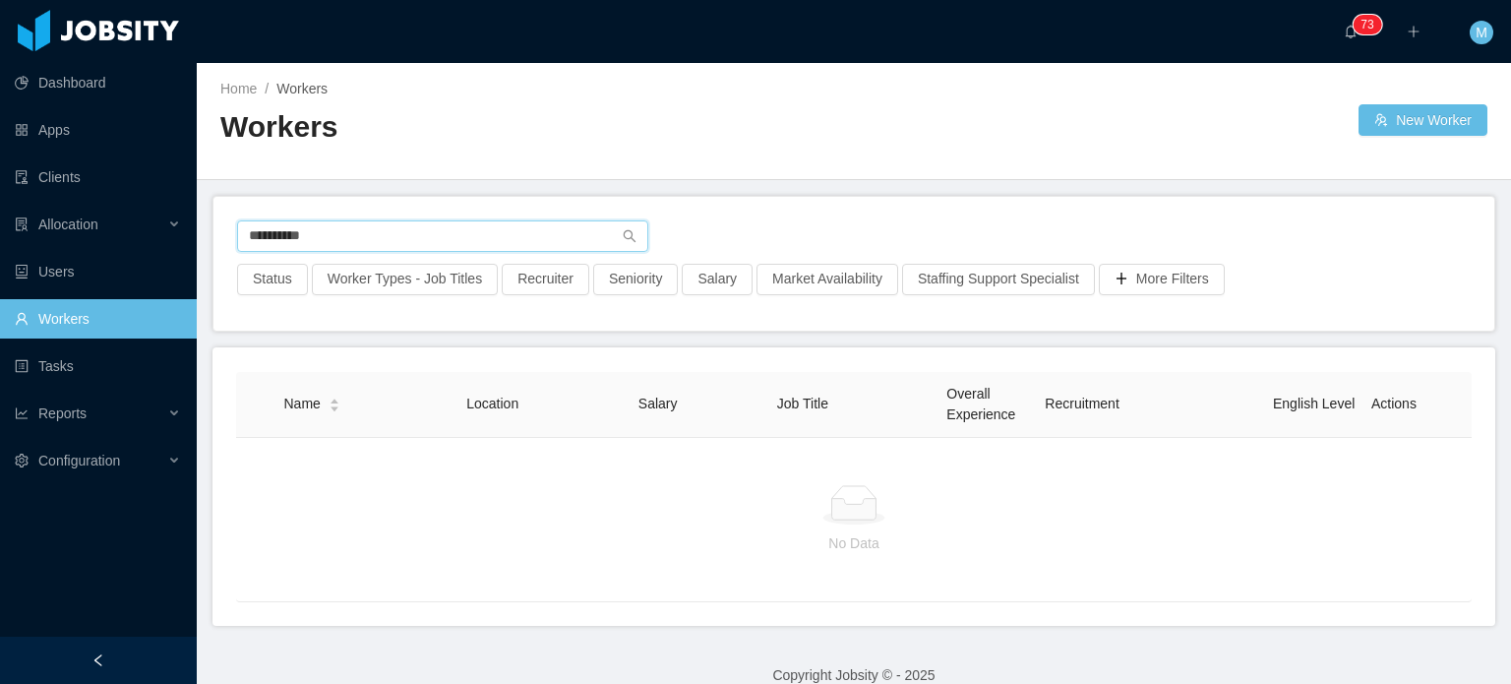
paste input "**********"
type input "**********"
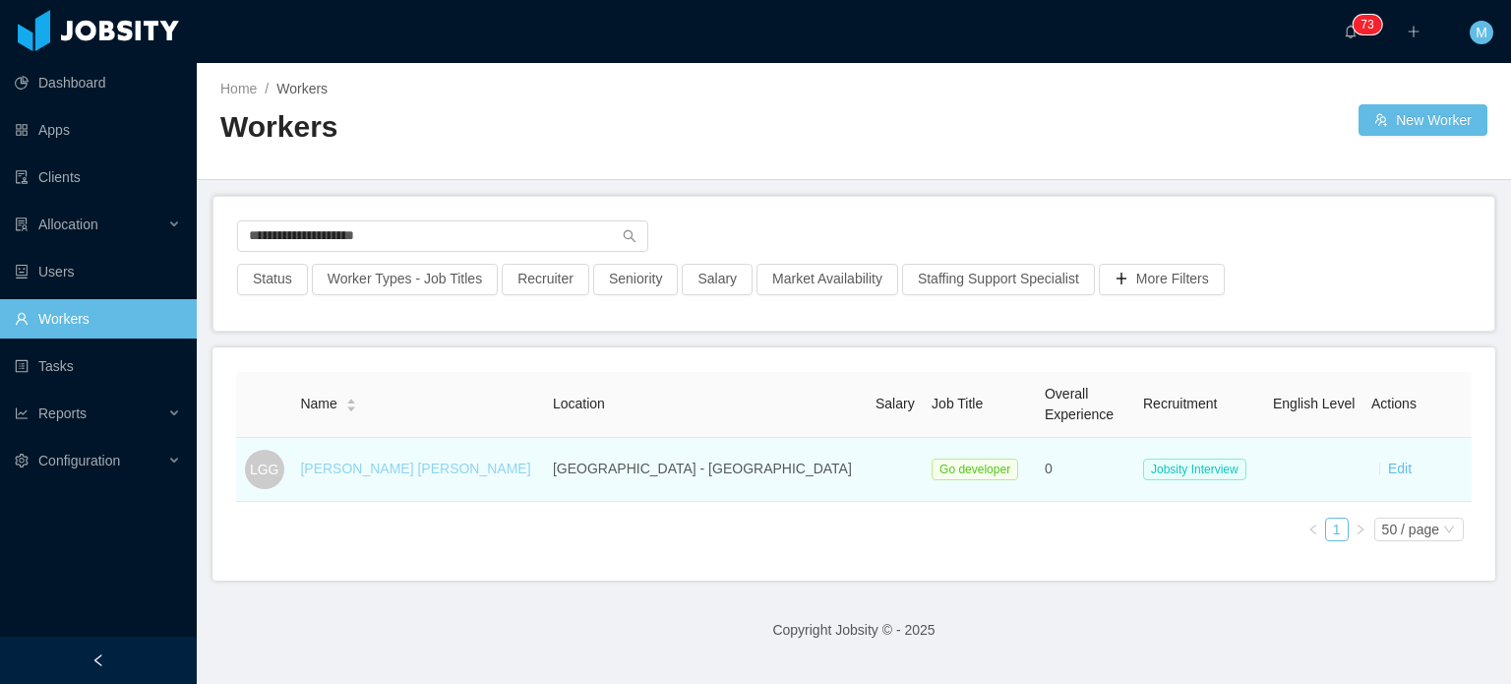
click at [417, 467] on link "[PERSON_NAME] [PERSON_NAME]" at bounding box center [415, 469] width 230 height 16
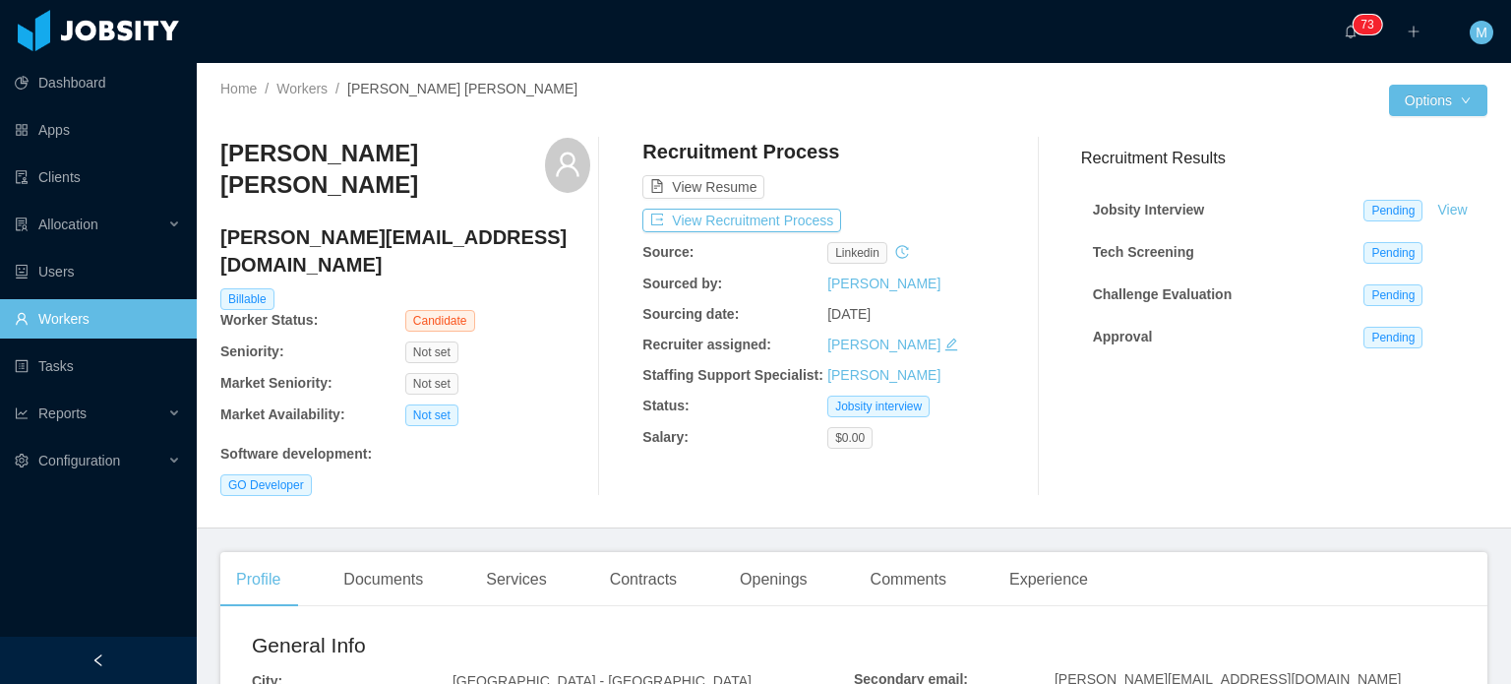
click at [754, 458] on div "[PERSON_NAME] [PERSON_NAME] [PERSON_NAME][EMAIL_ADDRESS][DOMAIN_NAME] Billable …" at bounding box center [853, 317] width 1267 height 390
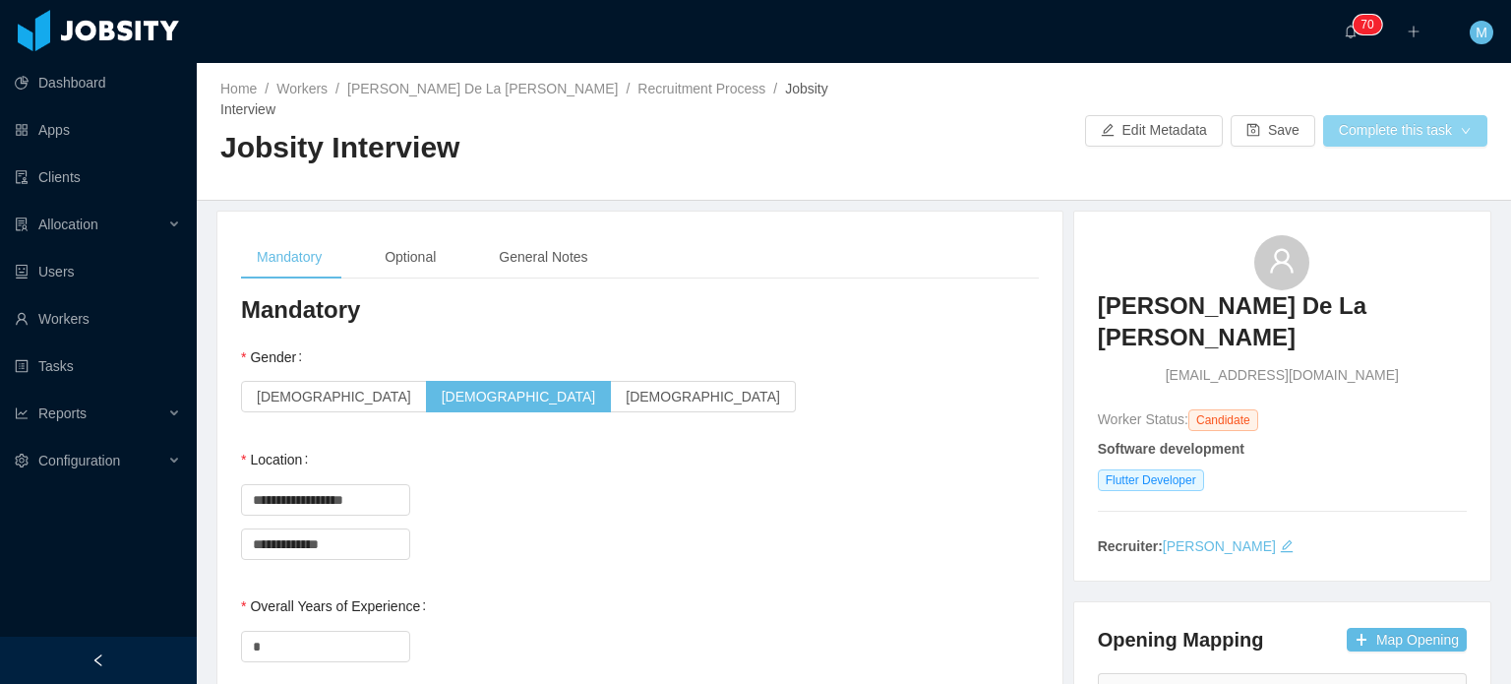
click at [1401, 119] on button "Complete this task" at bounding box center [1406, 130] width 164 height 31
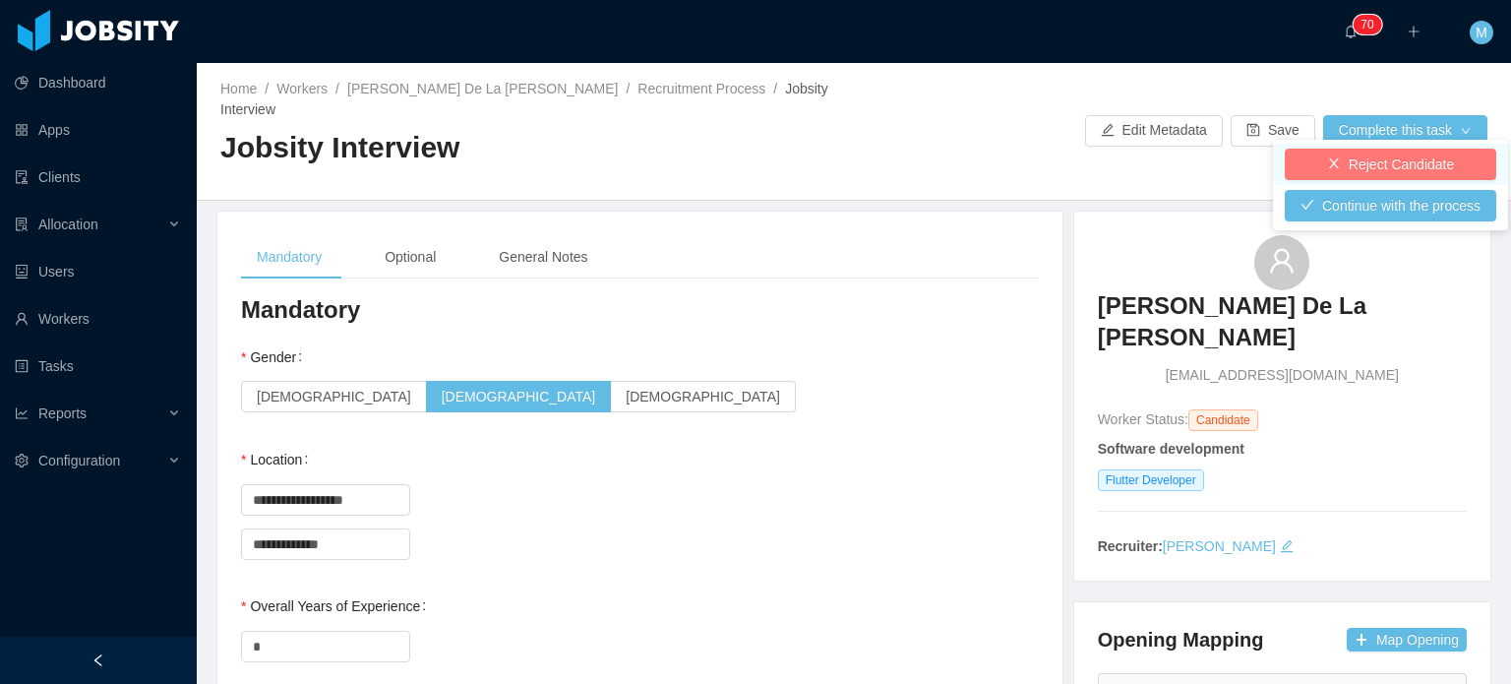
click at [1345, 157] on button "Reject Candidate" at bounding box center [1391, 164] width 212 height 31
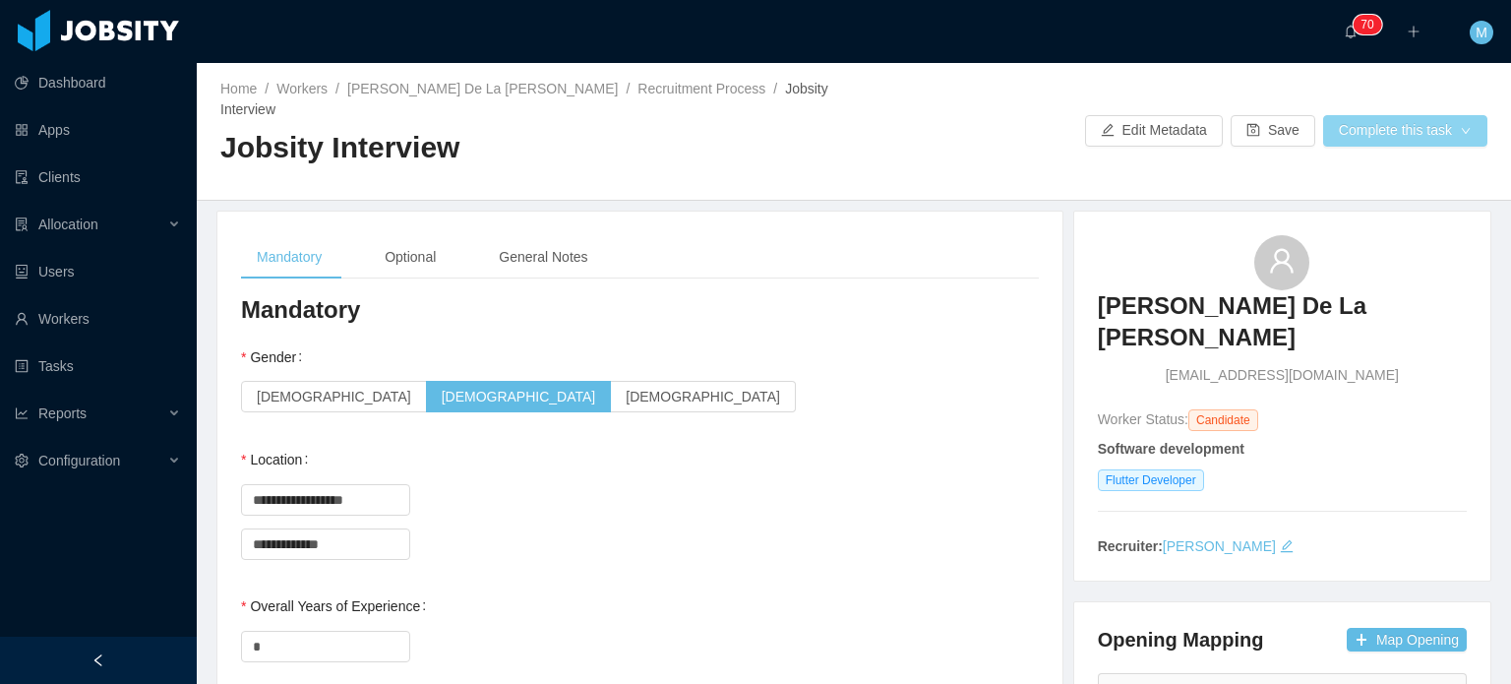
click at [1367, 133] on button "Complete this task" at bounding box center [1406, 130] width 164 height 31
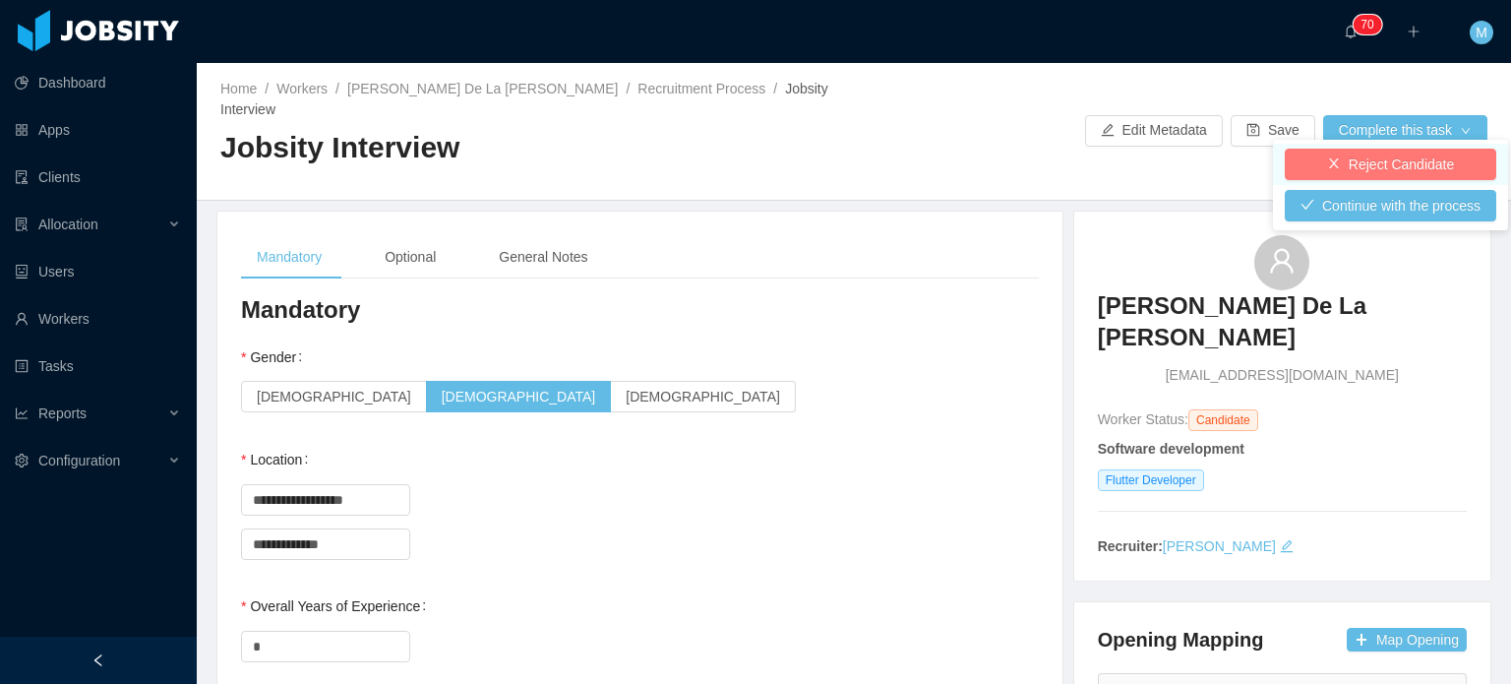
click at [1338, 163] on button "Reject Candidate" at bounding box center [1391, 164] width 212 height 31
